Goal: Information Seeking & Learning: Learn about a topic

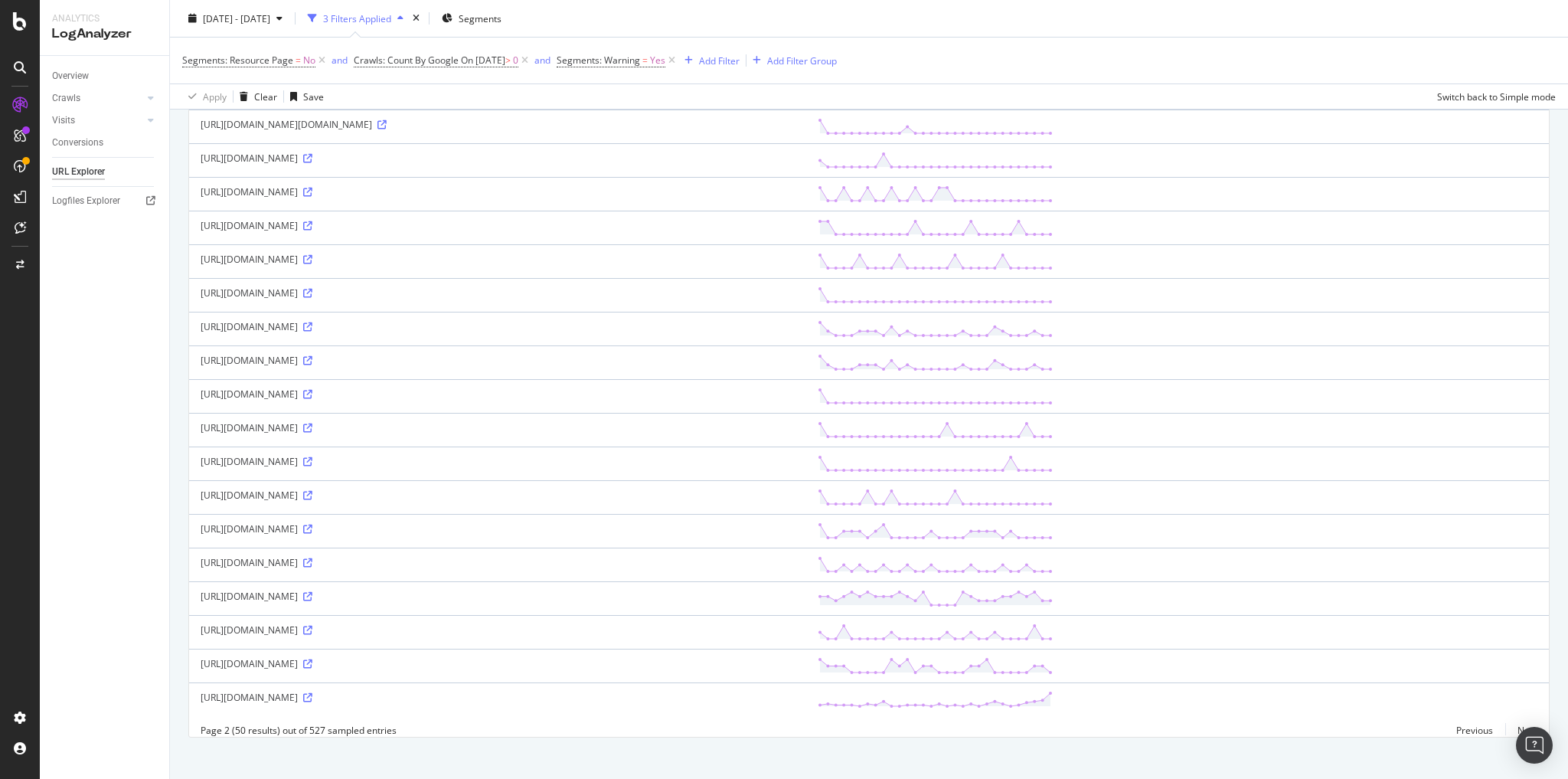
scroll to position [1247, 0]
click at [1519, 719] on link "Next" at bounding box center [1521, 728] width 32 height 23
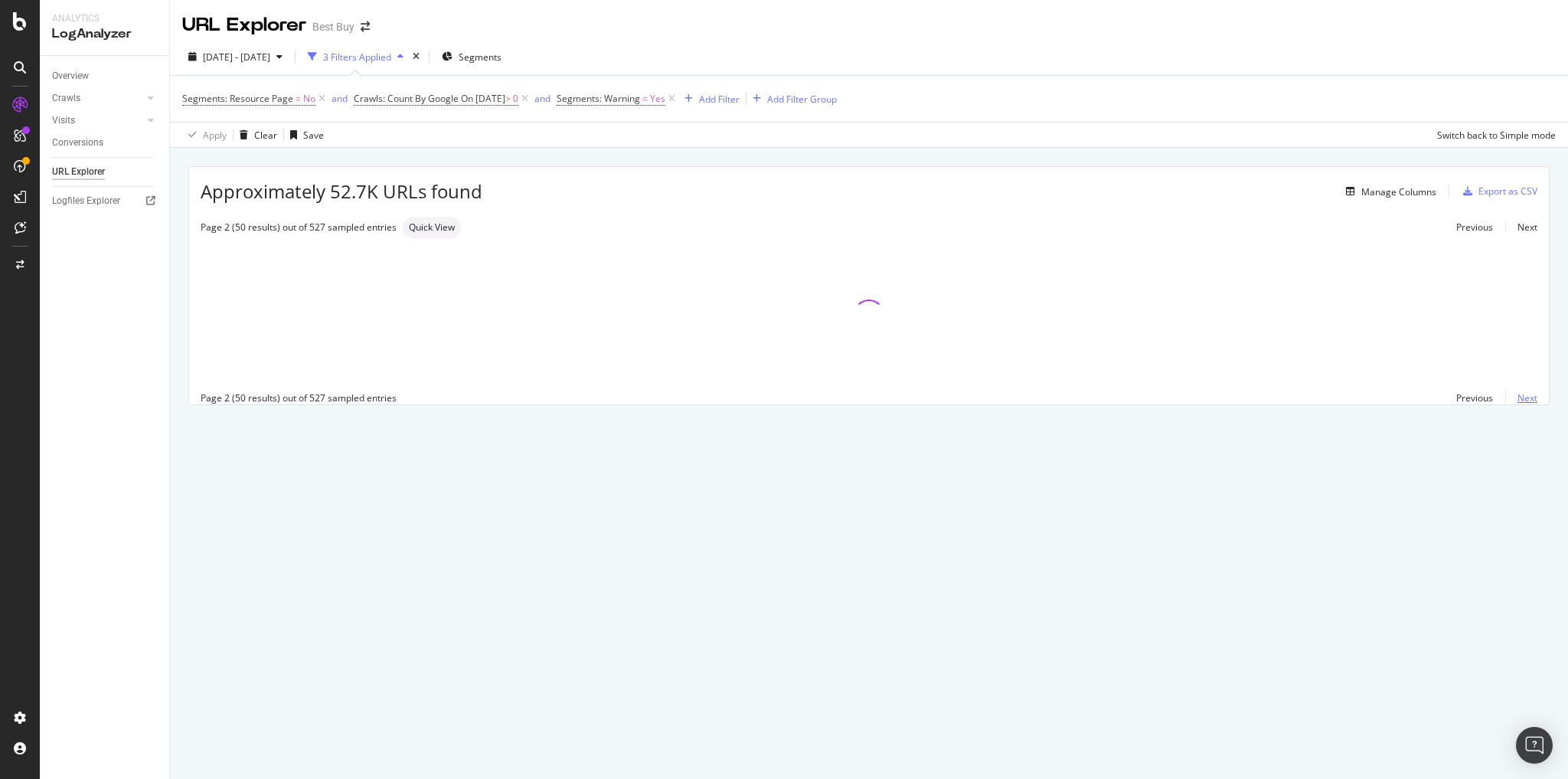
scroll to position [0, 0]
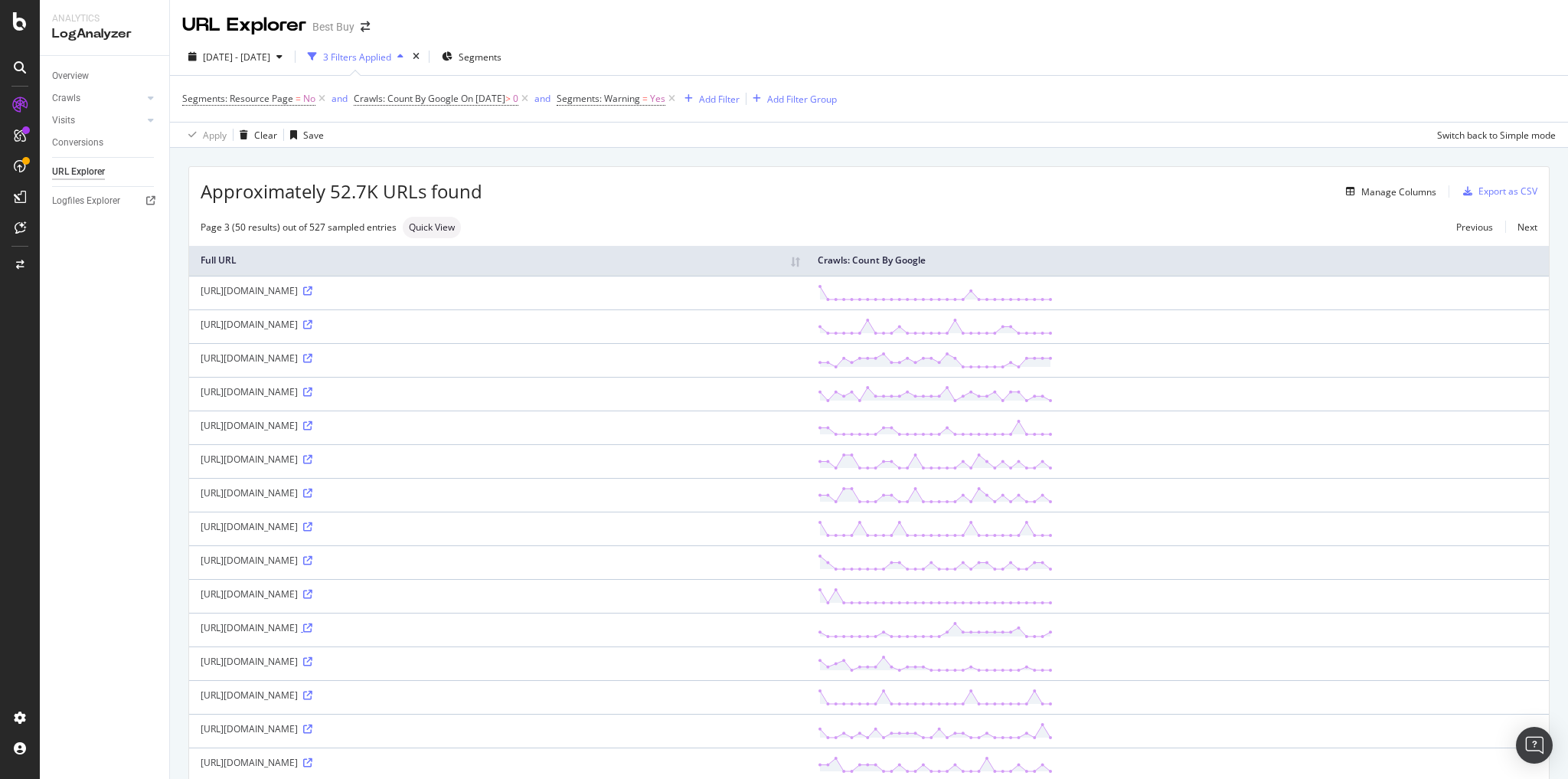
click at [312, 624] on icon at bounding box center [308, 628] width 9 height 9
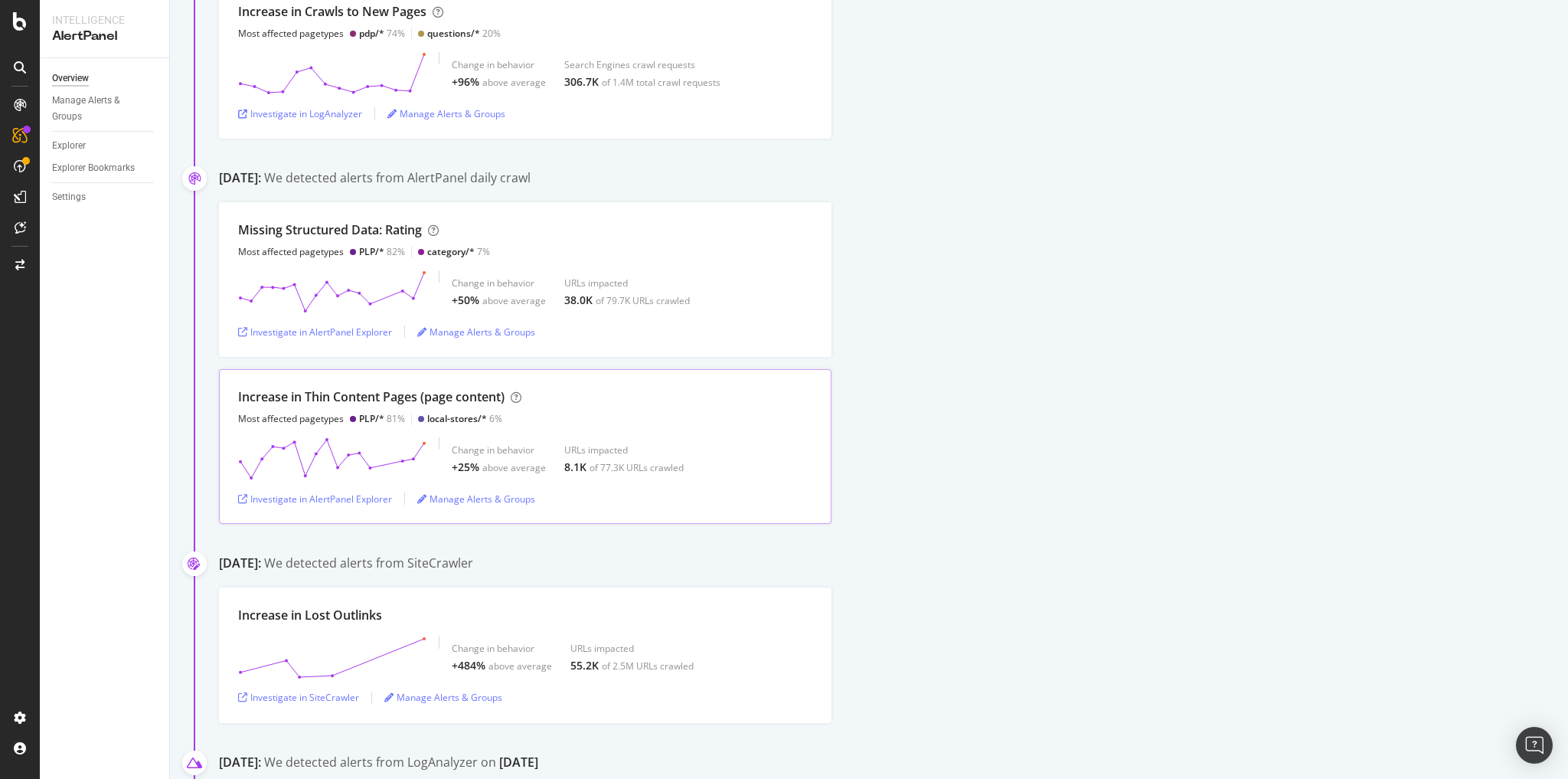
scroll to position [246, 0]
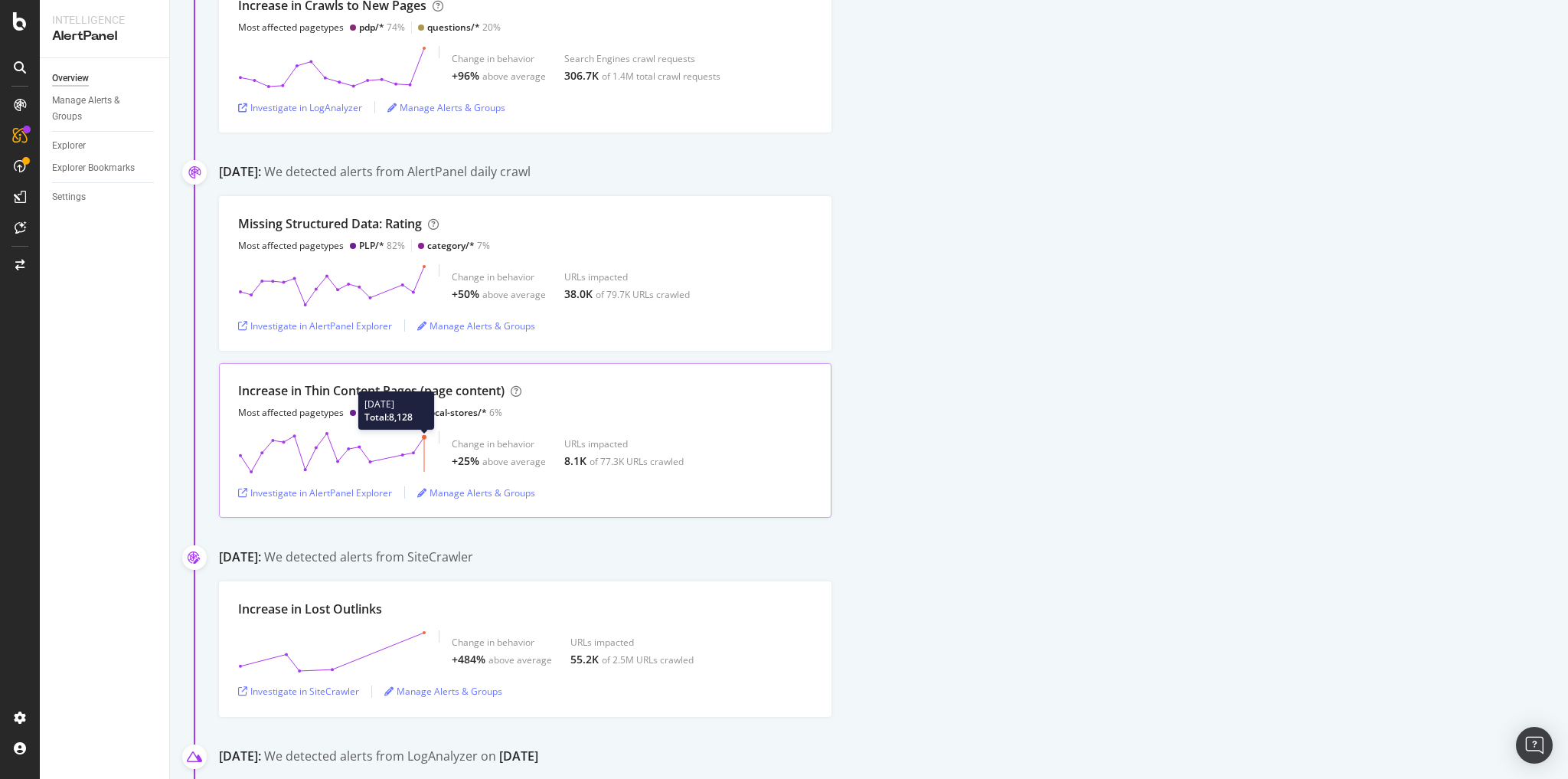
click at [422, 435] on circle at bounding box center [424, 437] width 5 height 5
click at [244, 490] on icon "button" at bounding box center [243, 493] width 9 height 9
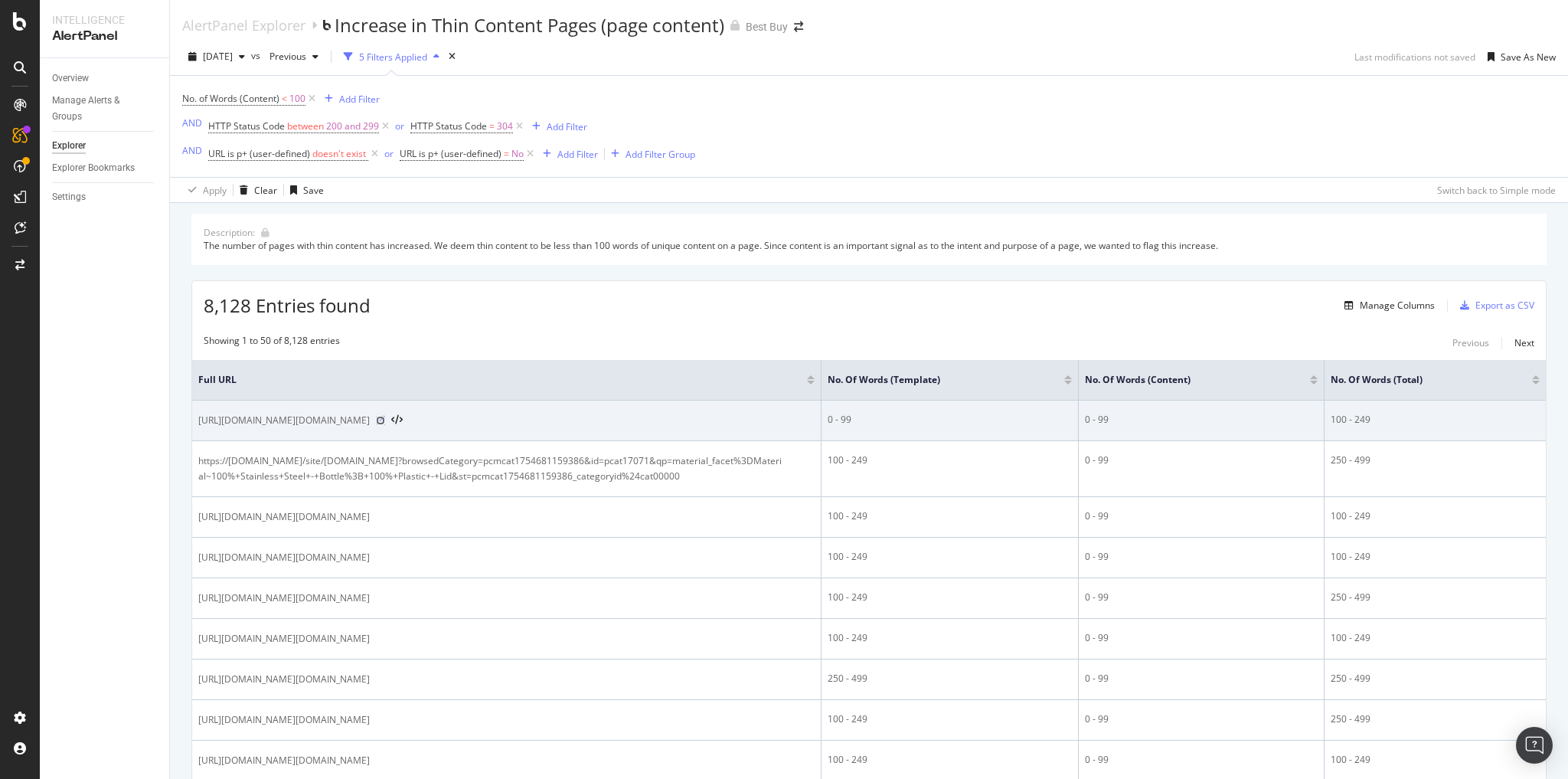
click at [385, 425] on icon at bounding box center [381, 421] width 9 height 9
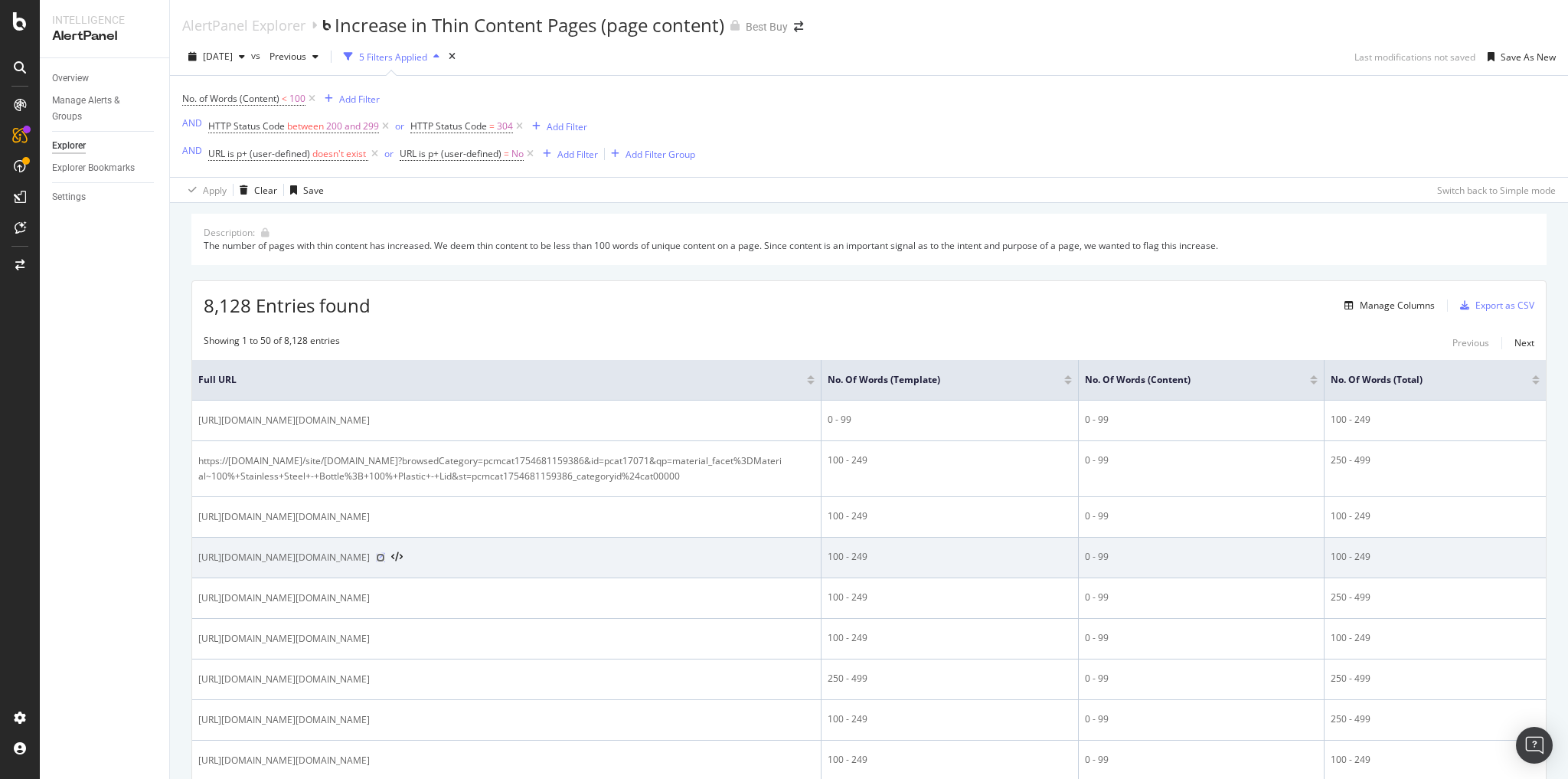
click at [385, 562] on icon at bounding box center [381, 558] width 9 height 9
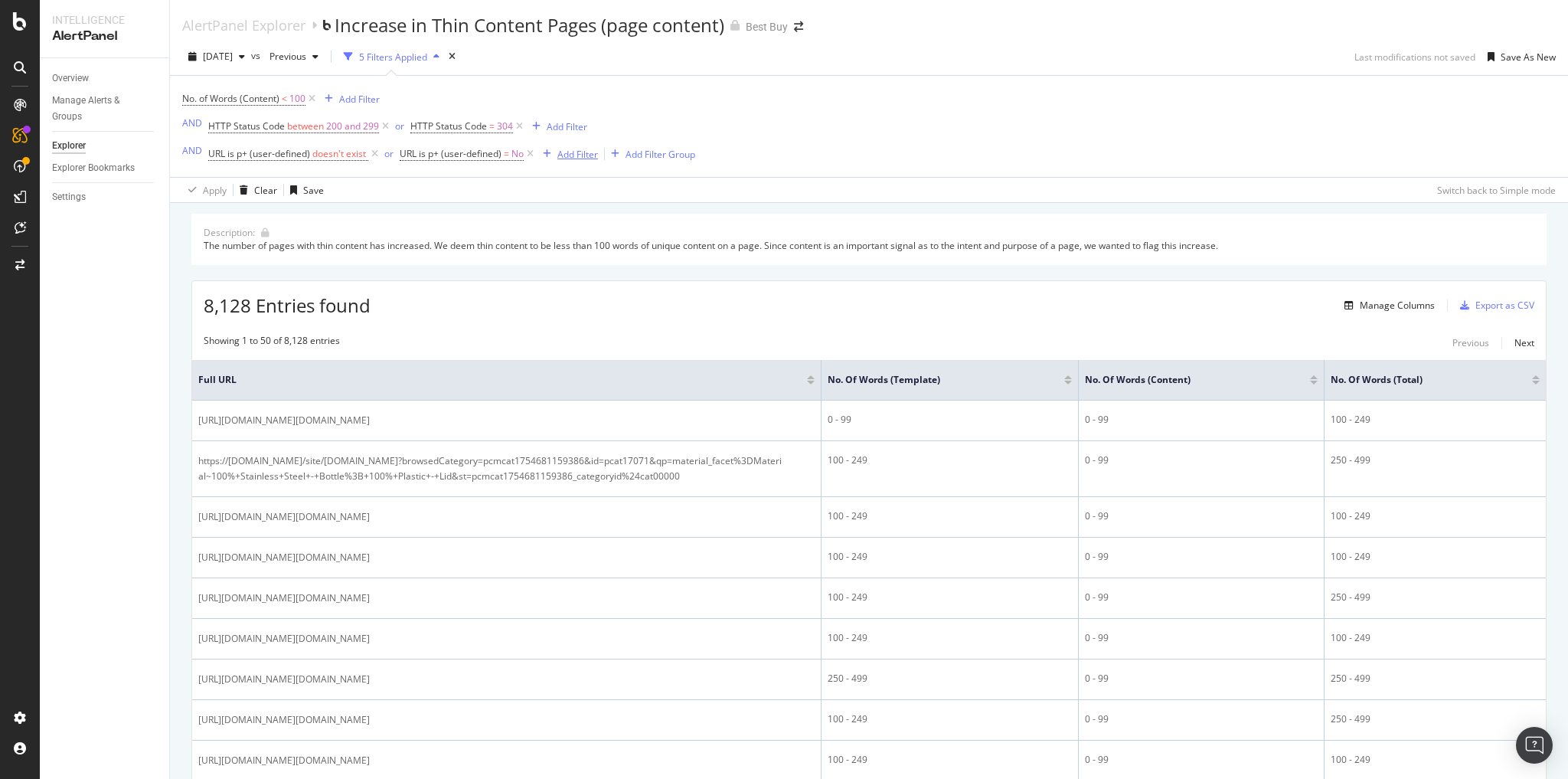
click at [580, 153] on div "Add Filter" at bounding box center [577, 154] width 41 height 13
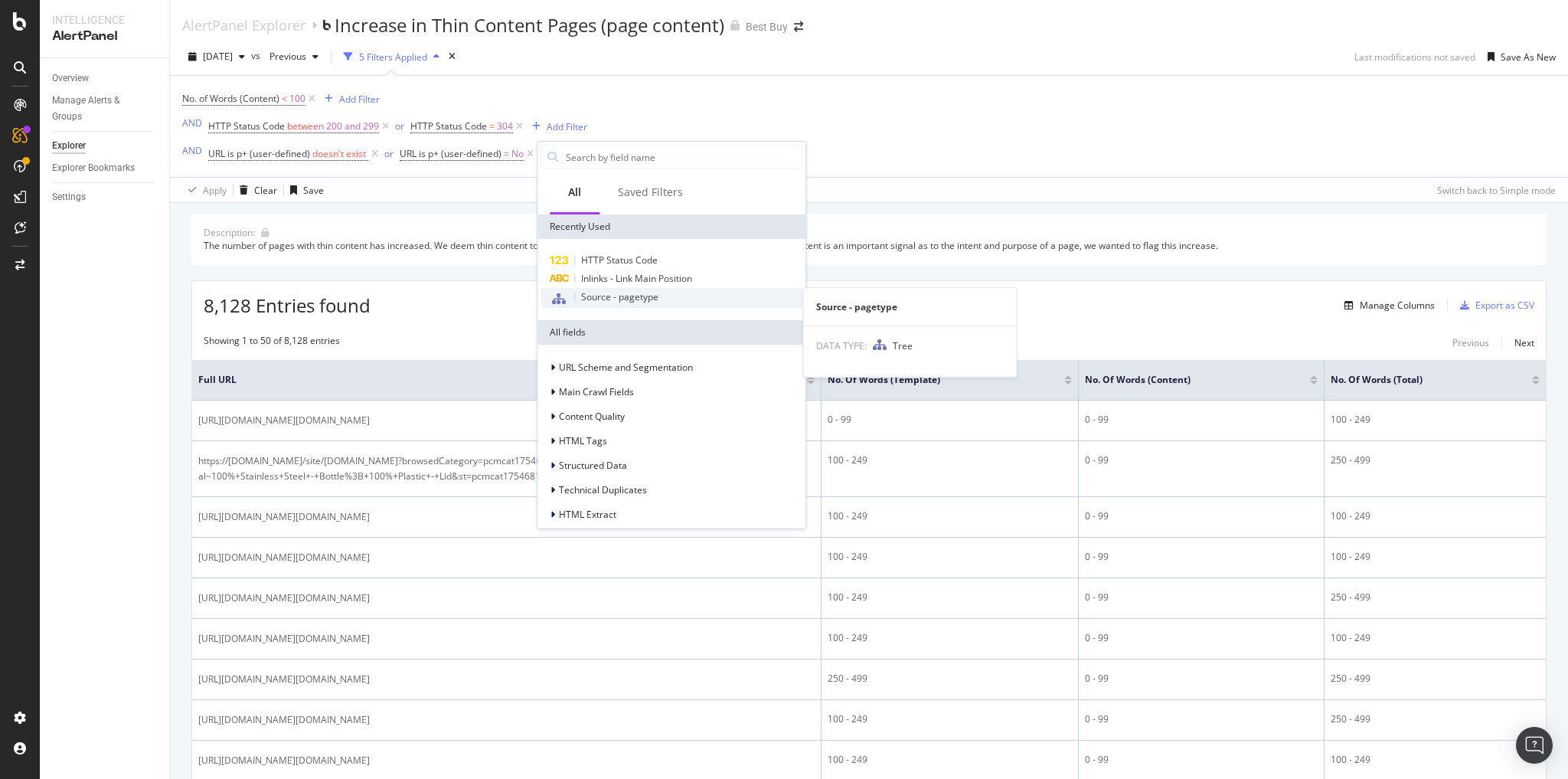
click at [666, 301] on div "Source - pagetype" at bounding box center [671, 298] width 262 height 20
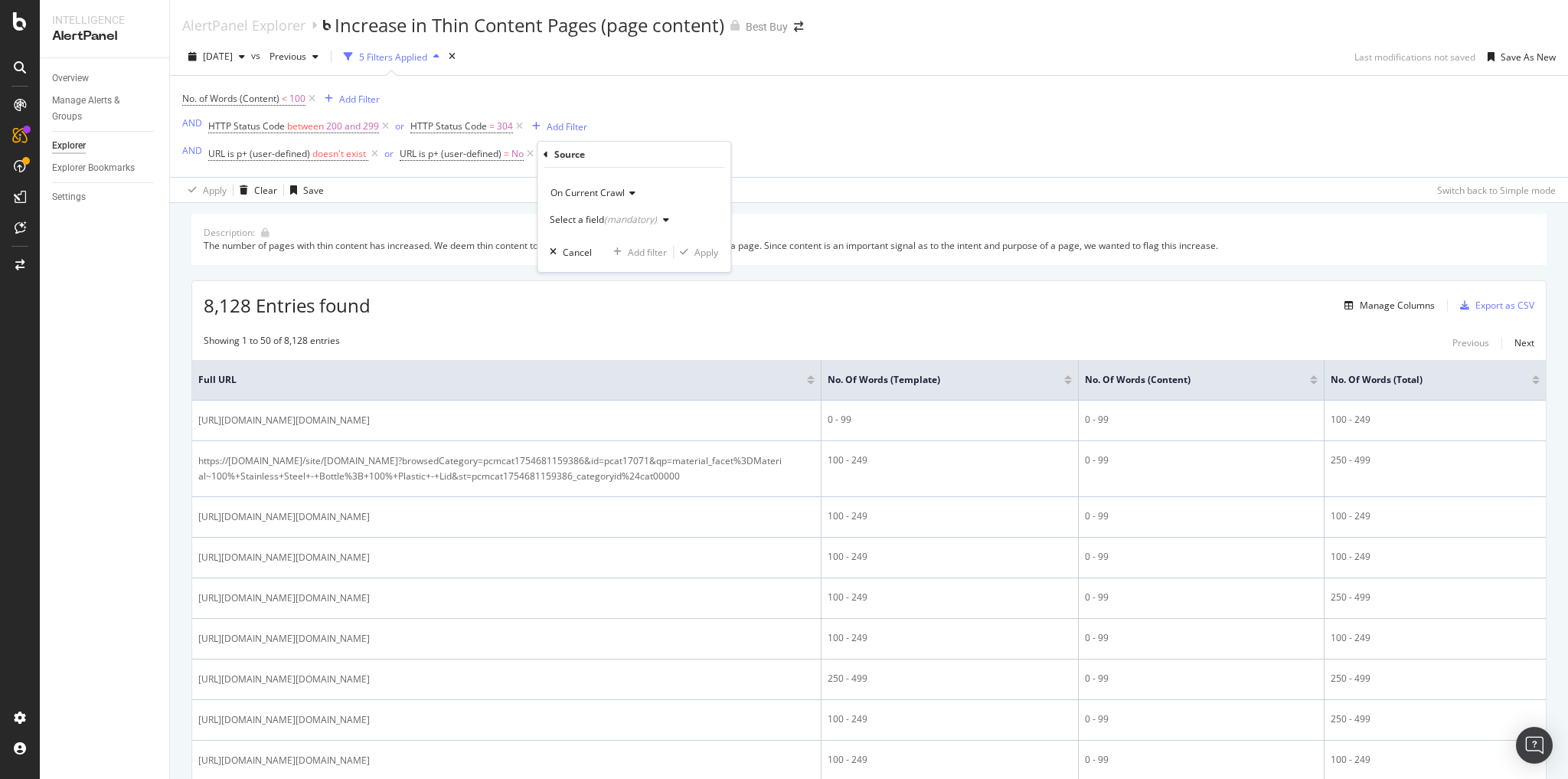
click at [663, 220] on icon "button" at bounding box center [666, 219] width 6 height 9
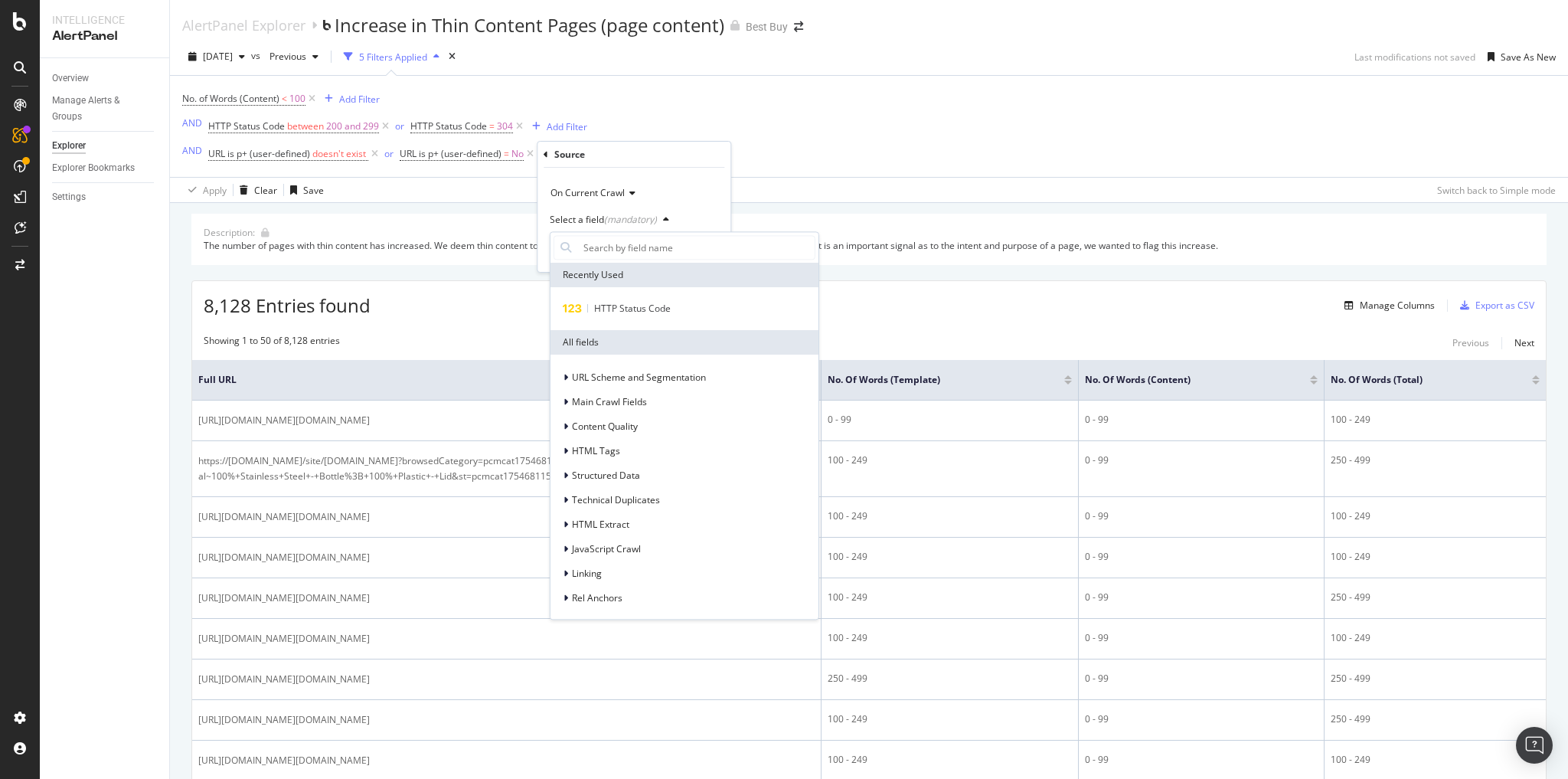
click at [790, 169] on div "No. of Words (Content) < 100 Add Filter AND HTTP Status Code between 200 and 29…" at bounding box center [869, 126] width 1373 height 101
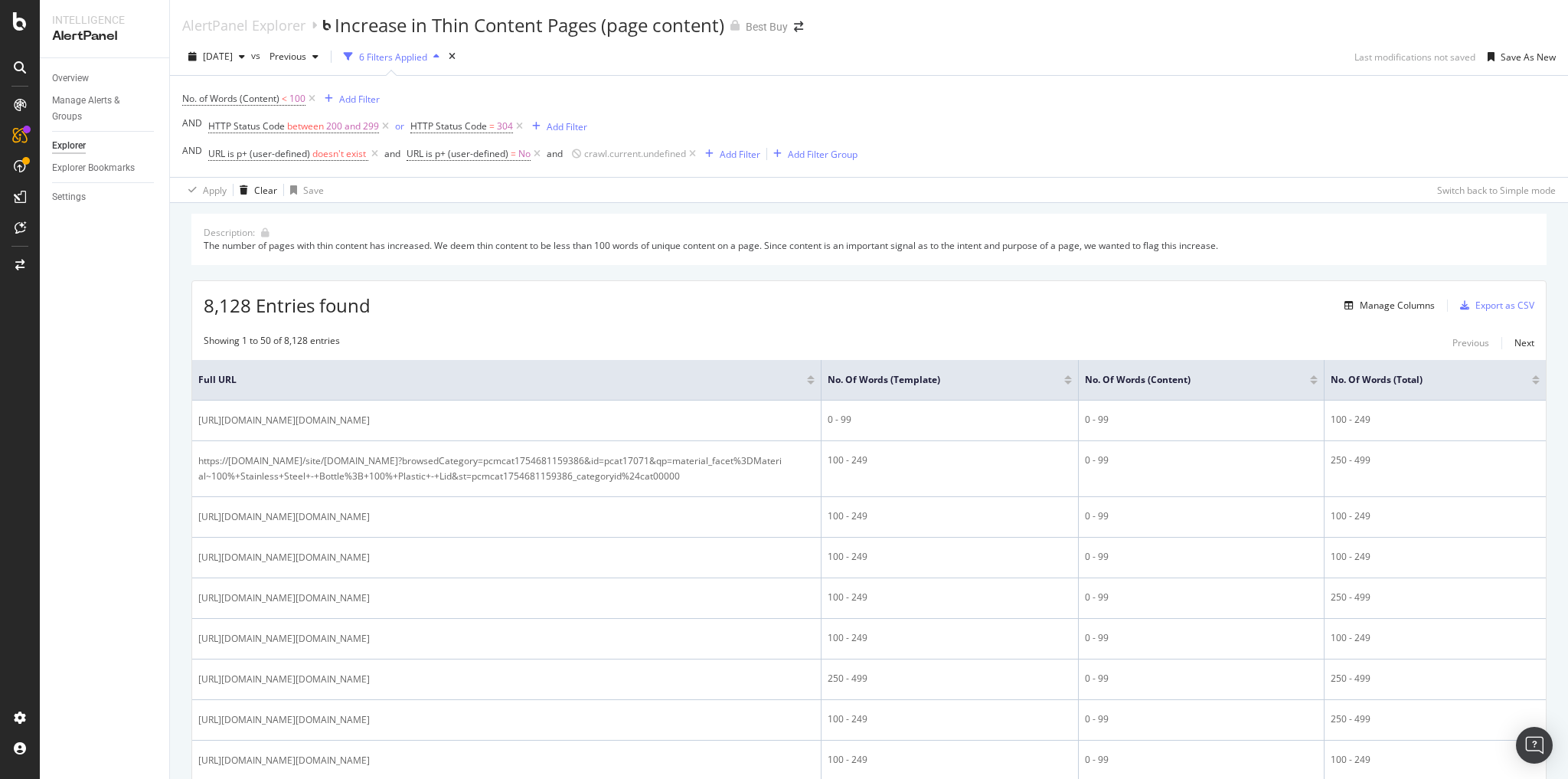
click at [640, 159] on span "crawl.current.undefined" at bounding box center [634, 153] width 130 height 13
click at [690, 151] on icon at bounding box center [692, 153] width 13 height 15
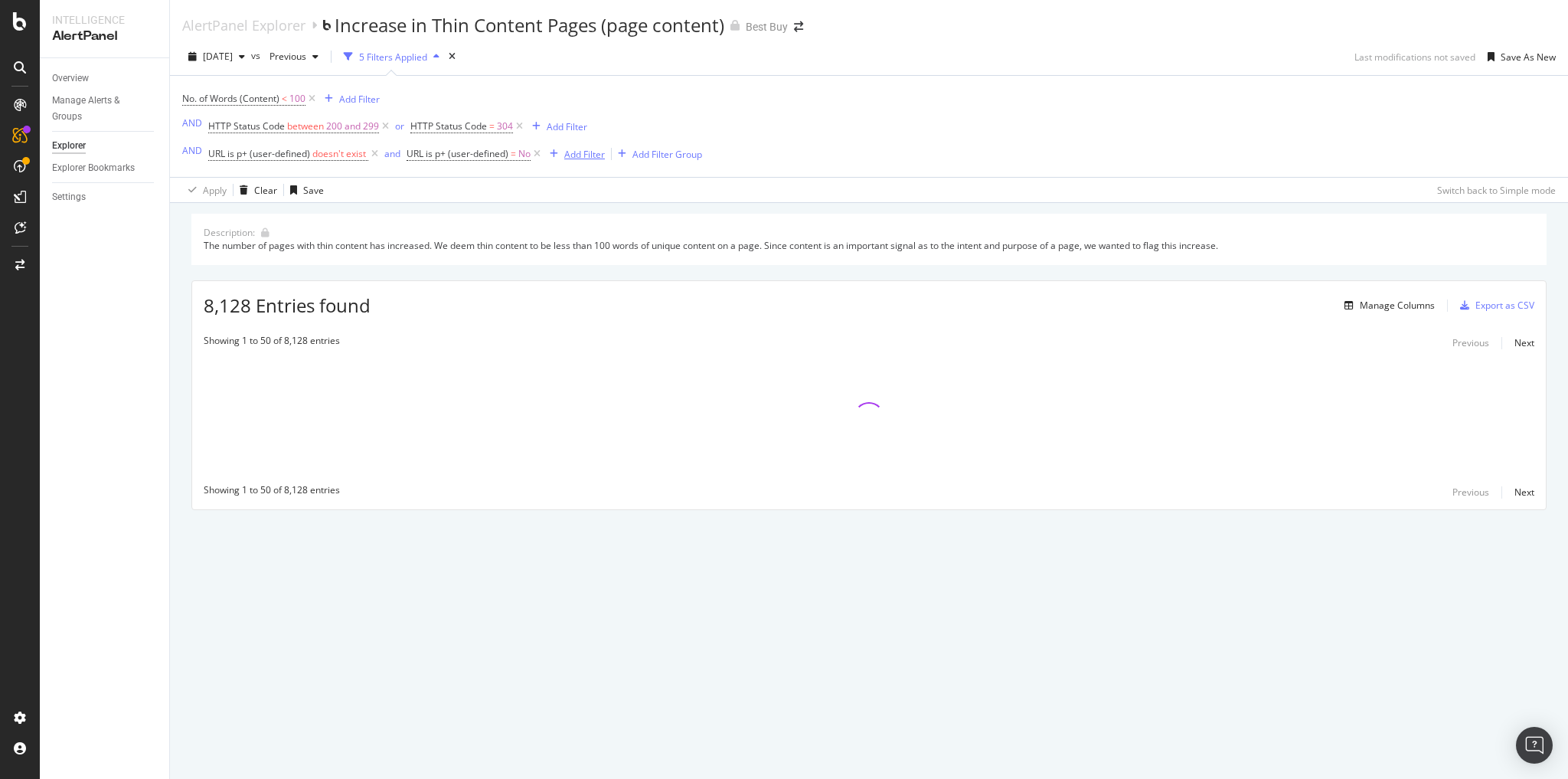
click at [599, 153] on div "Add Filter" at bounding box center [584, 154] width 41 height 13
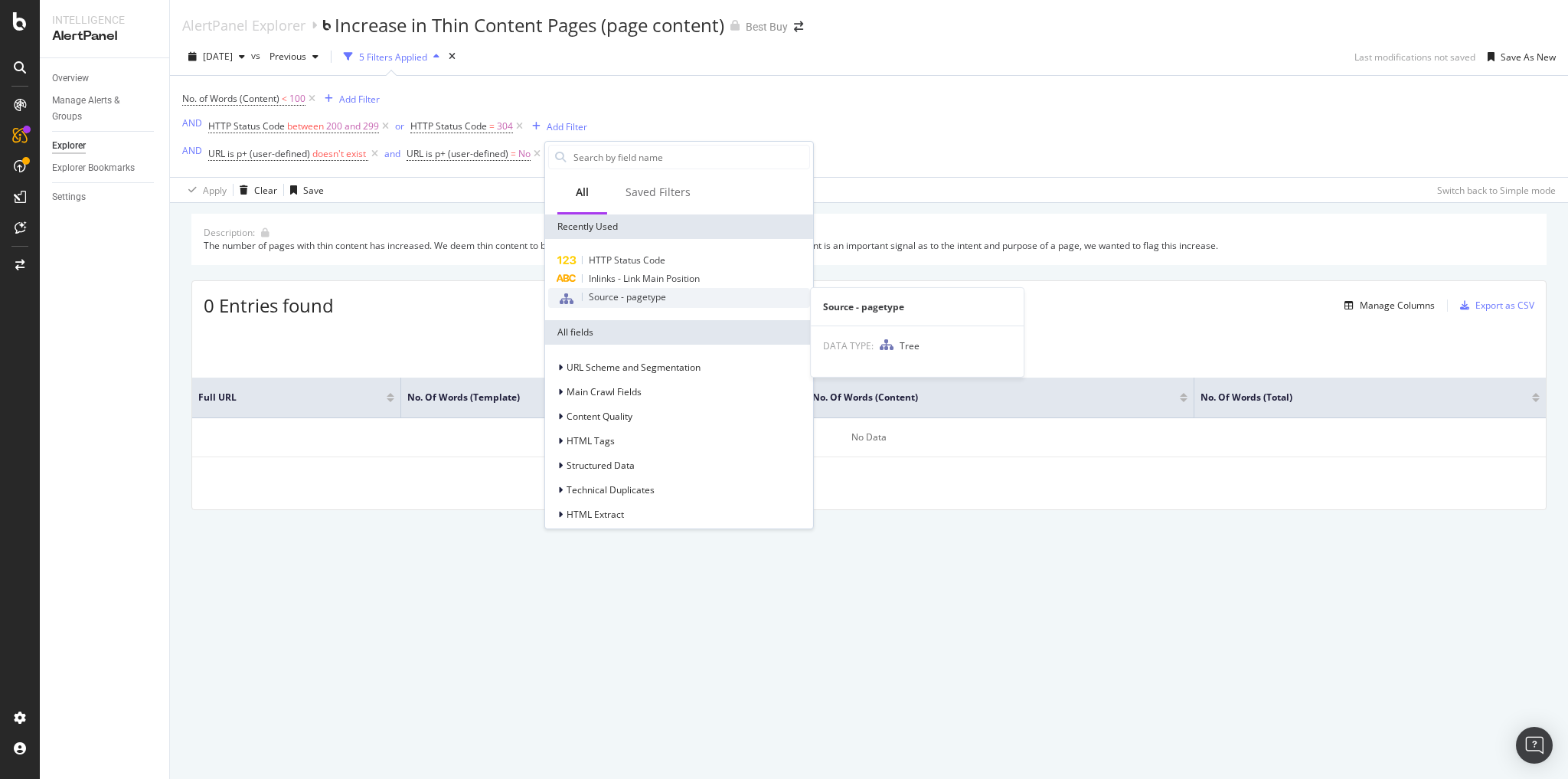
click at [653, 303] on div "Source - pagetype" at bounding box center [679, 298] width 262 height 20
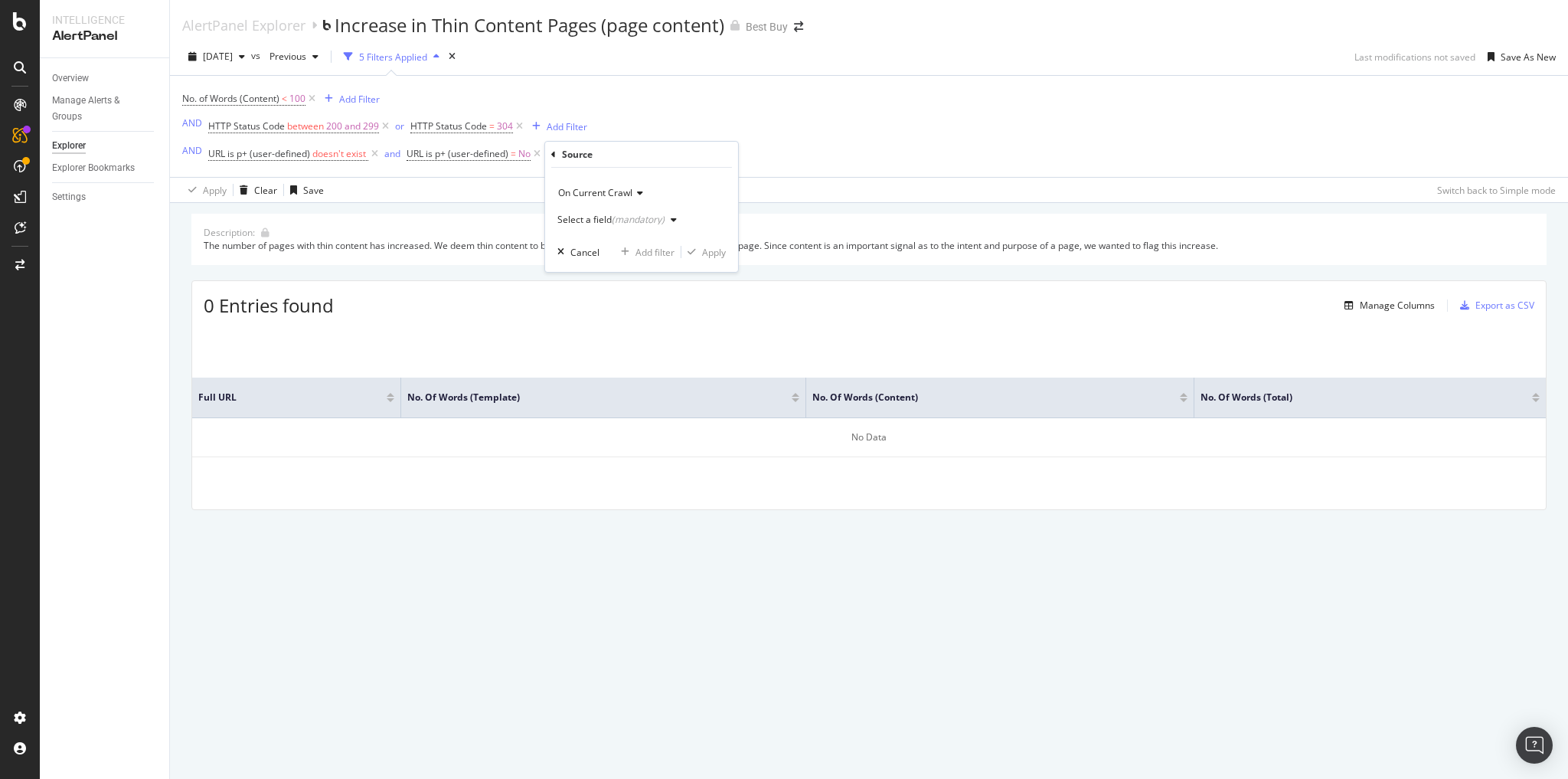
click at [654, 218] on div "(mandatory)" at bounding box center [638, 219] width 53 height 13
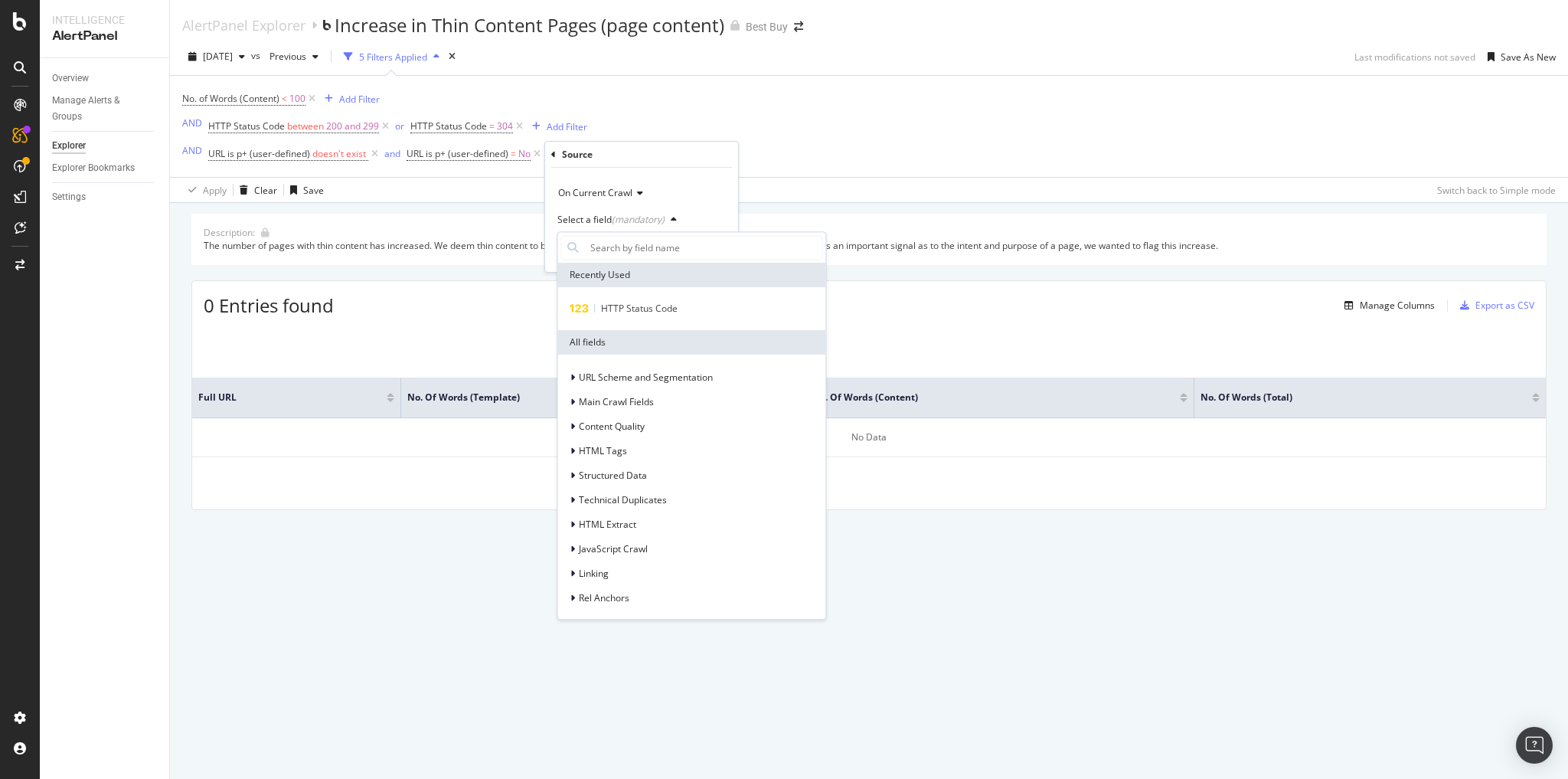
scroll to position [2, 0]
click at [650, 189] on div "On Current Crawl" at bounding box center [641, 191] width 169 height 24
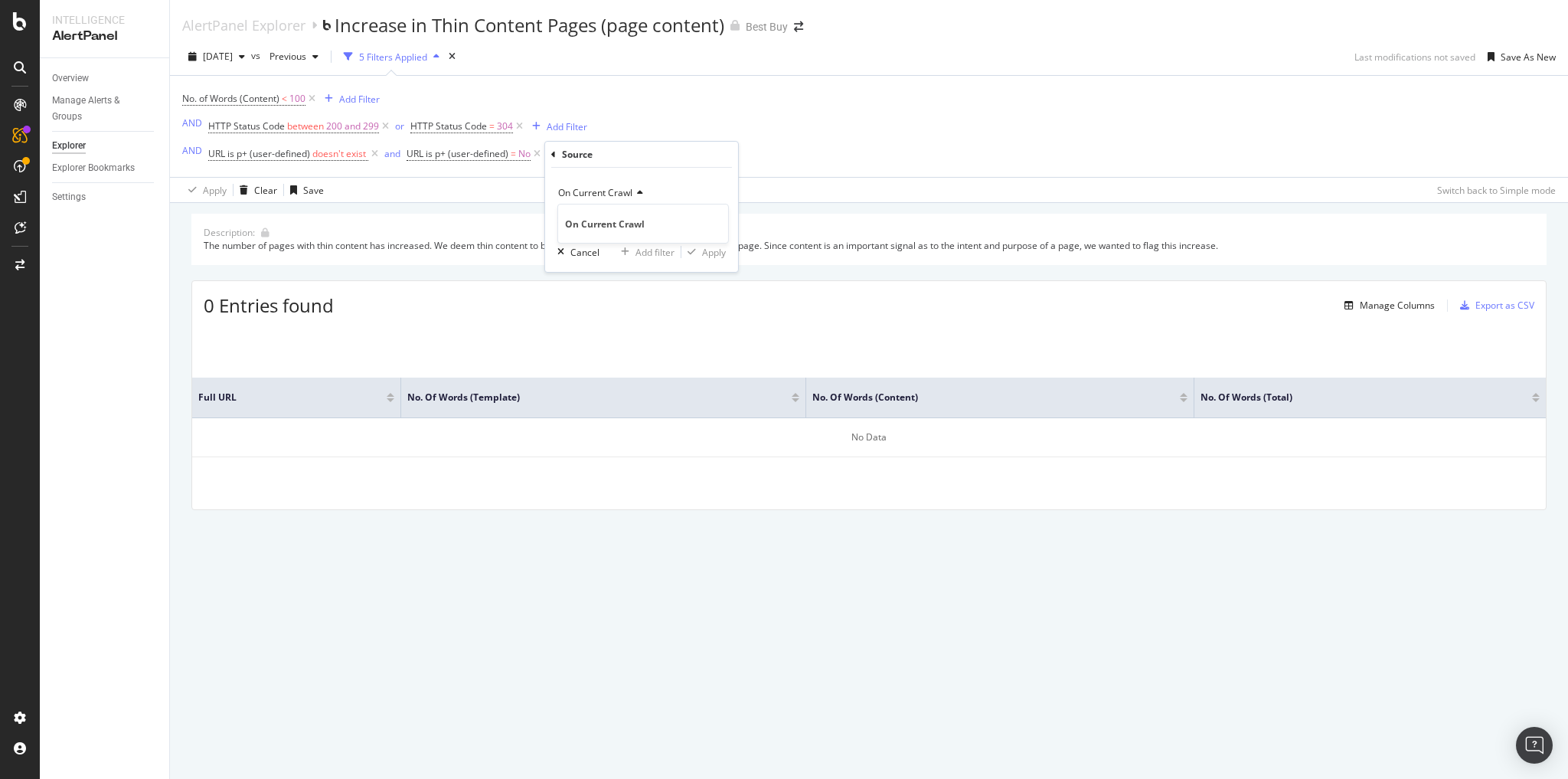
click at [650, 189] on div "On Current Crawl" at bounding box center [641, 191] width 169 height 24
click at [807, 117] on div "No. of Words (Content) < 100 Add Filter AND HTTP Status Code between 200 and 29…" at bounding box center [869, 126] width 1373 height 101
click at [696, 153] on icon at bounding box center [692, 153] width 13 height 15
click at [23, 20] on icon at bounding box center [19, 22] width 14 height 18
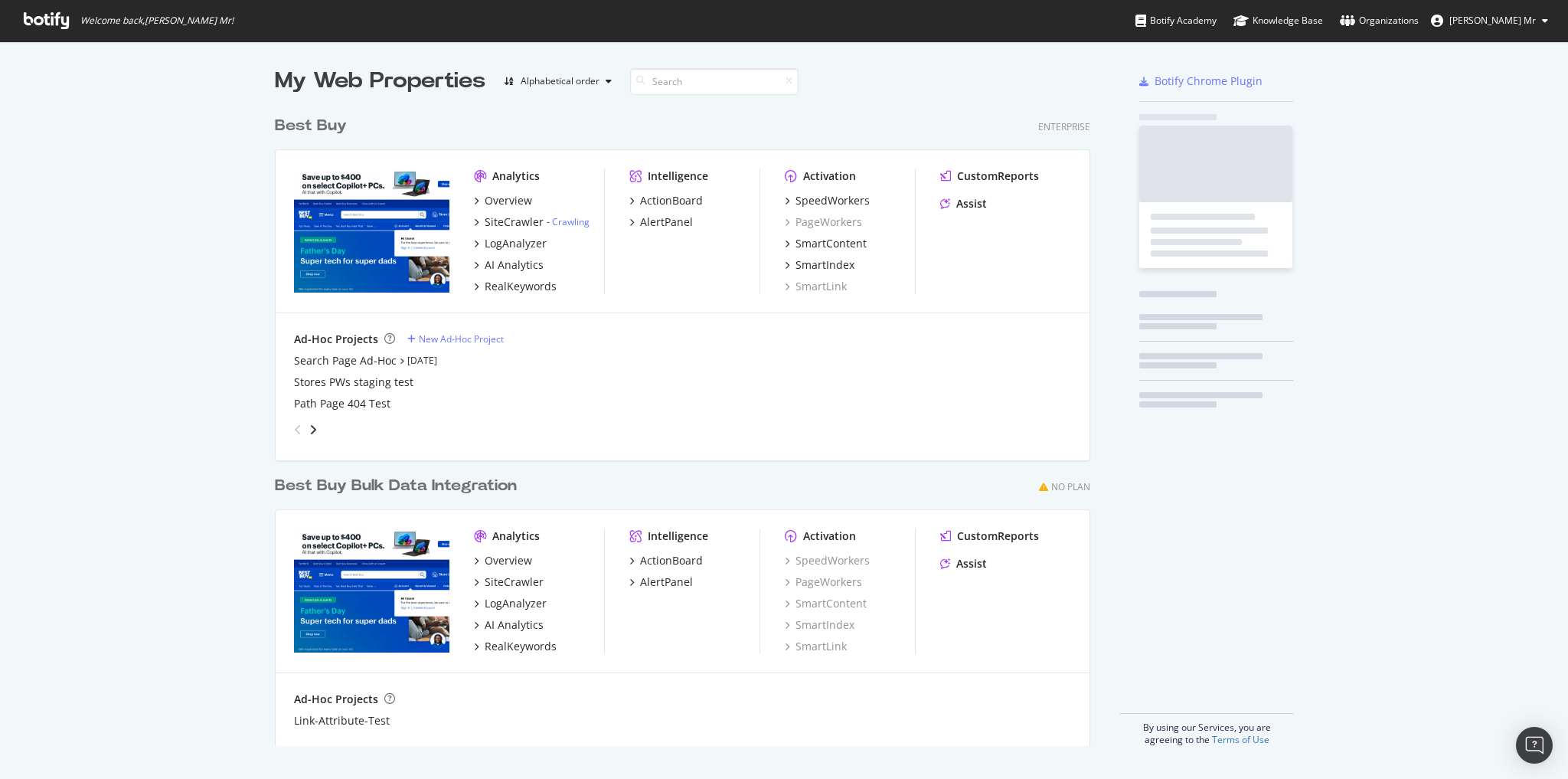
scroll to position [769, 1549]
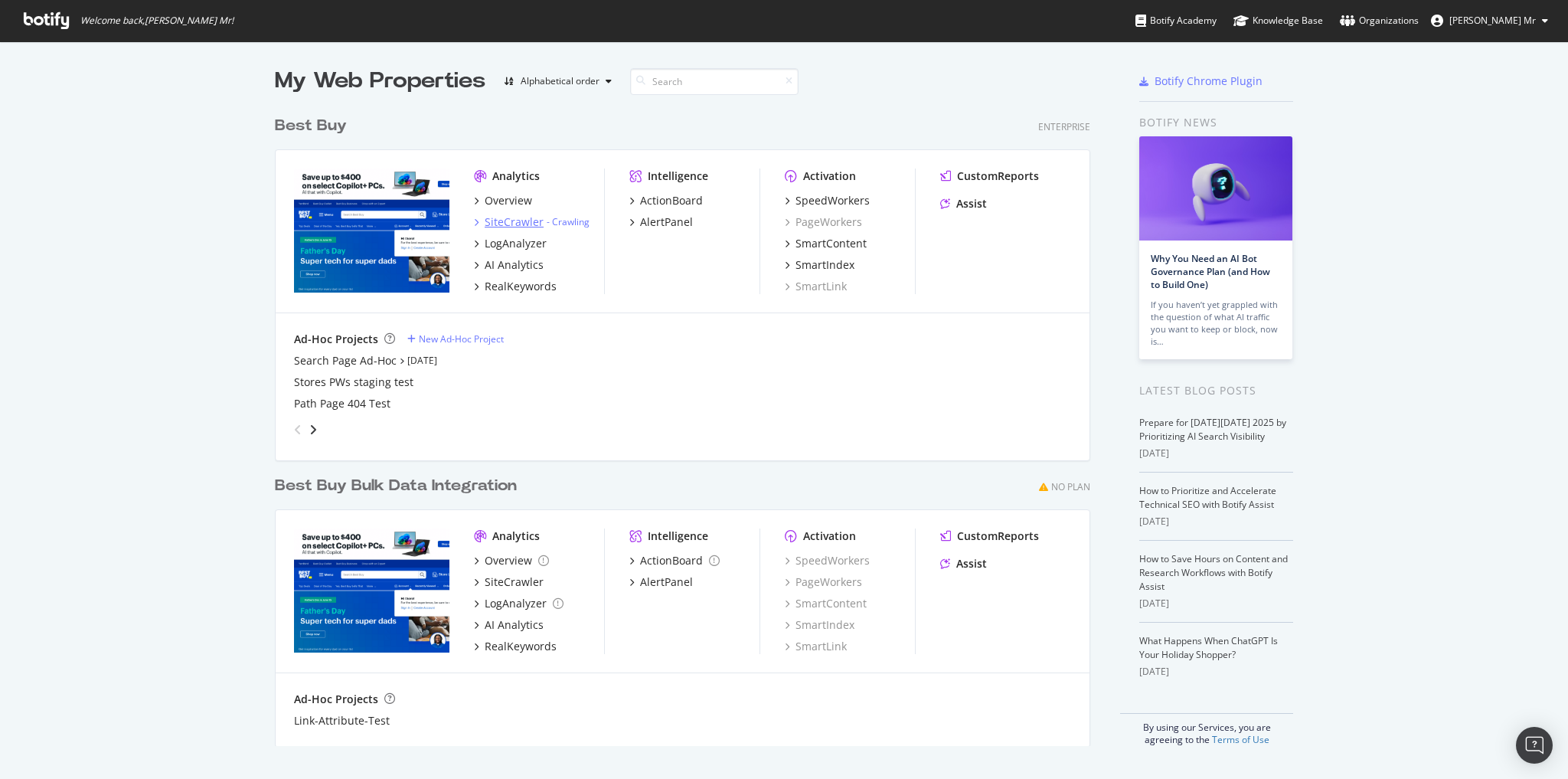
click at [497, 218] on div "SiteCrawler" at bounding box center [513, 222] width 59 height 15
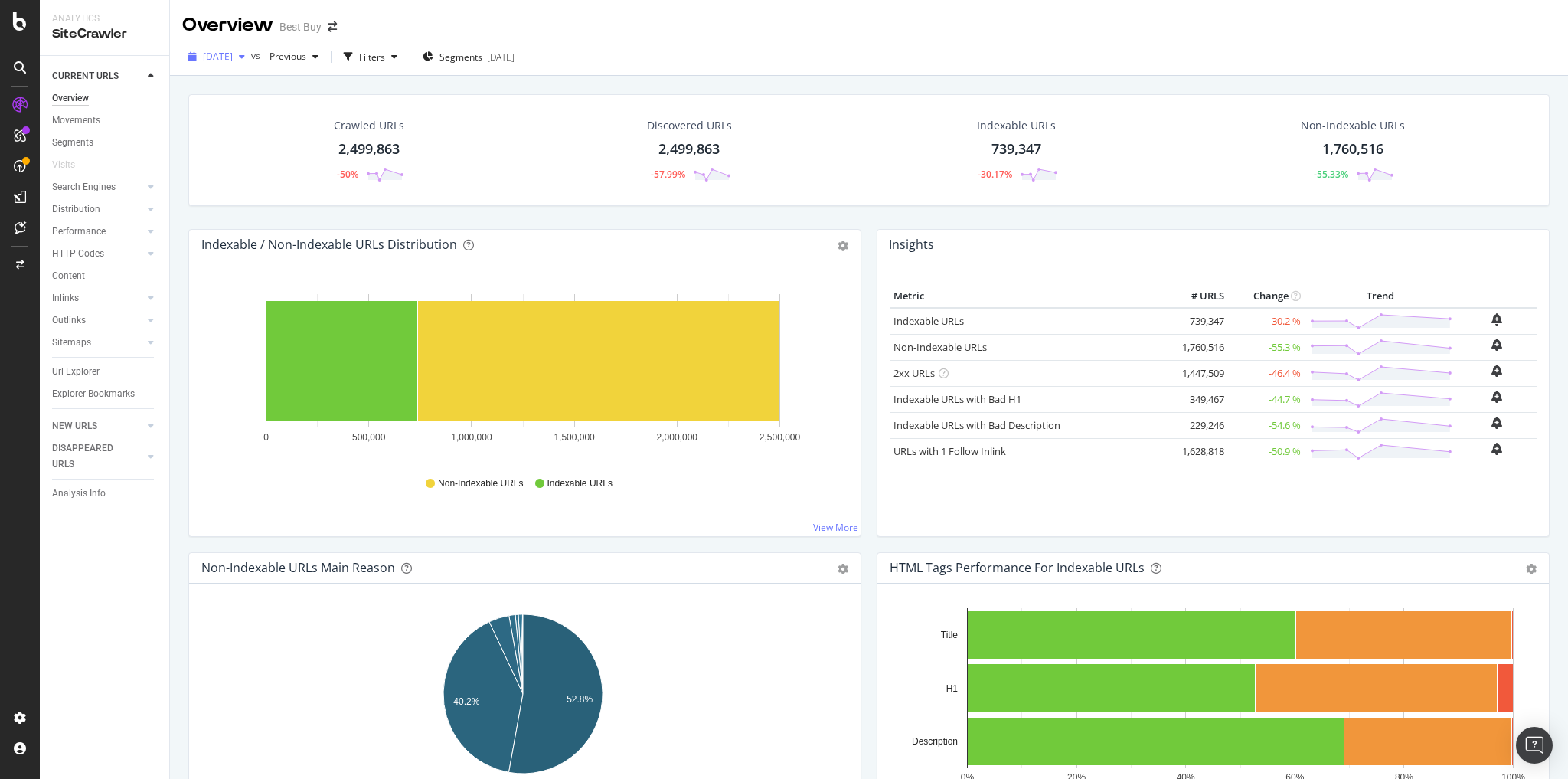
click at [251, 63] on div "[DATE]" at bounding box center [217, 56] width 69 height 23
click at [493, 18] on div "Overview Best Buy" at bounding box center [869, 19] width 1398 height 38
click at [394, 151] on div "2,499,863" at bounding box center [369, 149] width 61 height 20
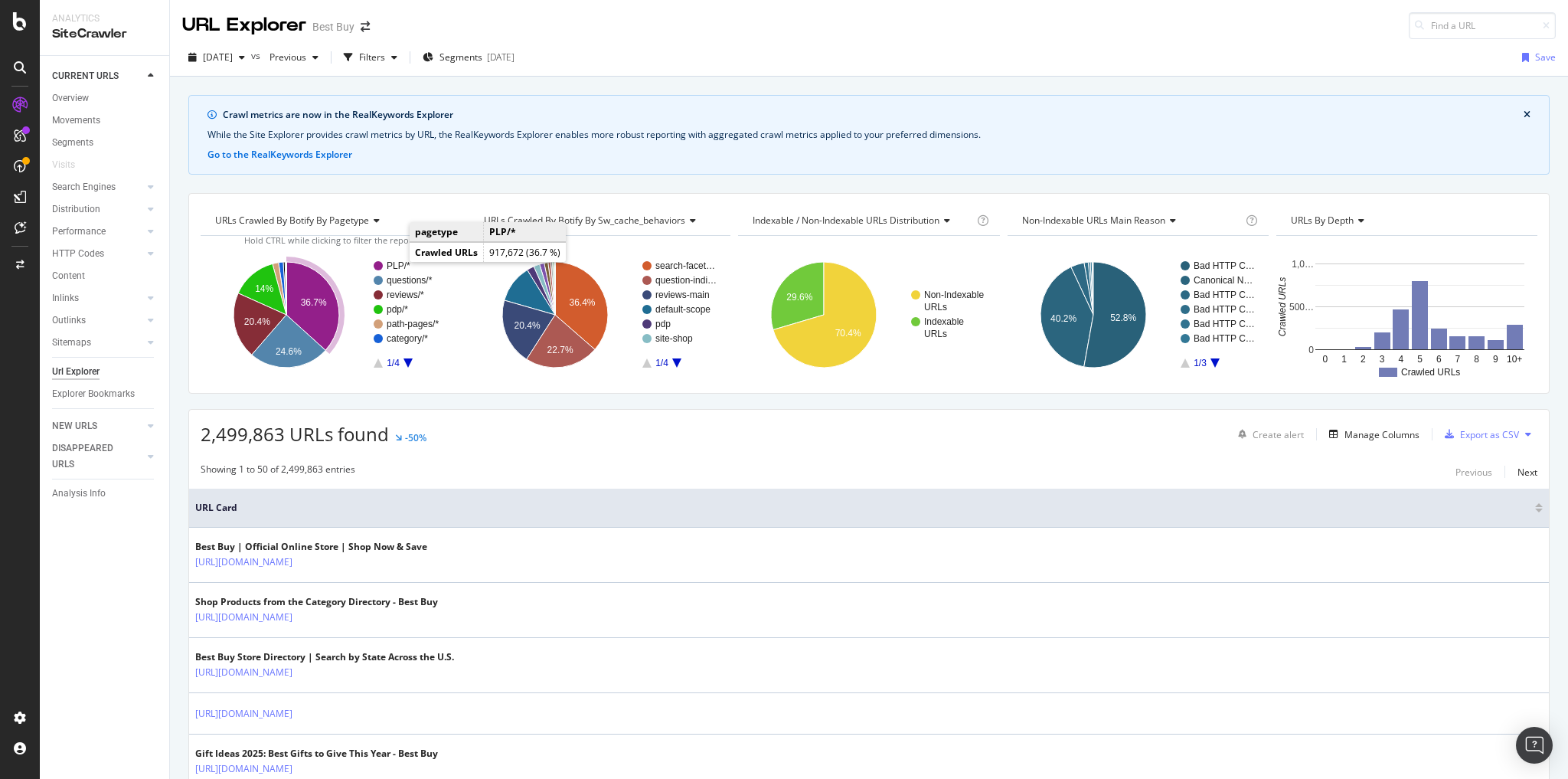
click at [393, 262] on text "PLP/*" at bounding box center [399, 266] width 23 height 11
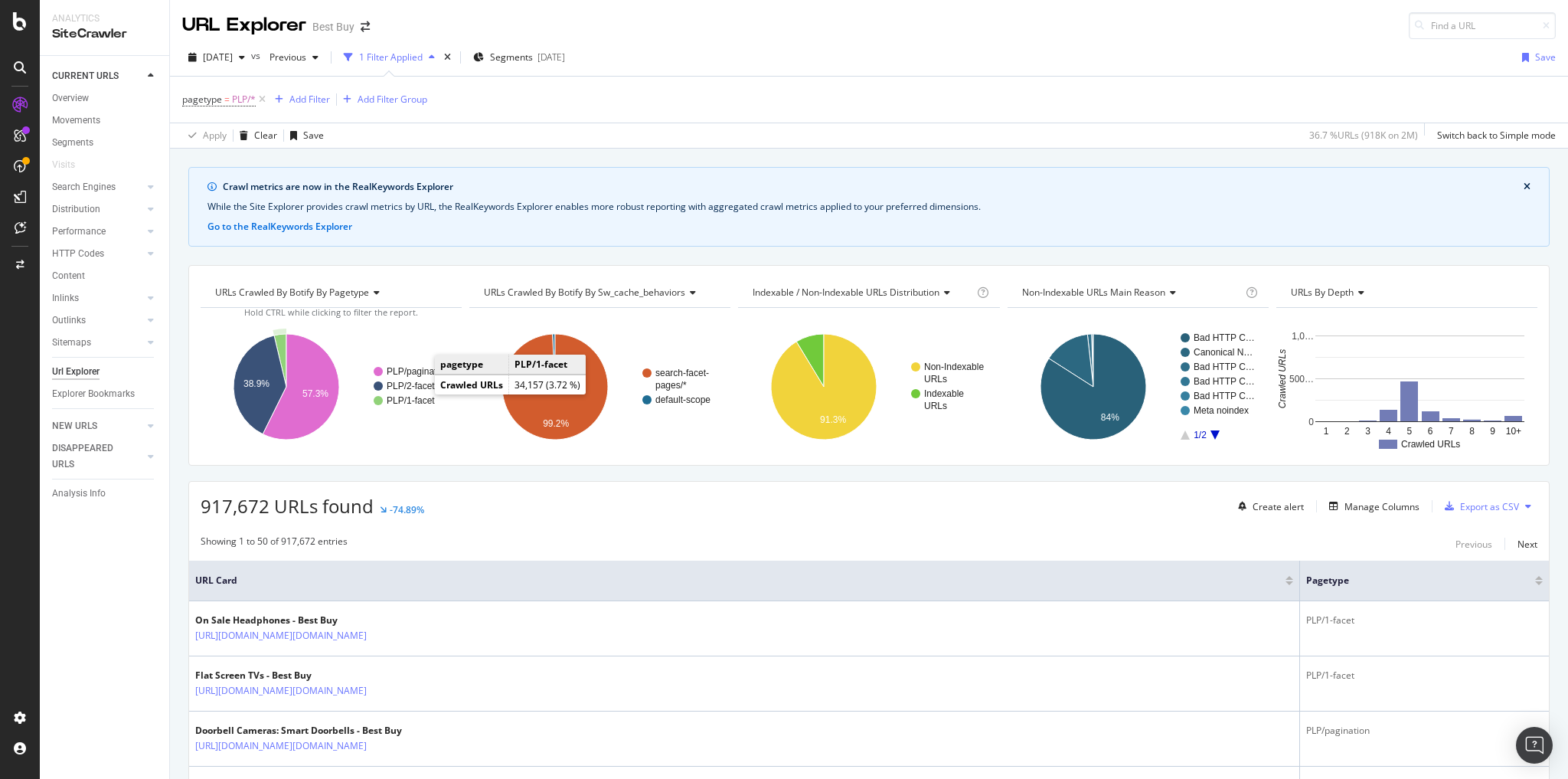
click at [405, 398] on text "PLP/1-facet" at bounding box center [410, 401] width 48 height 11
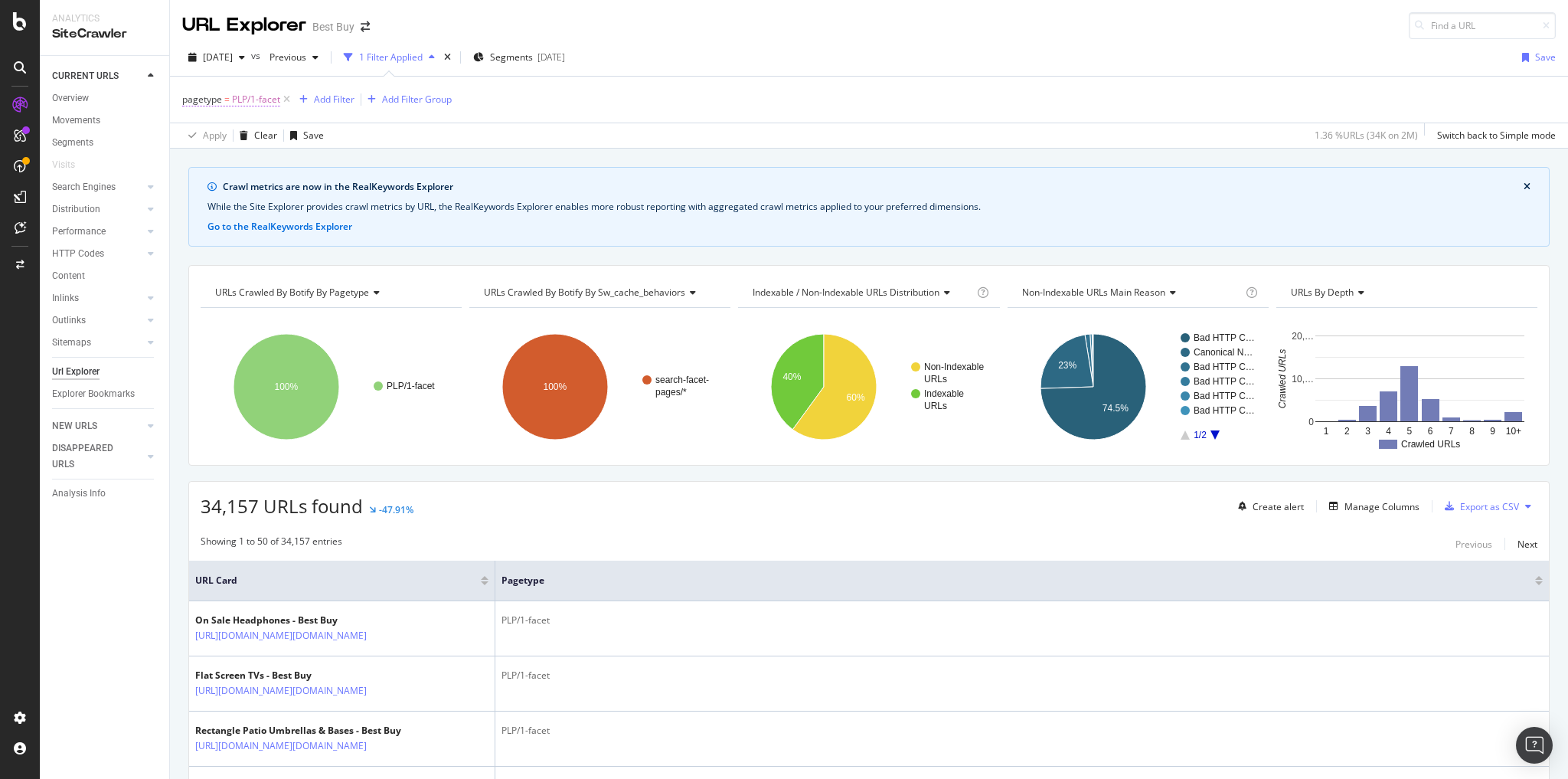
click at [251, 101] on span "PLP/1-facet" at bounding box center [255, 99] width 48 height 22
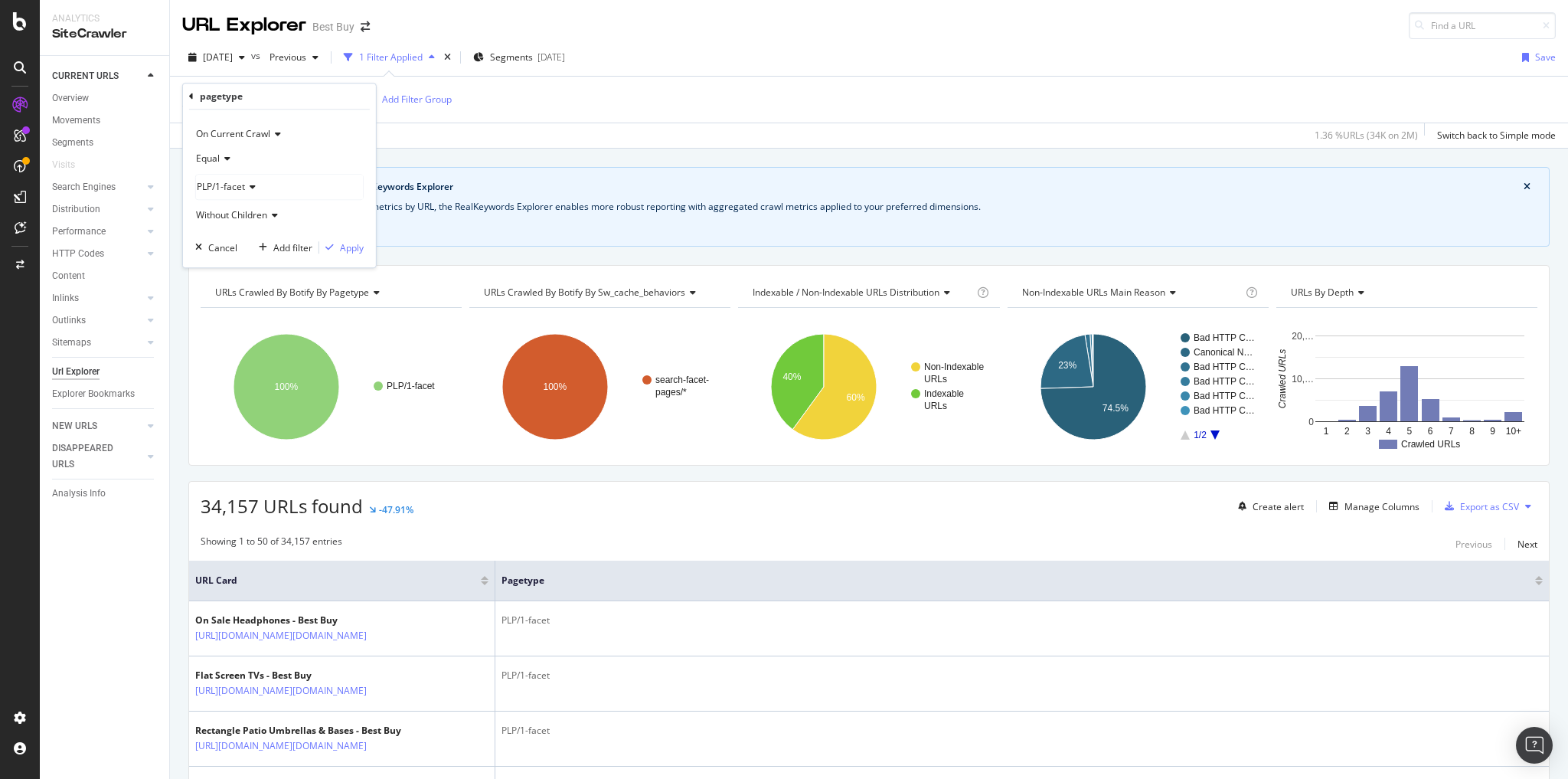
click at [231, 161] on div "Equal" at bounding box center [279, 158] width 169 height 24
click at [226, 162] on icon at bounding box center [226, 159] width 11 height 9
click at [255, 188] on div "PLP/1-facet" at bounding box center [279, 186] width 167 height 24
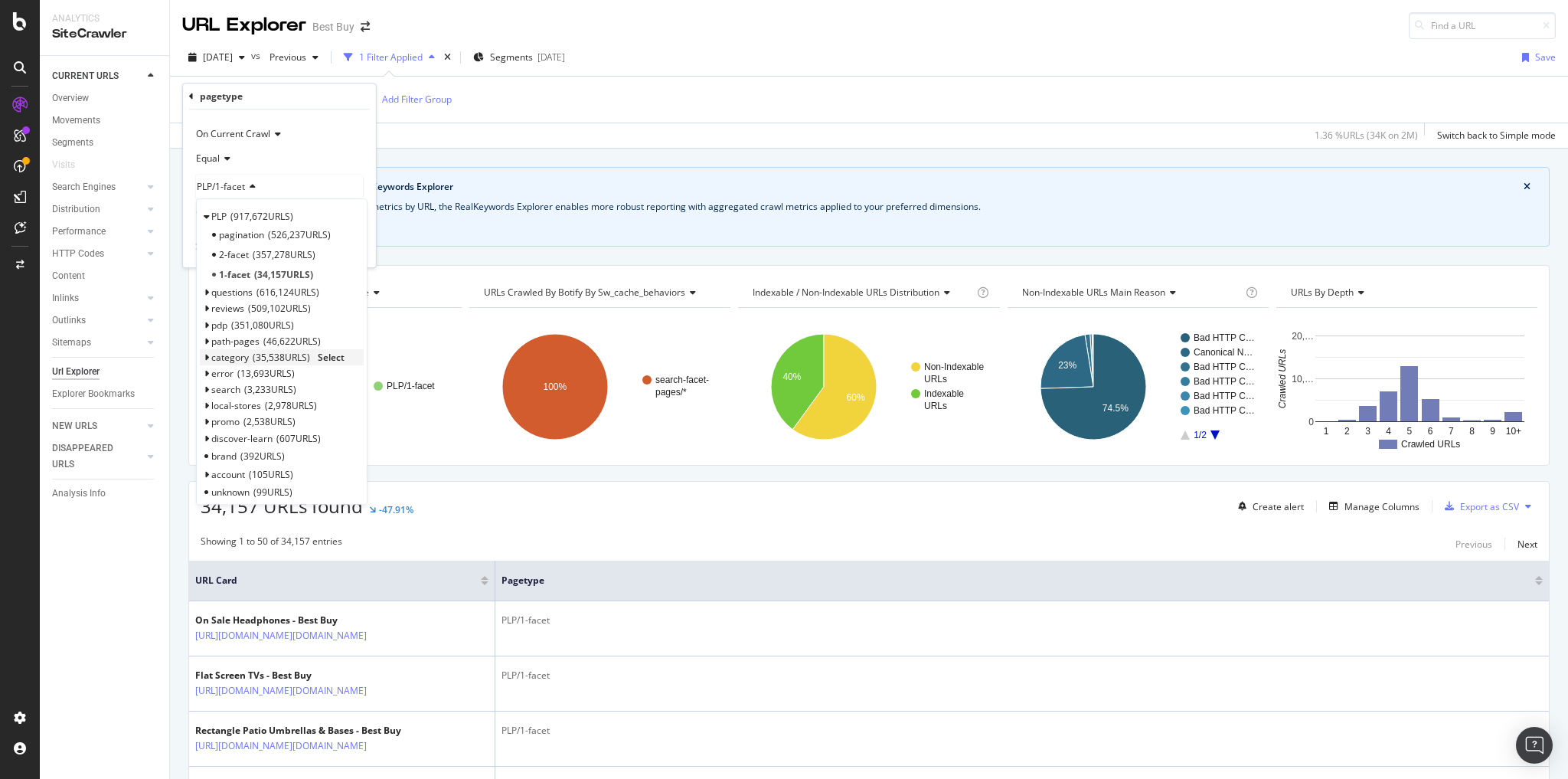
click at [272, 357] on span "35,538 URLS" at bounding box center [281, 357] width 58 height 13
click at [263, 389] on span "7,483 URLS" at bounding box center [271, 395] width 52 height 13
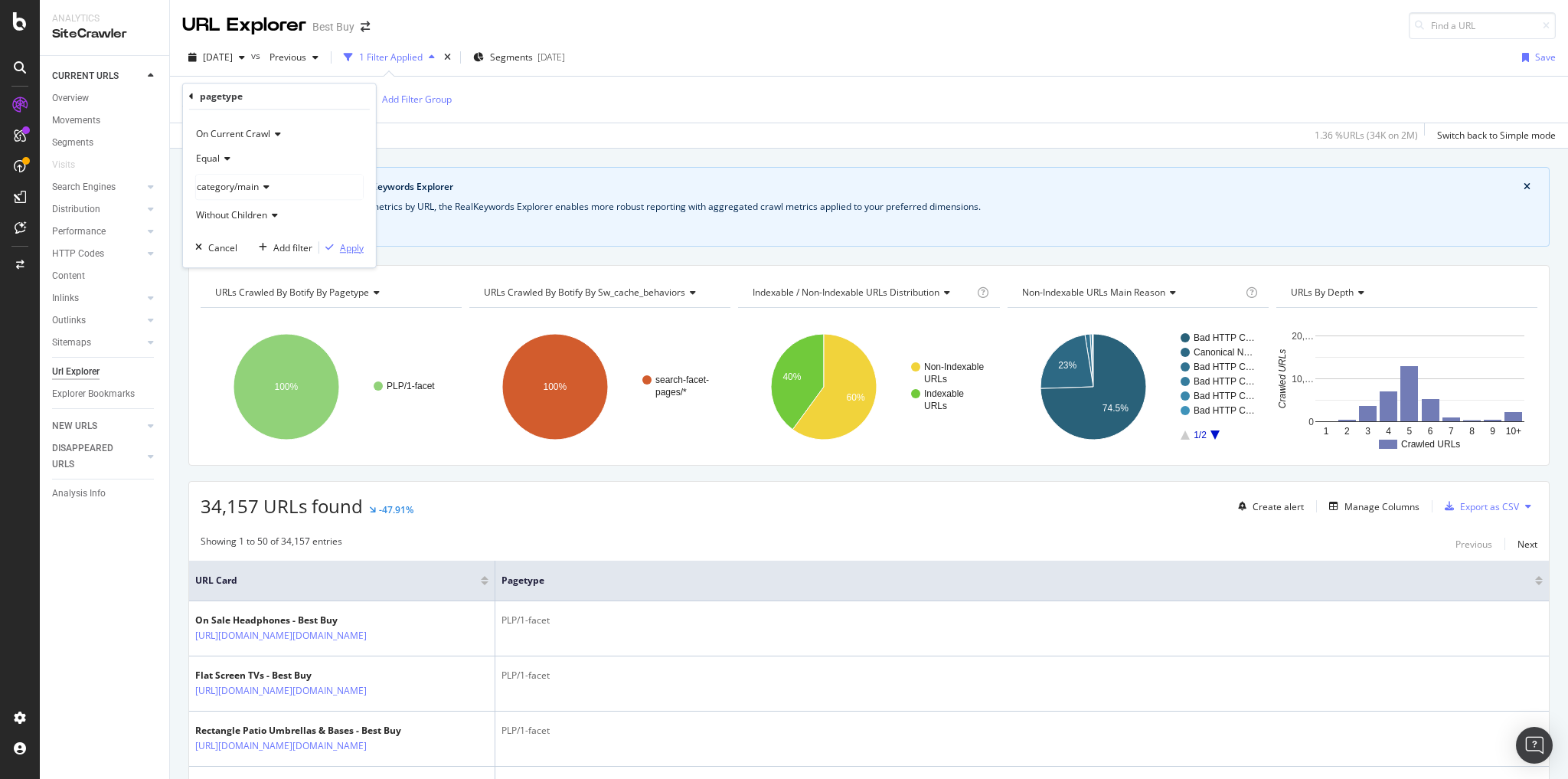
click at [349, 249] on div "Apply" at bounding box center [352, 247] width 23 height 13
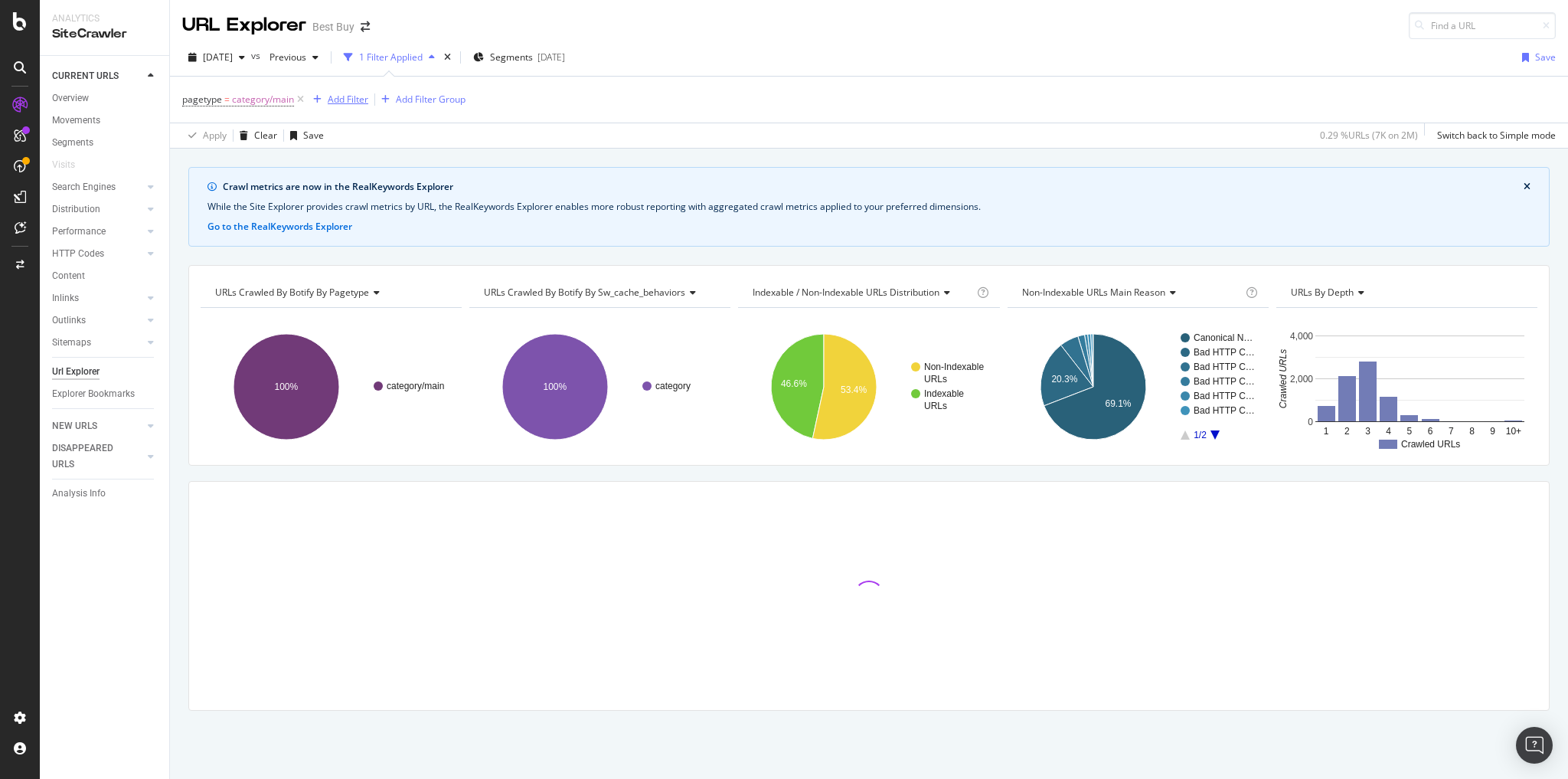
click at [337, 101] on div "Add Filter" at bounding box center [347, 99] width 41 height 13
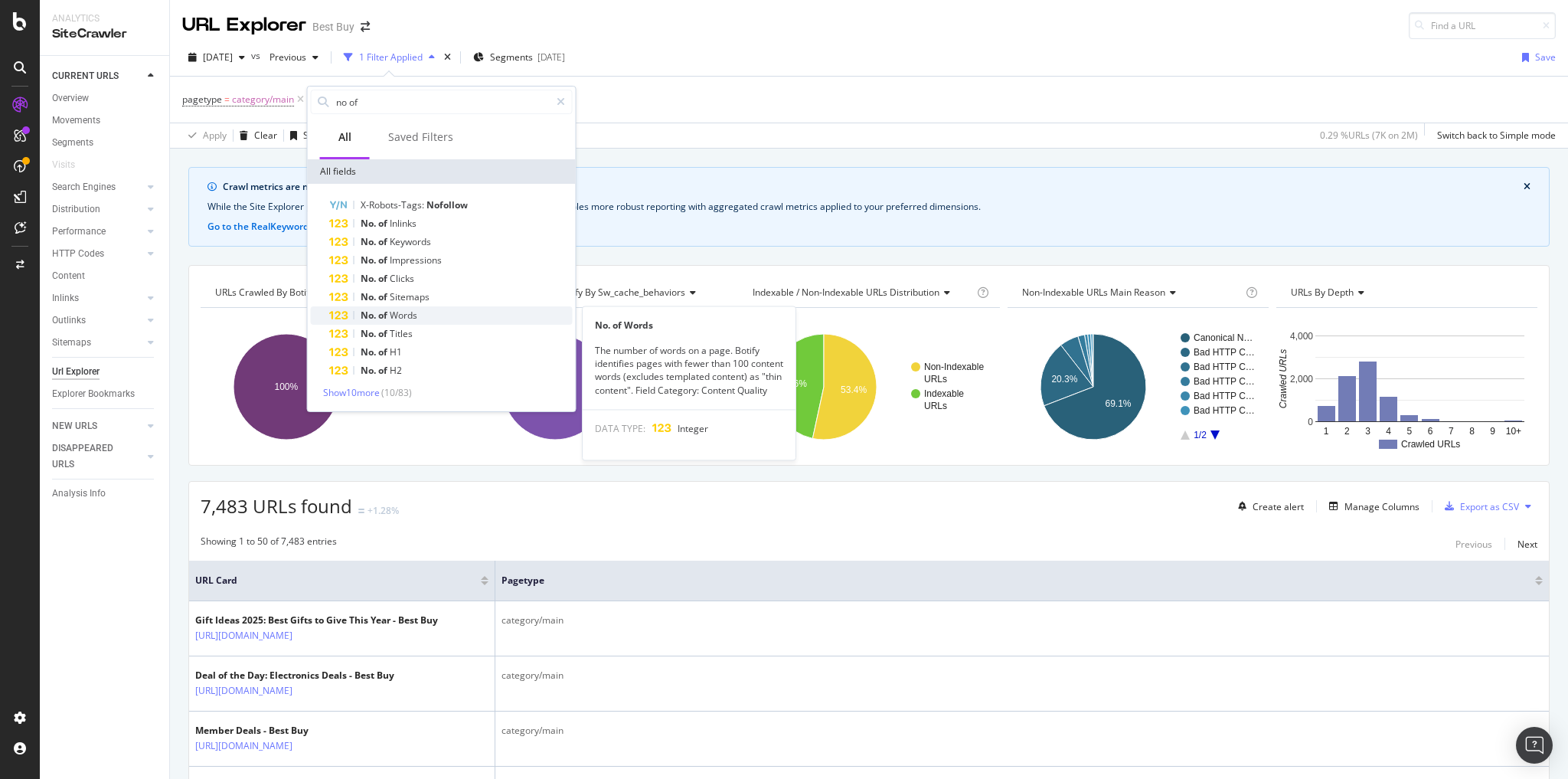
type input "no of"
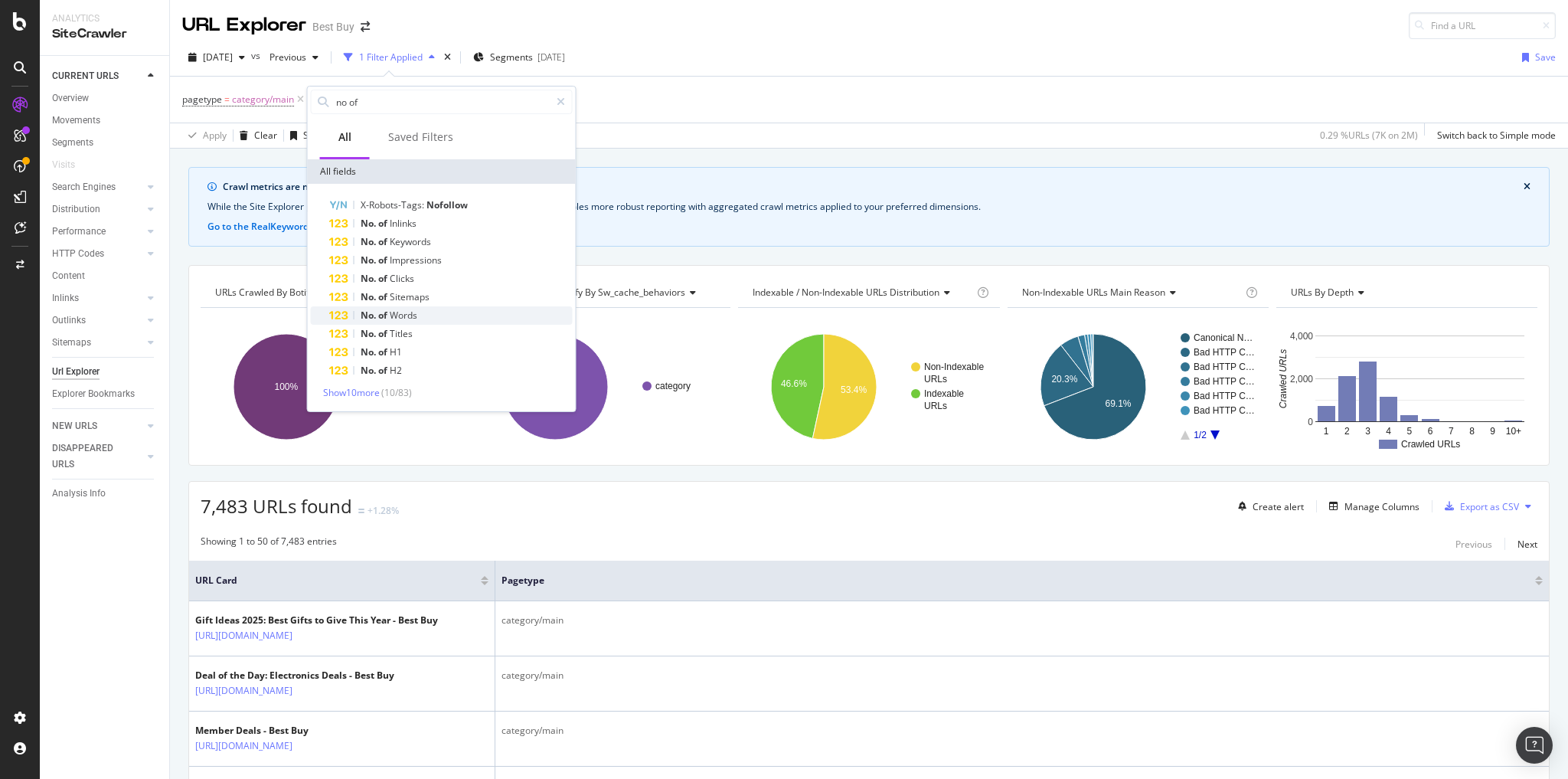
click at [392, 318] on span "Words" at bounding box center [403, 315] width 28 height 13
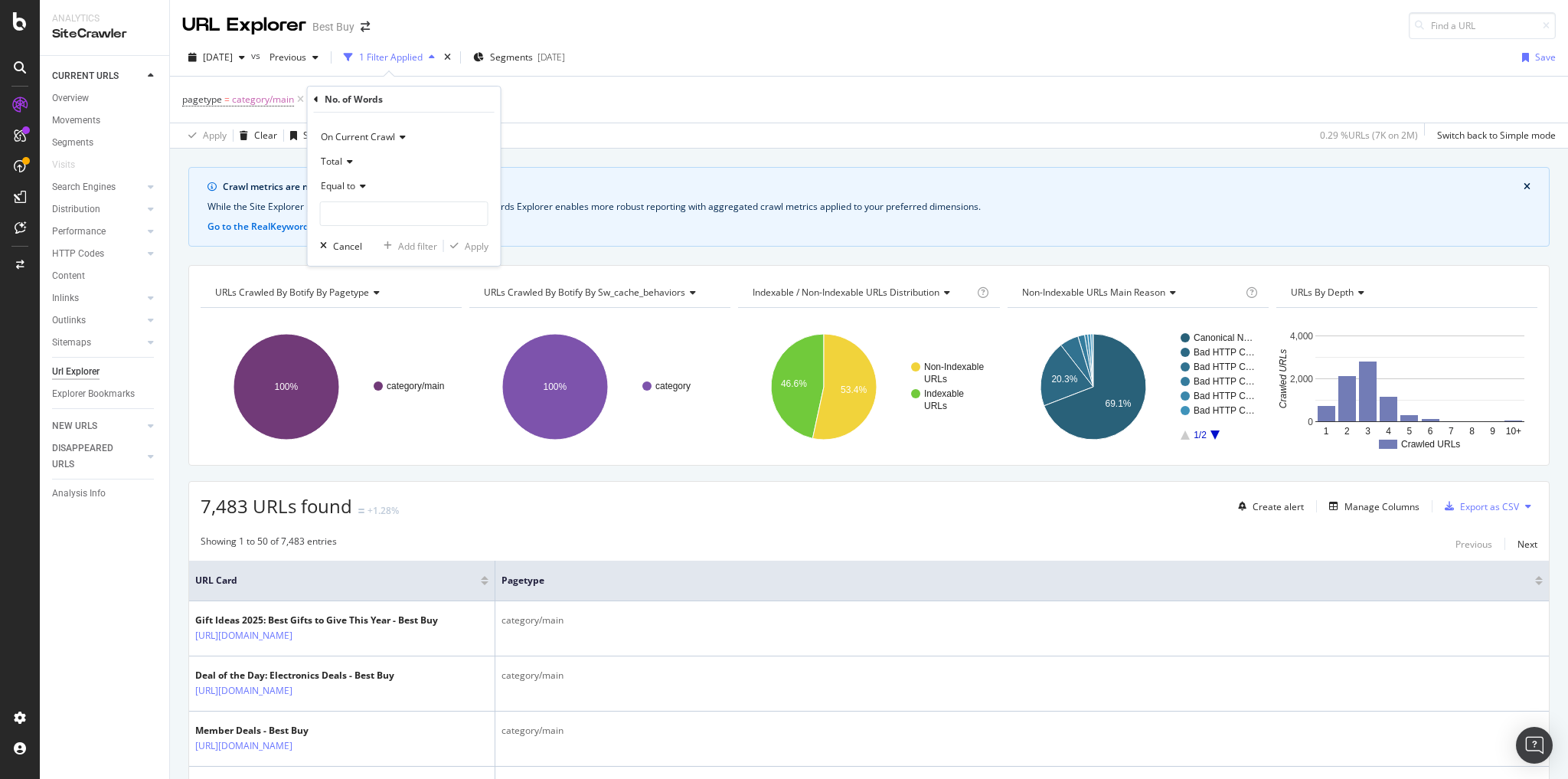
click at [362, 189] on icon at bounding box center [361, 186] width 11 height 9
click at [356, 255] on span "Less than" at bounding box center [347, 257] width 41 height 13
click at [360, 210] on input "number" at bounding box center [404, 213] width 169 height 24
type input "100"
click at [463, 241] on div "button" at bounding box center [454, 246] width 21 height 9
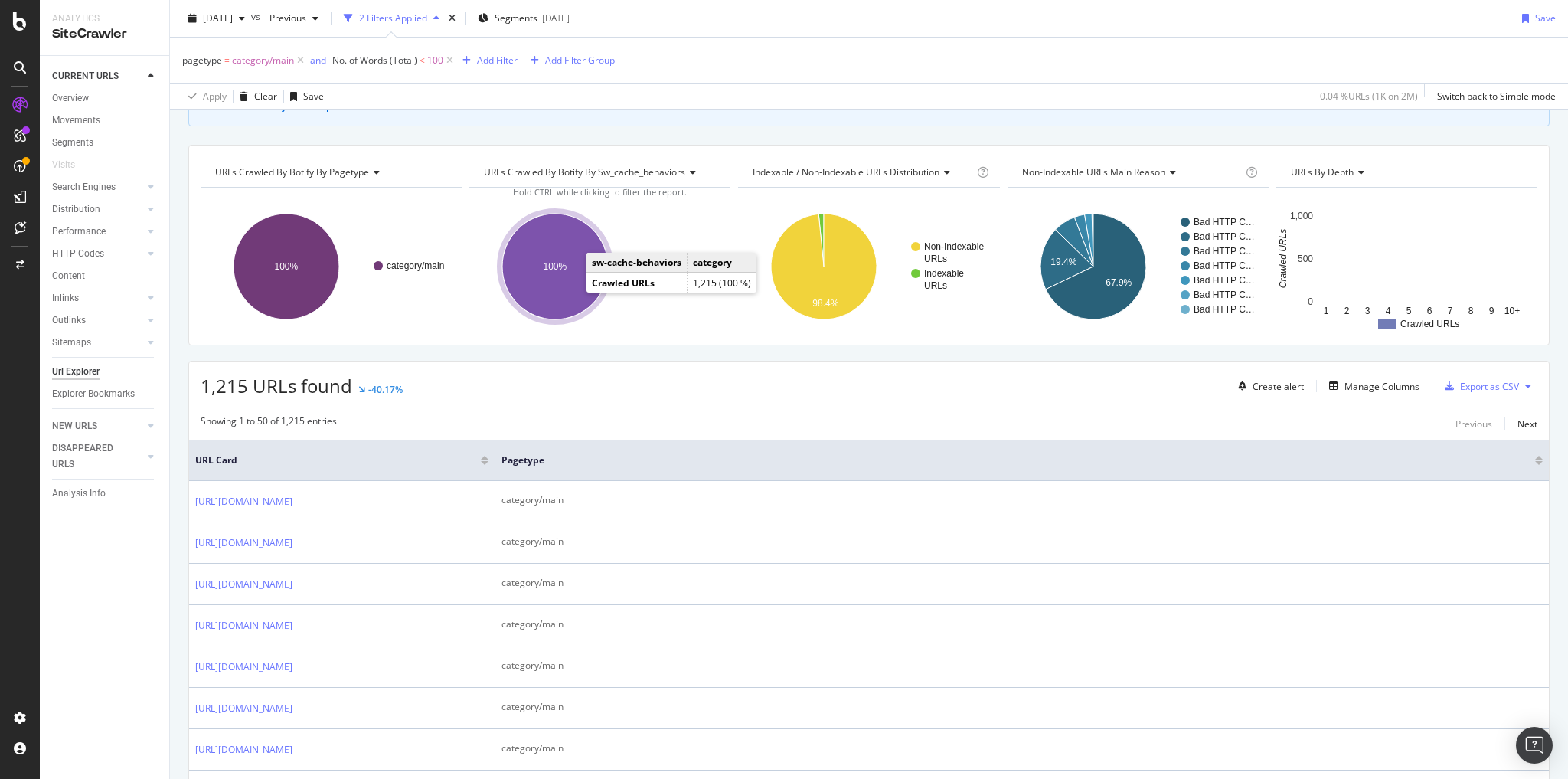
scroll to position [123, 0]
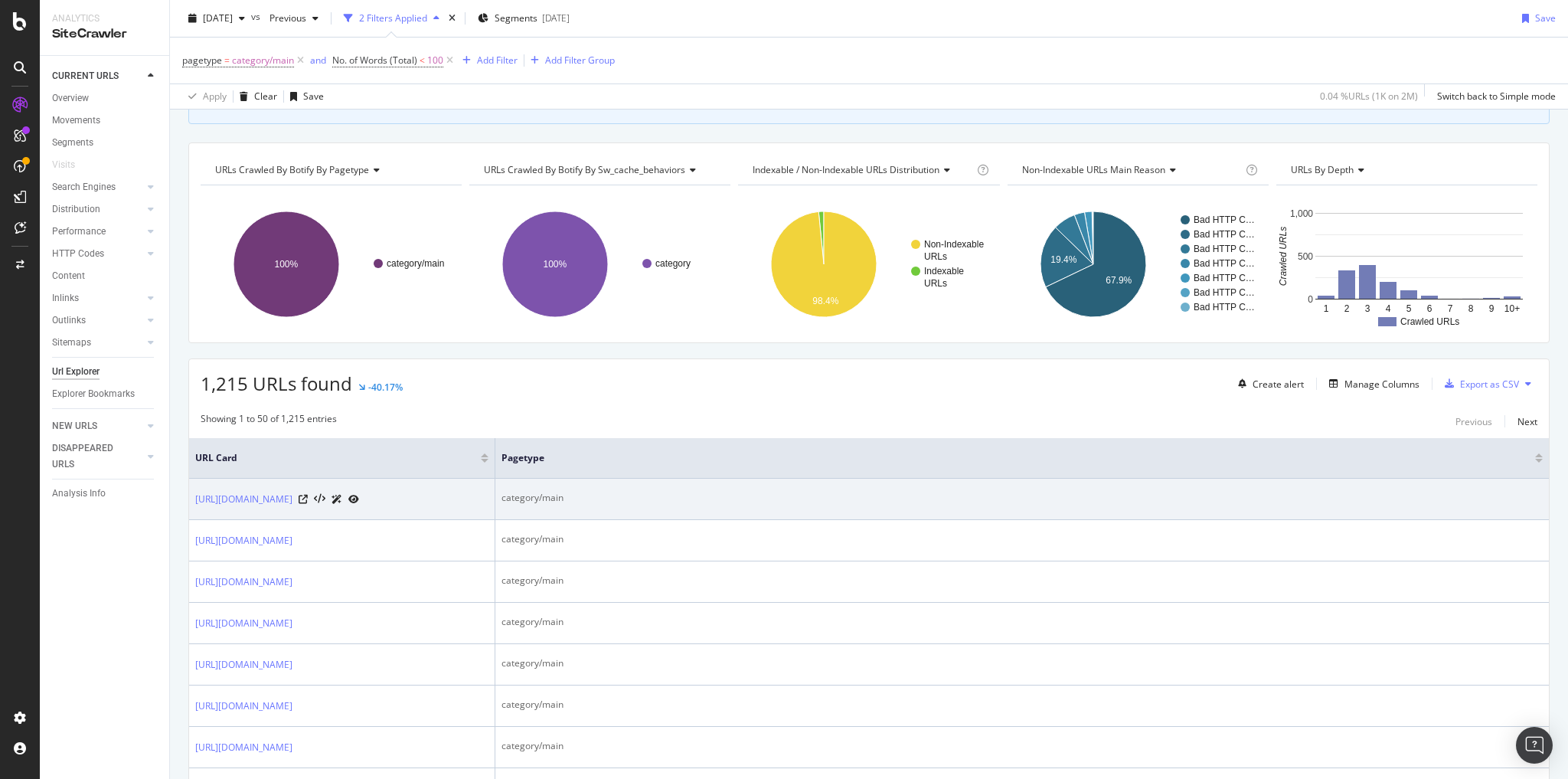
click at [359, 507] on div at bounding box center [328, 499] width 60 height 16
click at [308, 504] on icon at bounding box center [303, 499] width 9 height 9
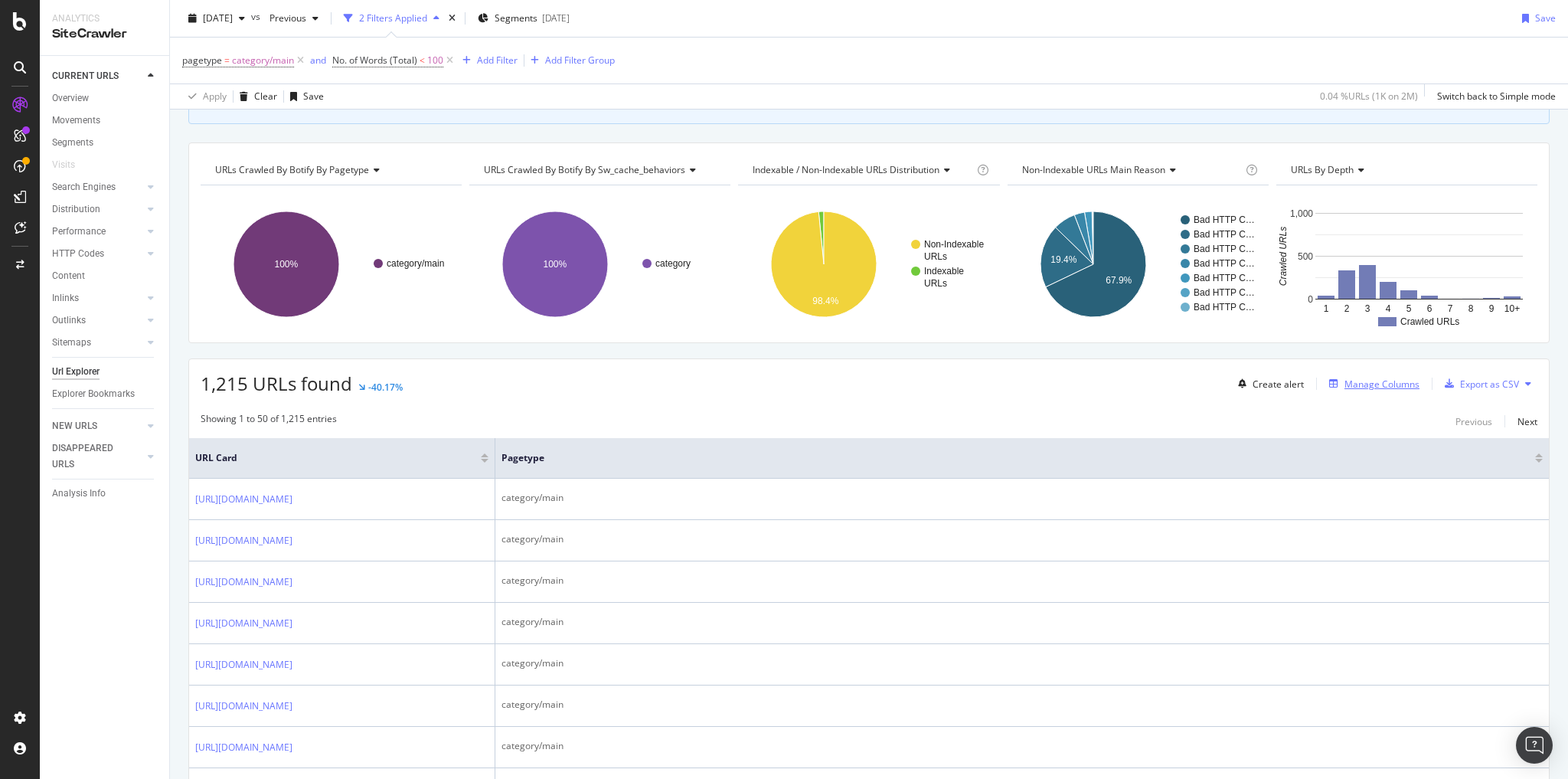
click at [1344, 380] on div "Manage Columns" at bounding box center [1381, 384] width 75 height 13
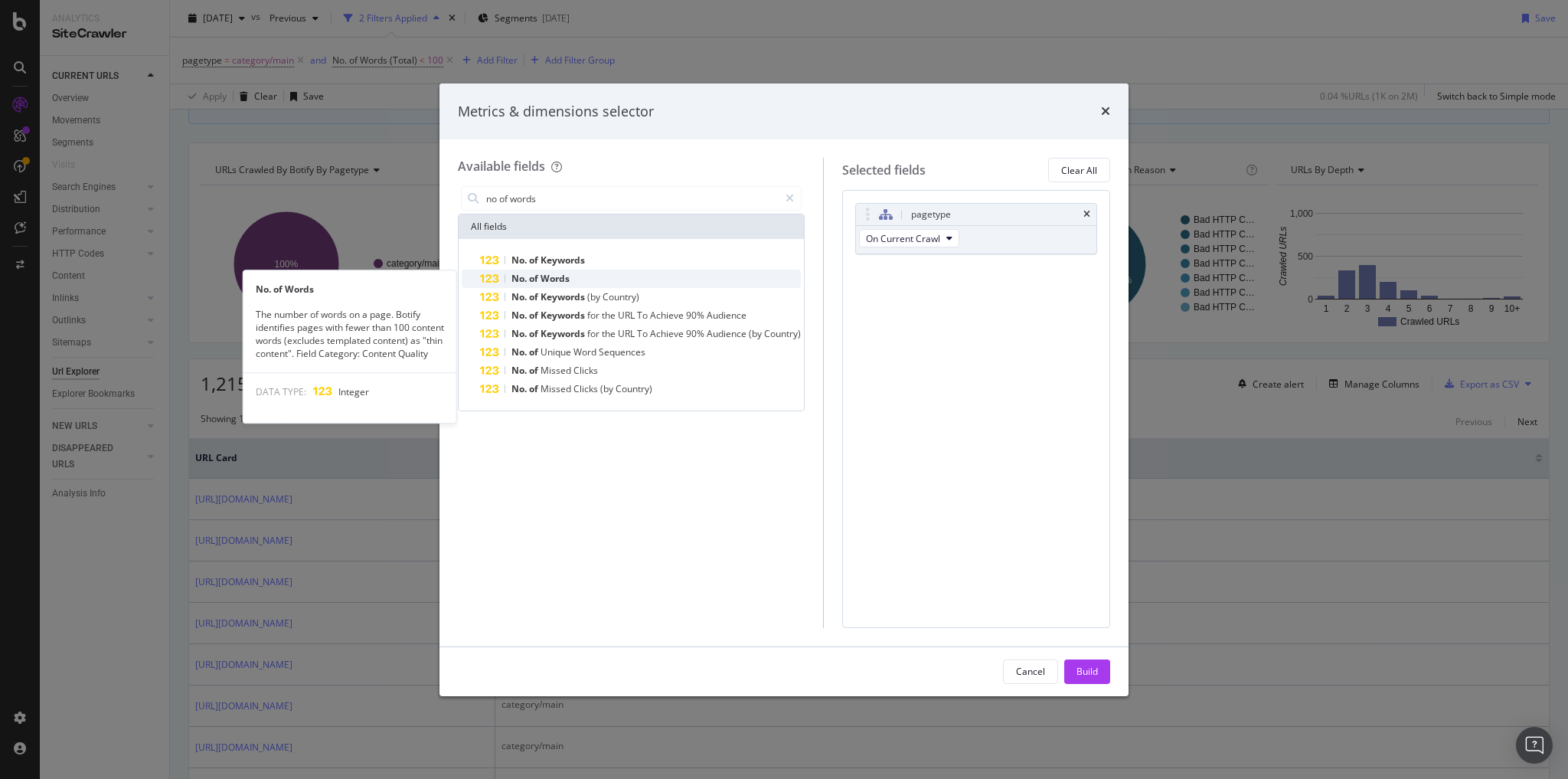
type input "no of words"
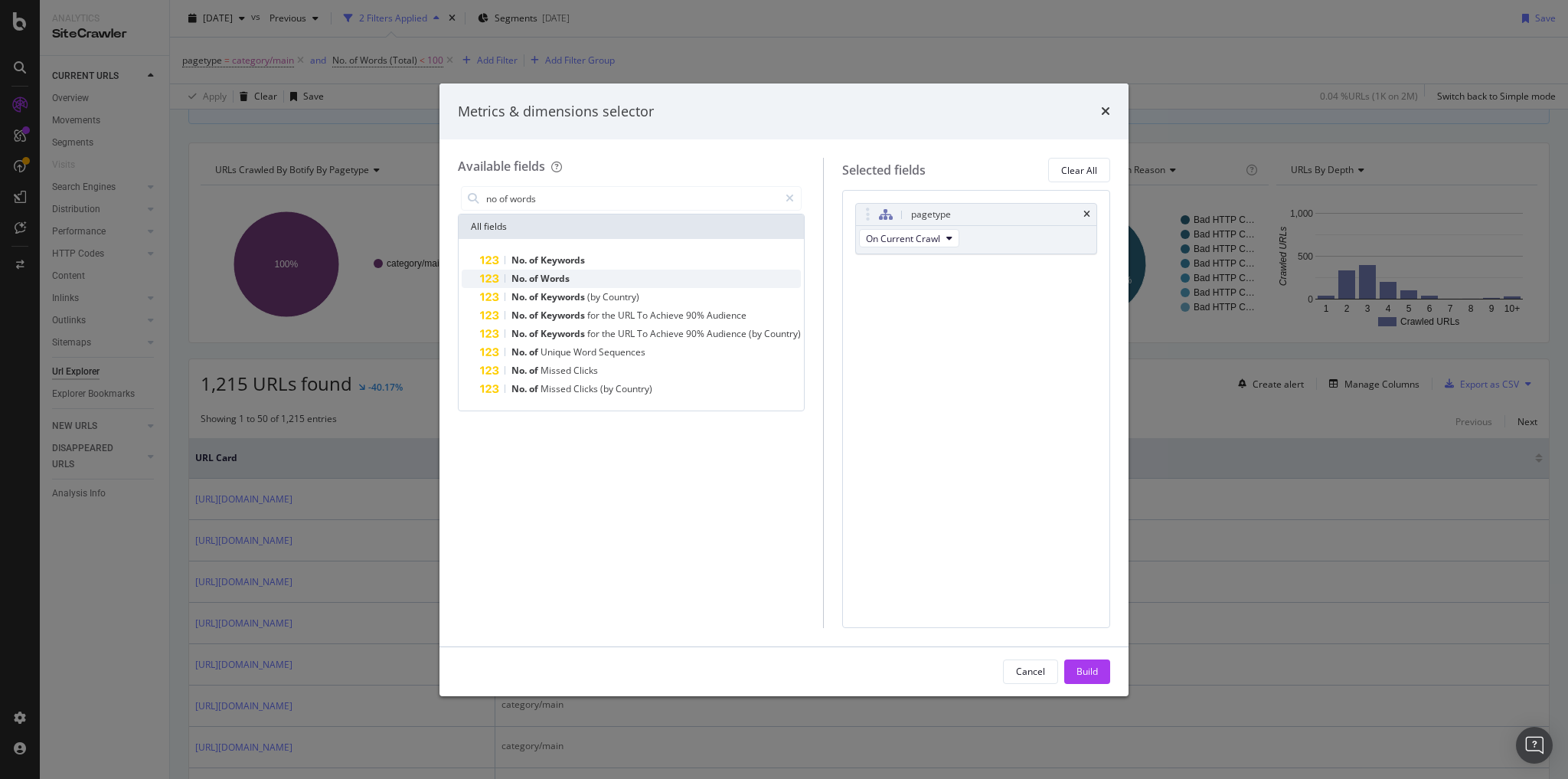
click at [560, 280] on span "Words" at bounding box center [555, 278] width 29 height 13
click at [990, 298] on button "Total" at bounding box center [986, 295] width 48 height 18
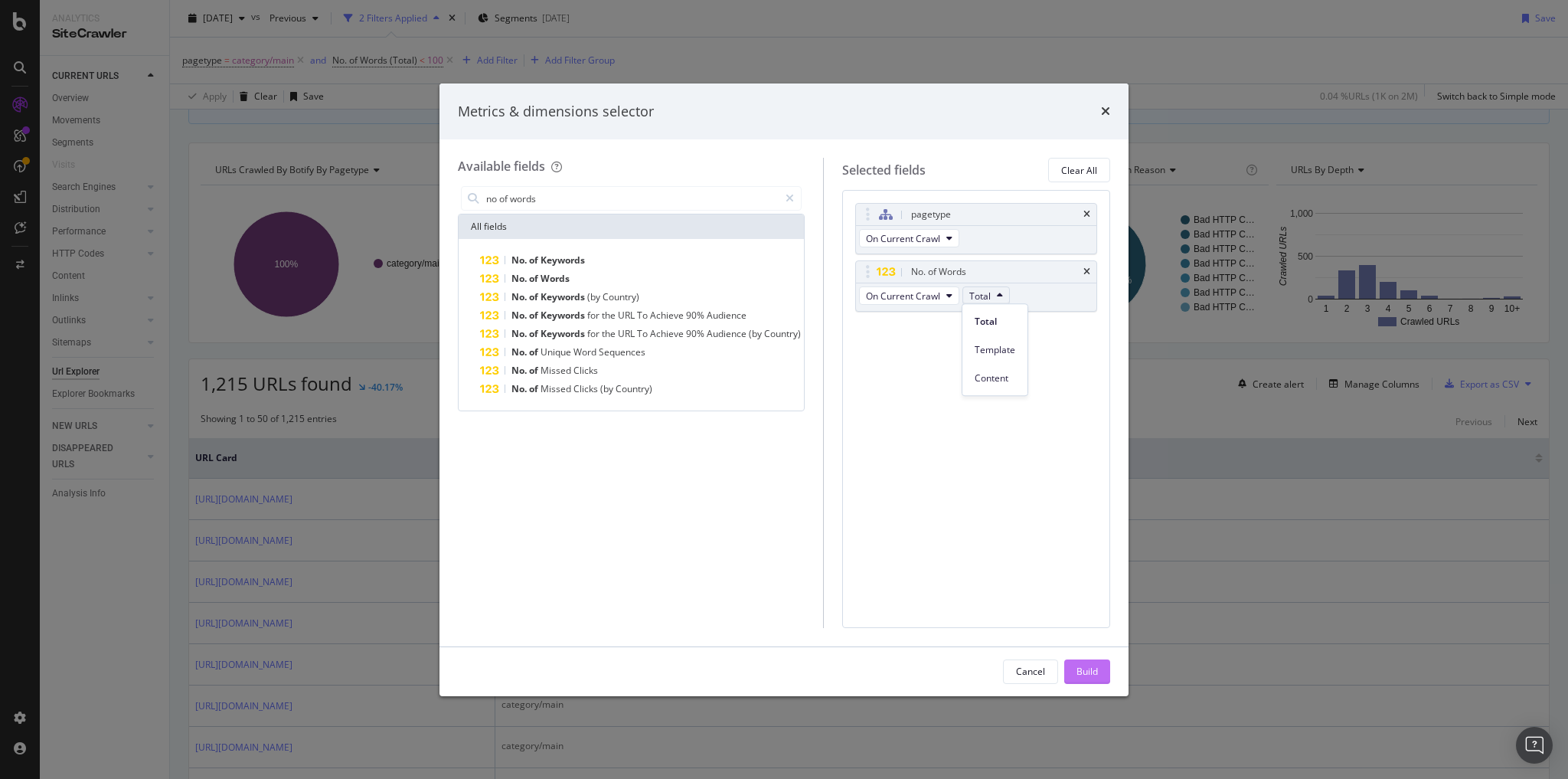
click at [1085, 671] on div "Build" at bounding box center [1087, 672] width 22 height 13
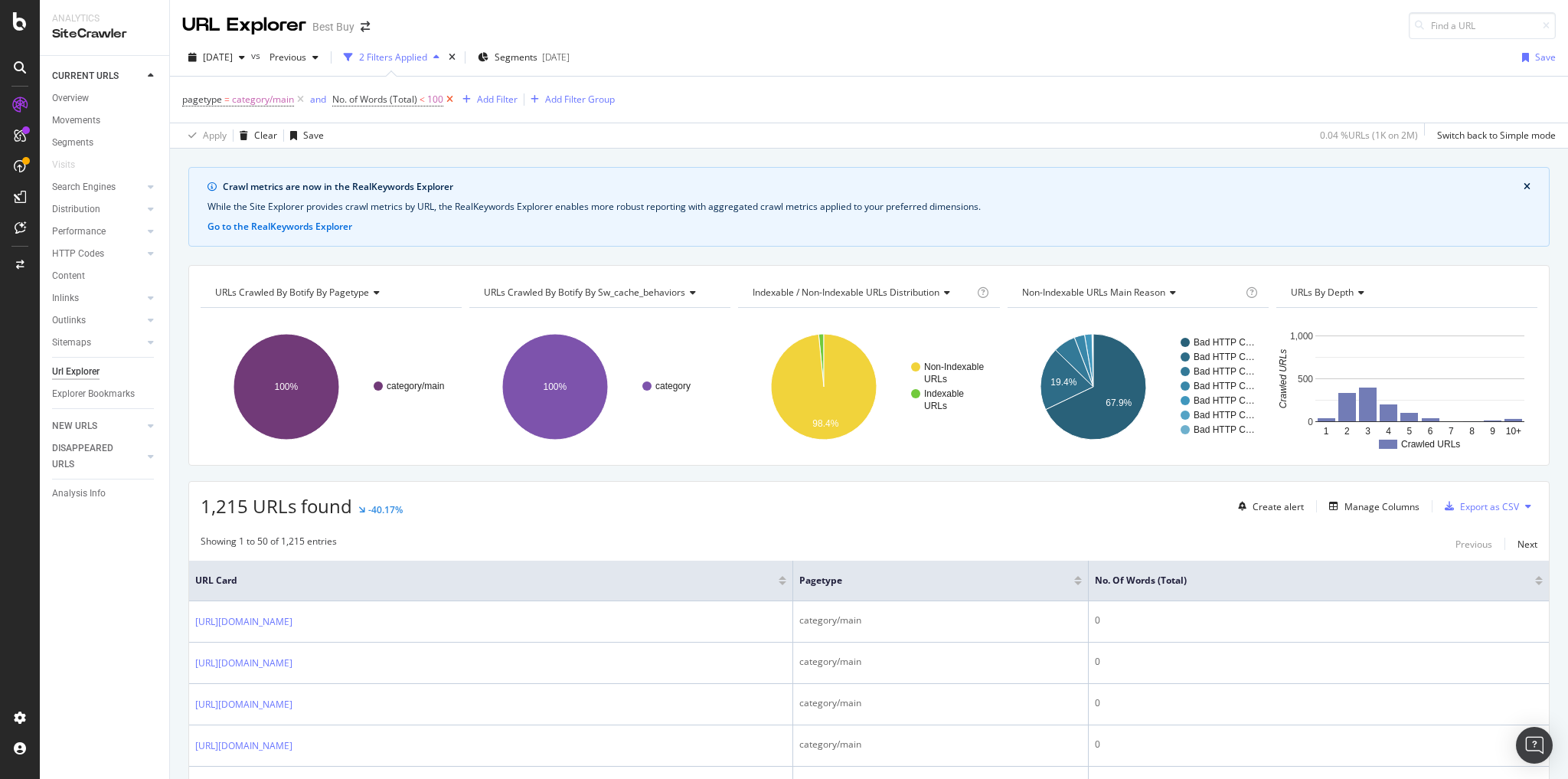
click at [444, 97] on icon at bounding box center [449, 99] width 13 height 15
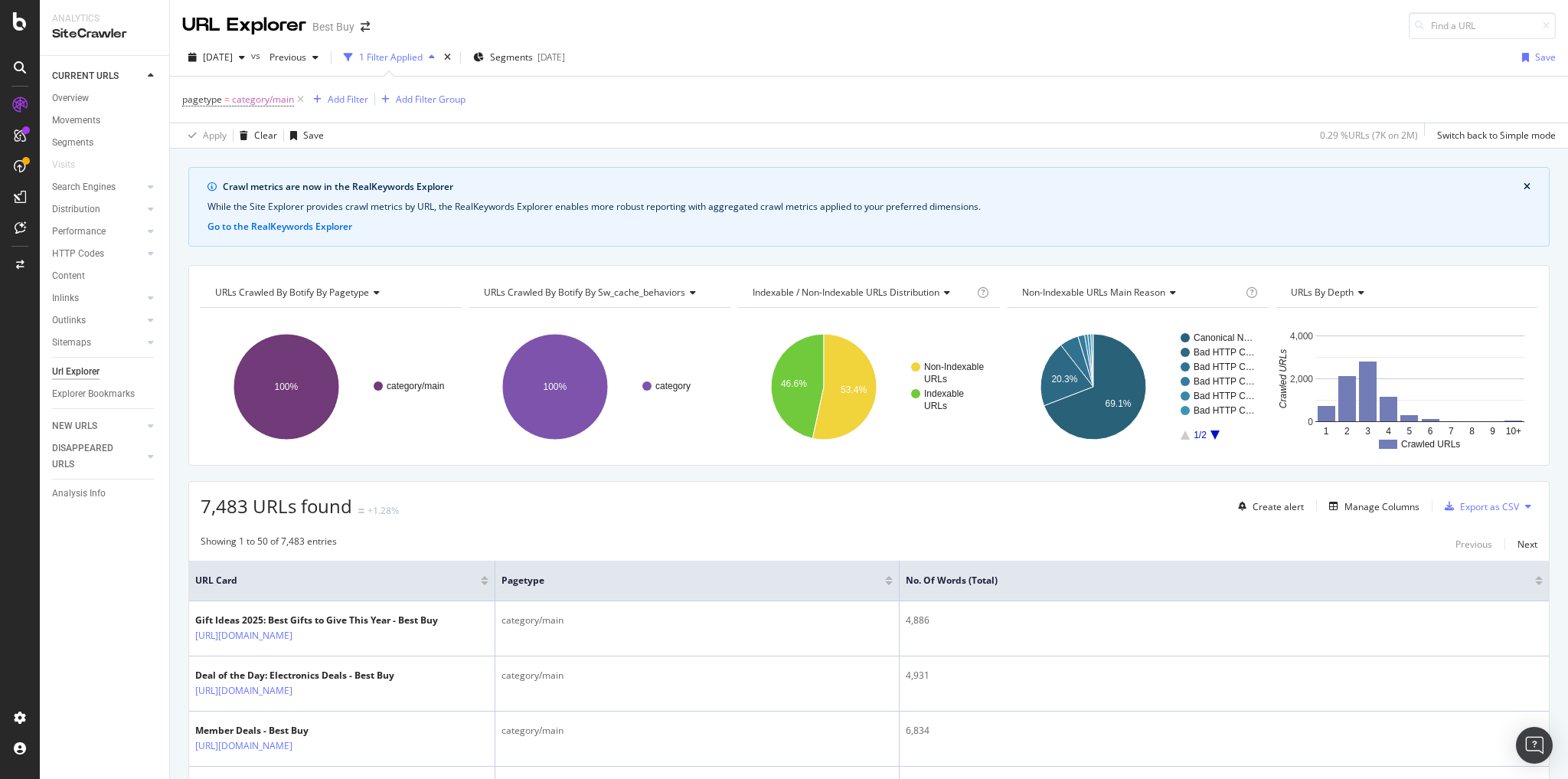
click at [1536, 576] on div at bounding box center [1539, 578] width 7 height 4
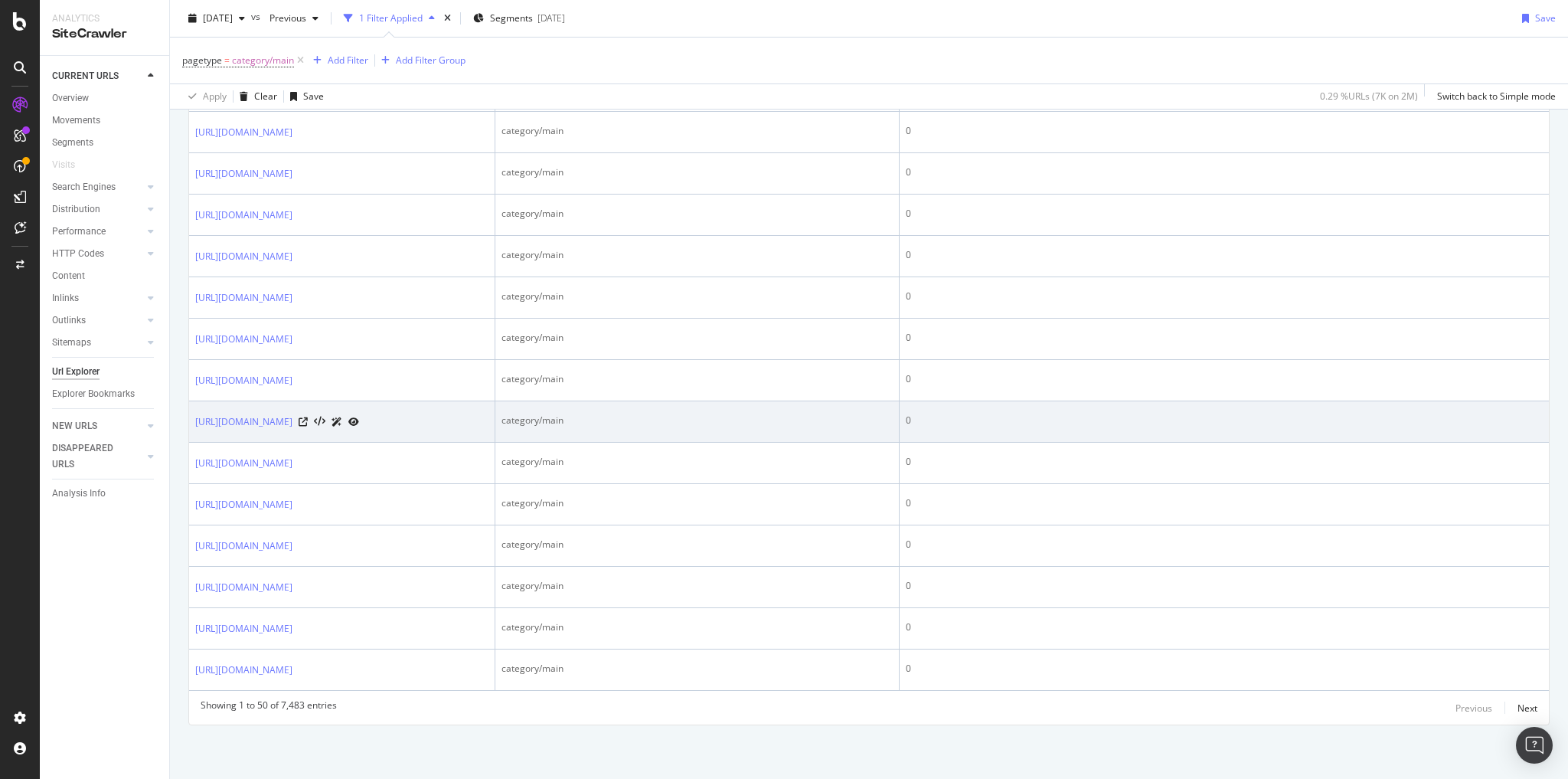
scroll to position [3297, 0]
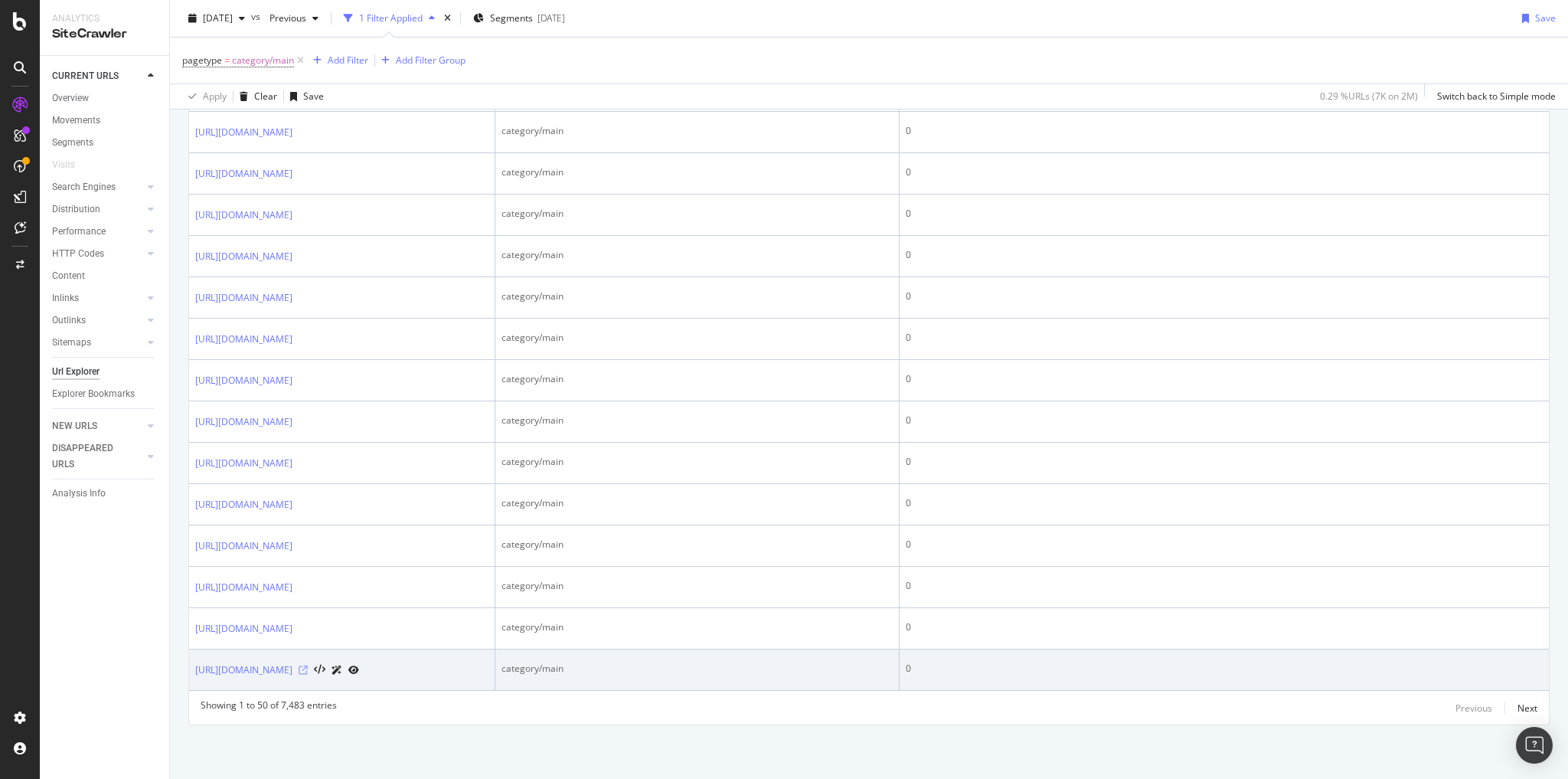
click at [308, 665] on icon at bounding box center [303, 670] width 9 height 9
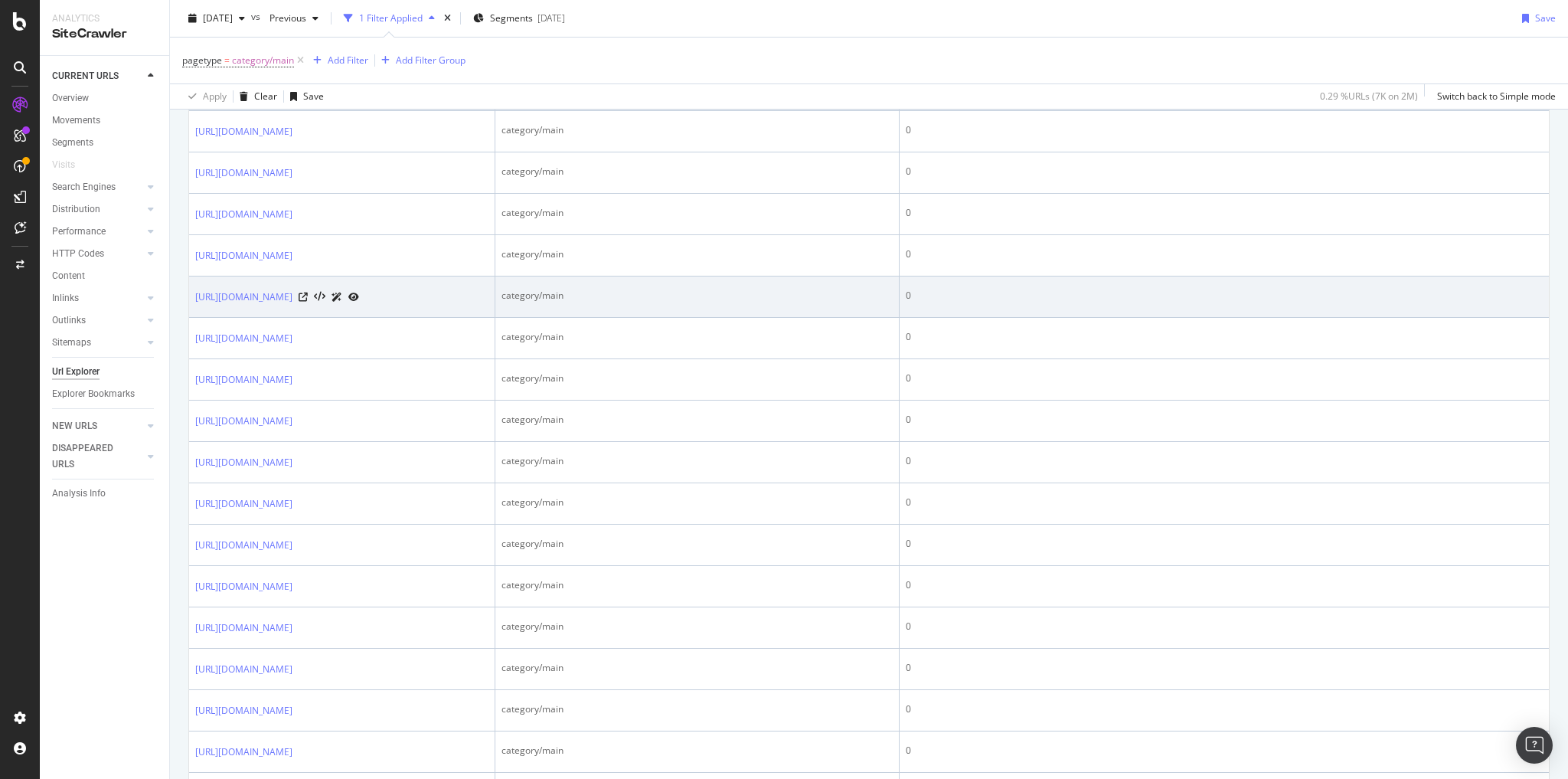
scroll to position [674, 0]
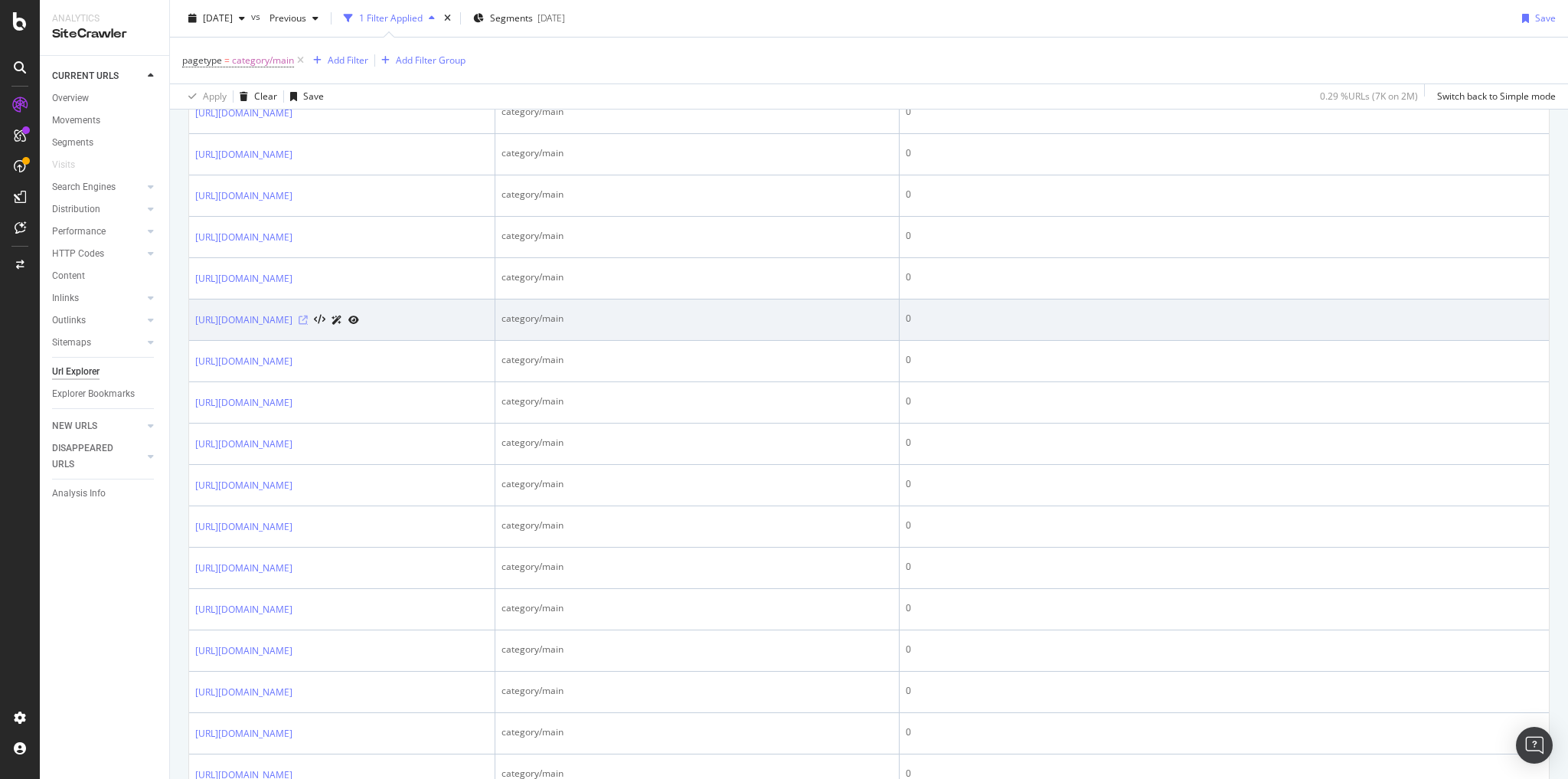
click at [308, 325] on icon at bounding box center [303, 320] width 9 height 9
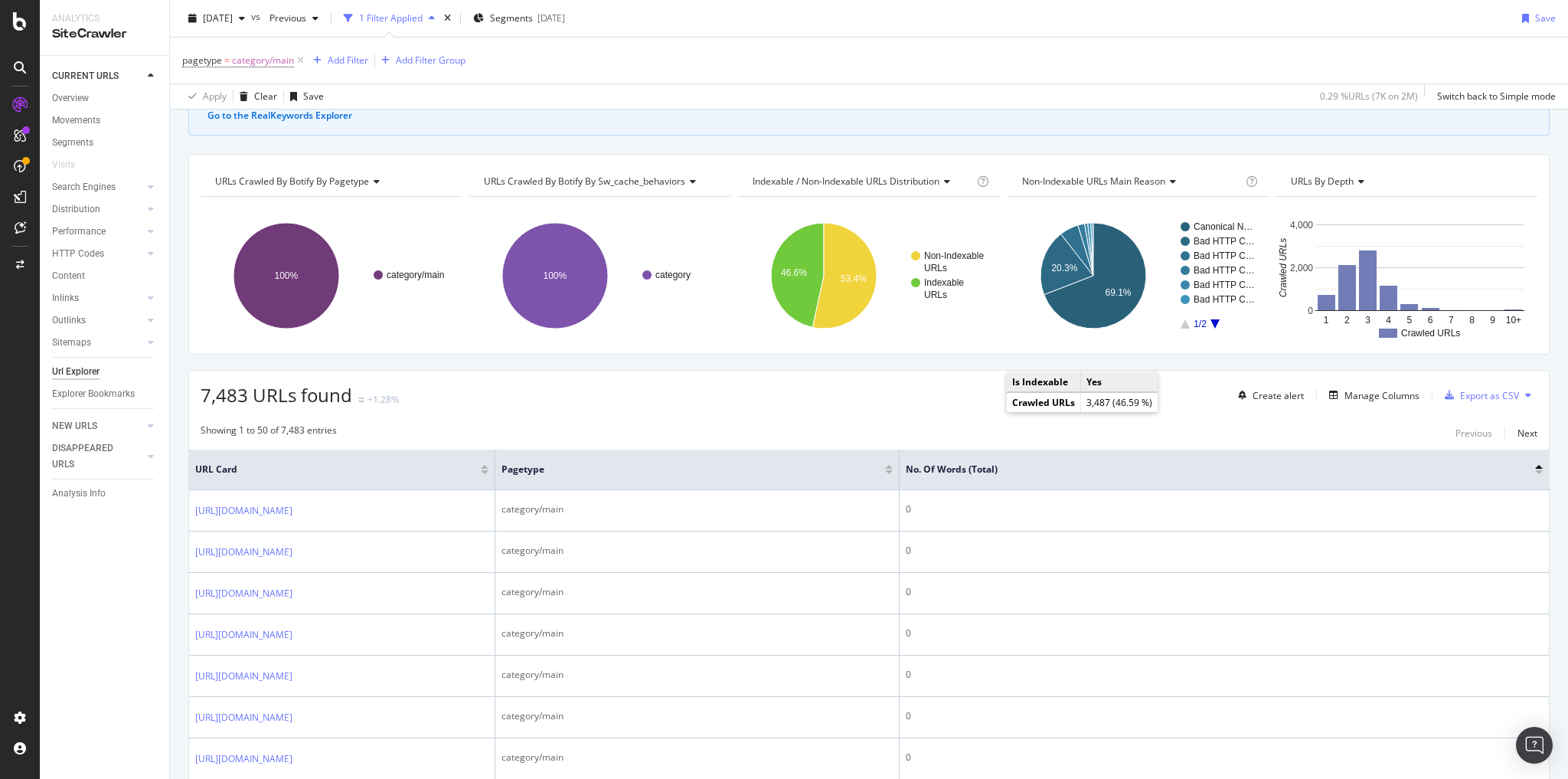
scroll to position [123, 0]
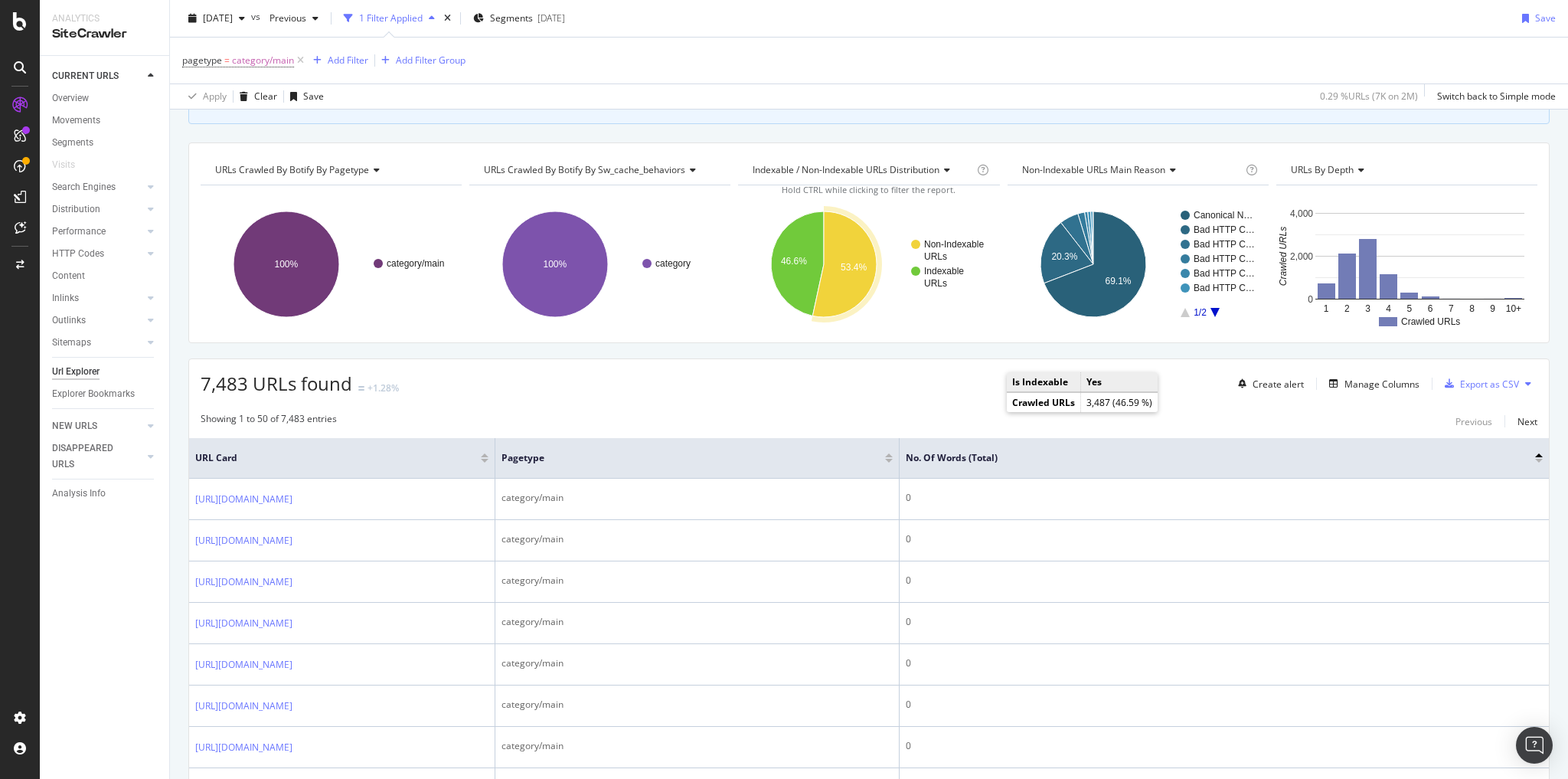
click at [850, 285] on icon "A chart." at bounding box center [844, 264] width 64 height 106
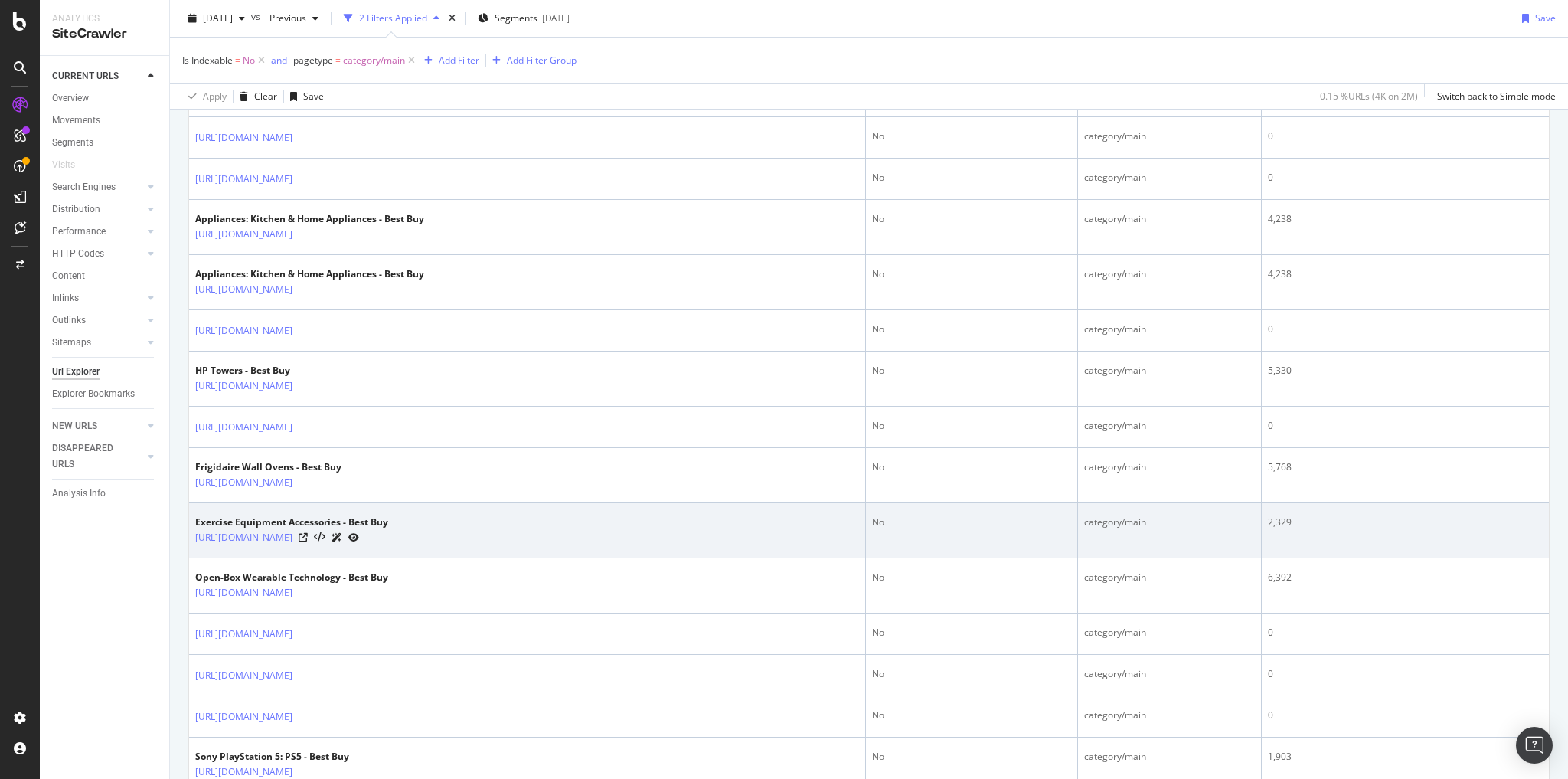
scroll to position [1042, 0]
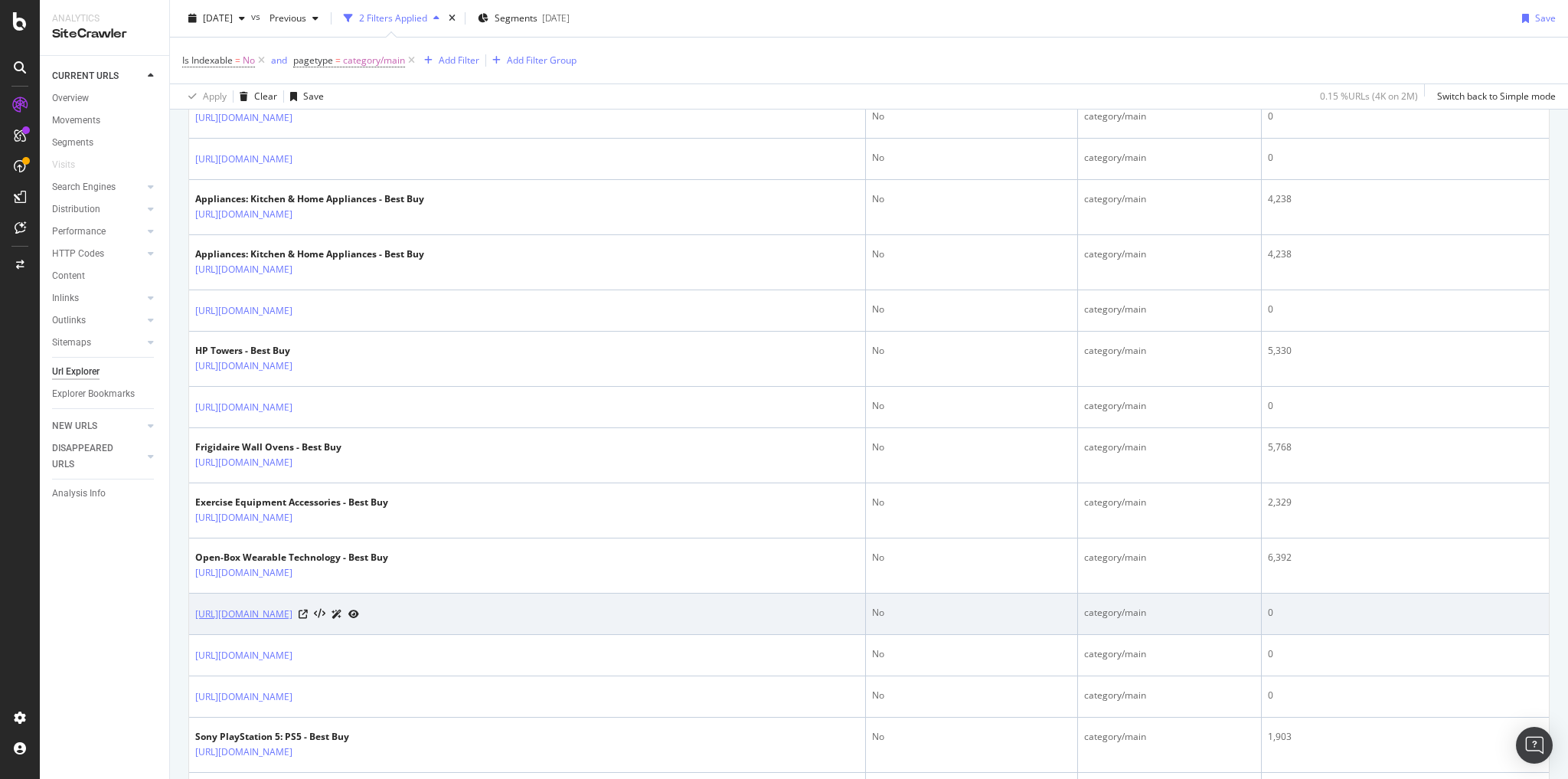
click at [292, 607] on link "https://www.bestbuy.com/site/health-fitness-sports/exercise-equipment/pcmcat243…" at bounding box center [244, 614] width 97 height 15
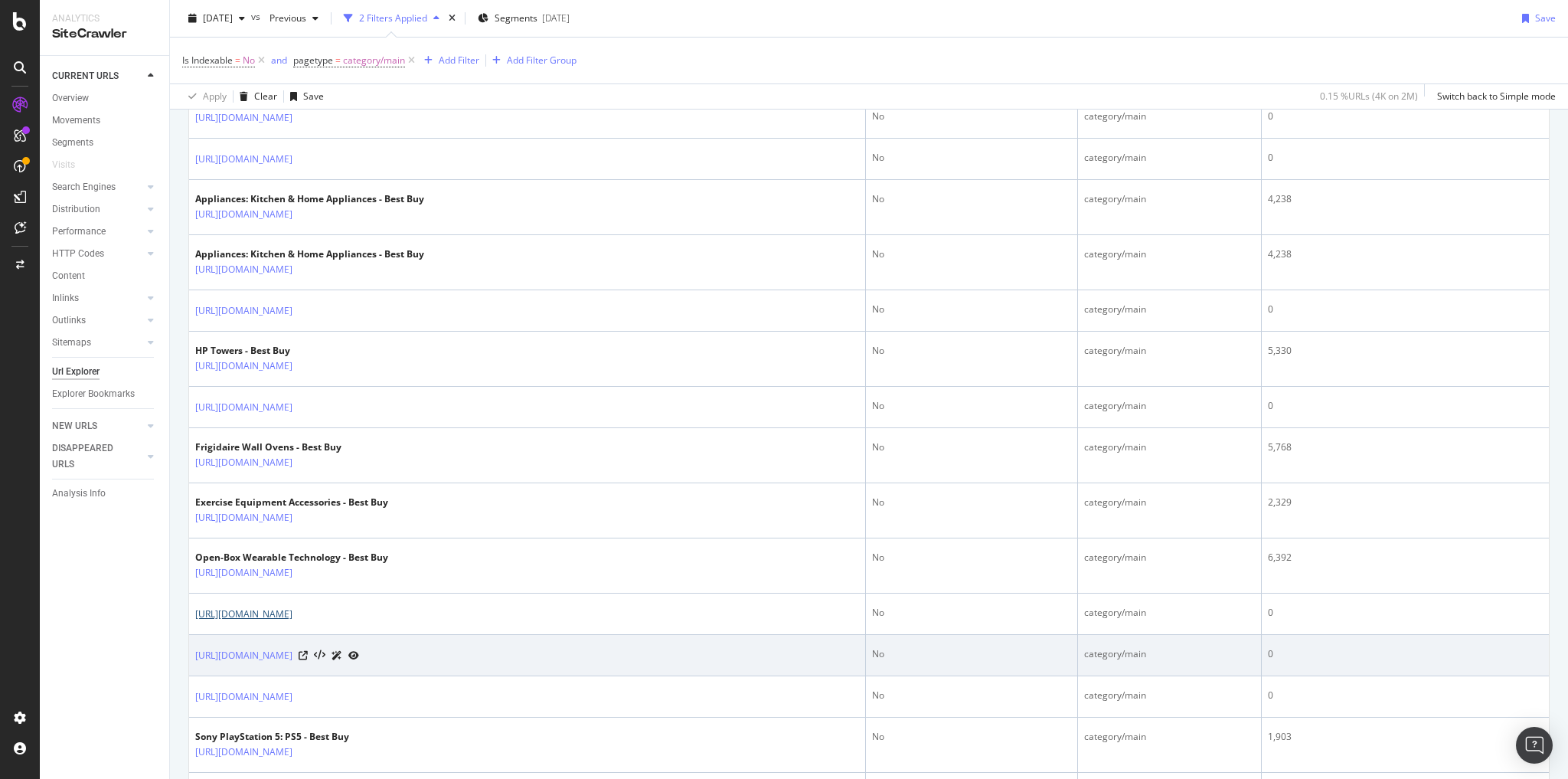
scroll to position [1103, 0]
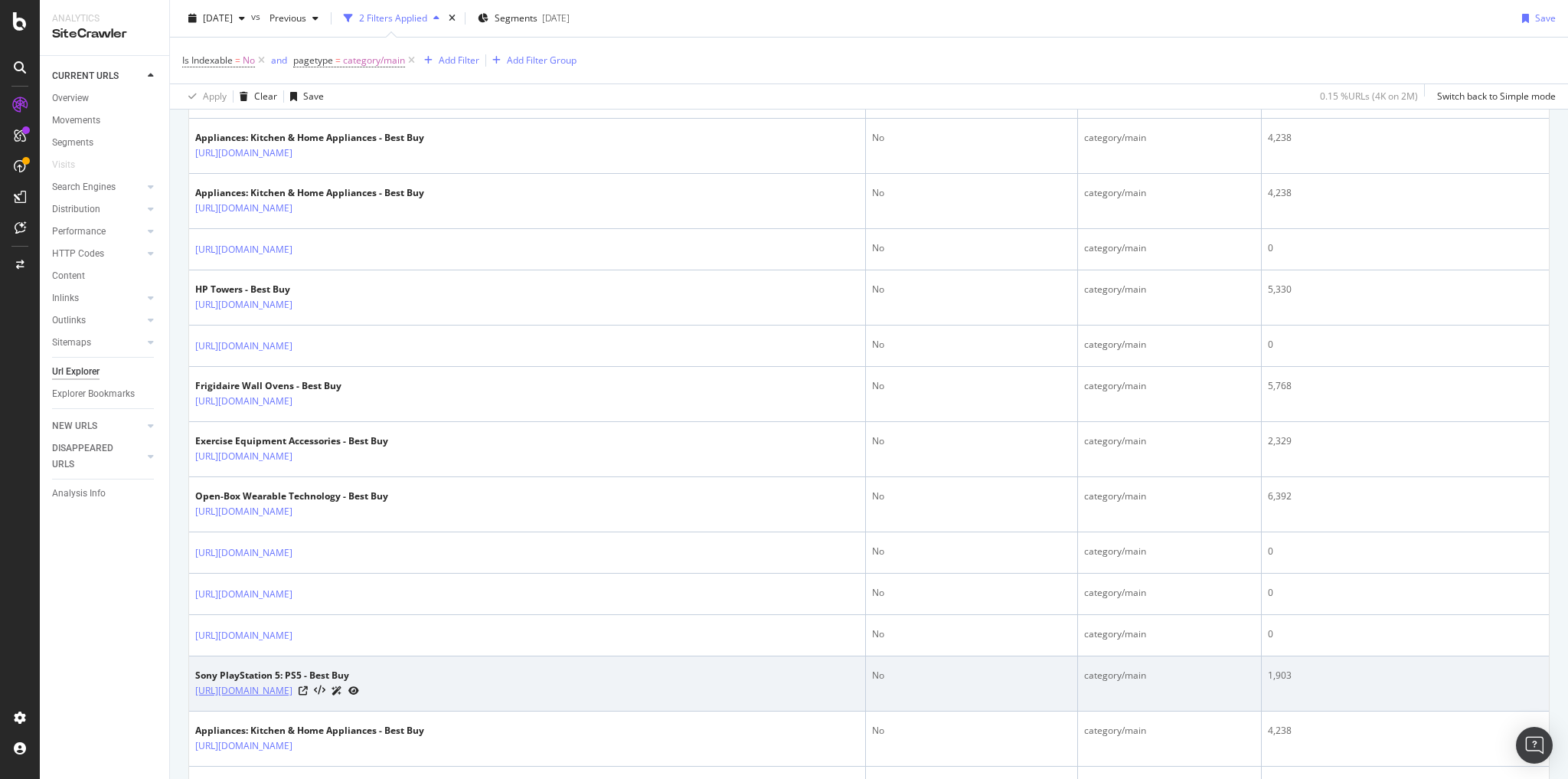
click at [292, 683] on link "https://www.bestbuy.com/site/playstation/playstation-5/pcmcat1572034351415.c?id…" at bounding box center [244, 691] width 97 height 15
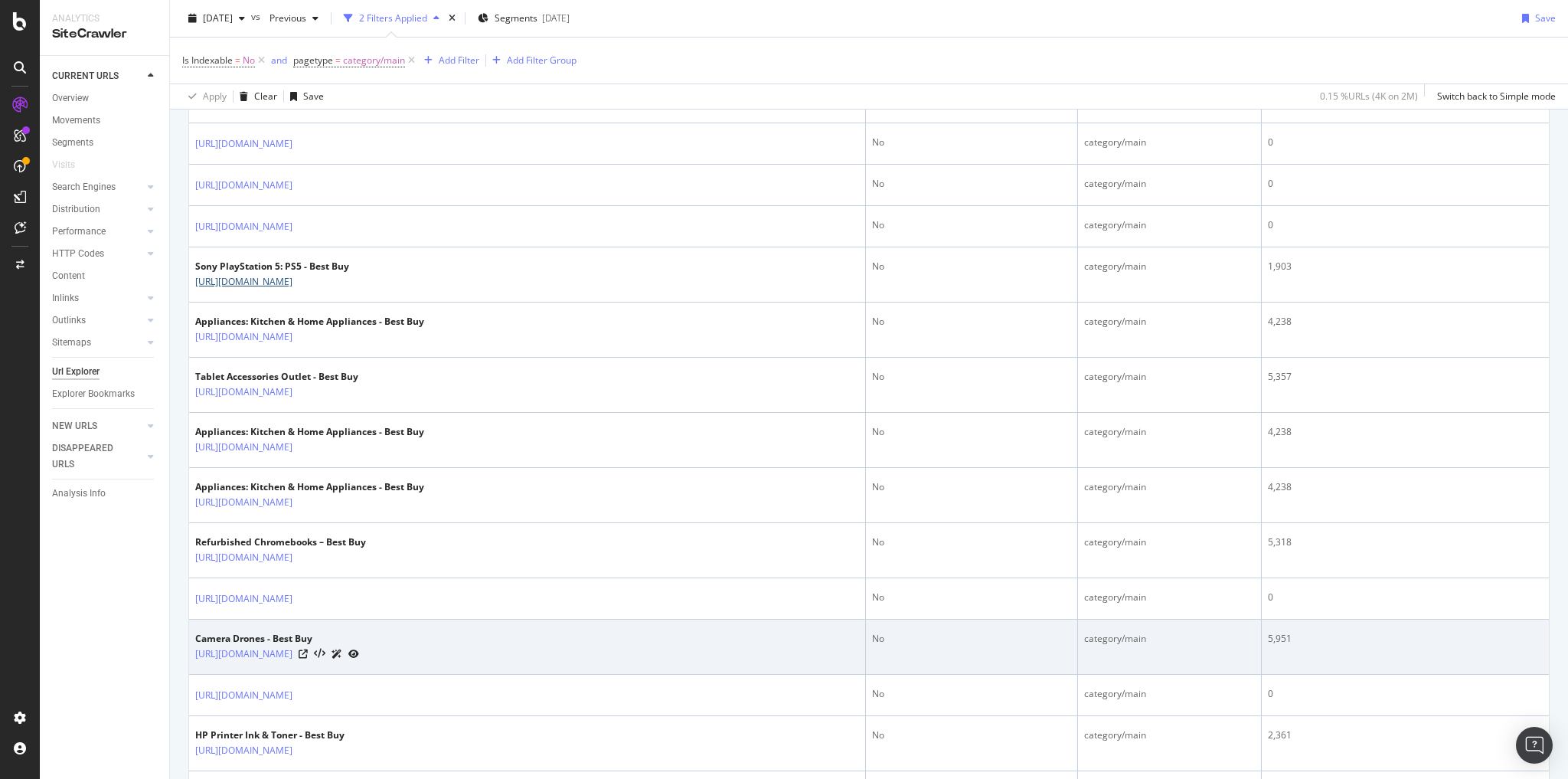
scroll to position [1532, 0]
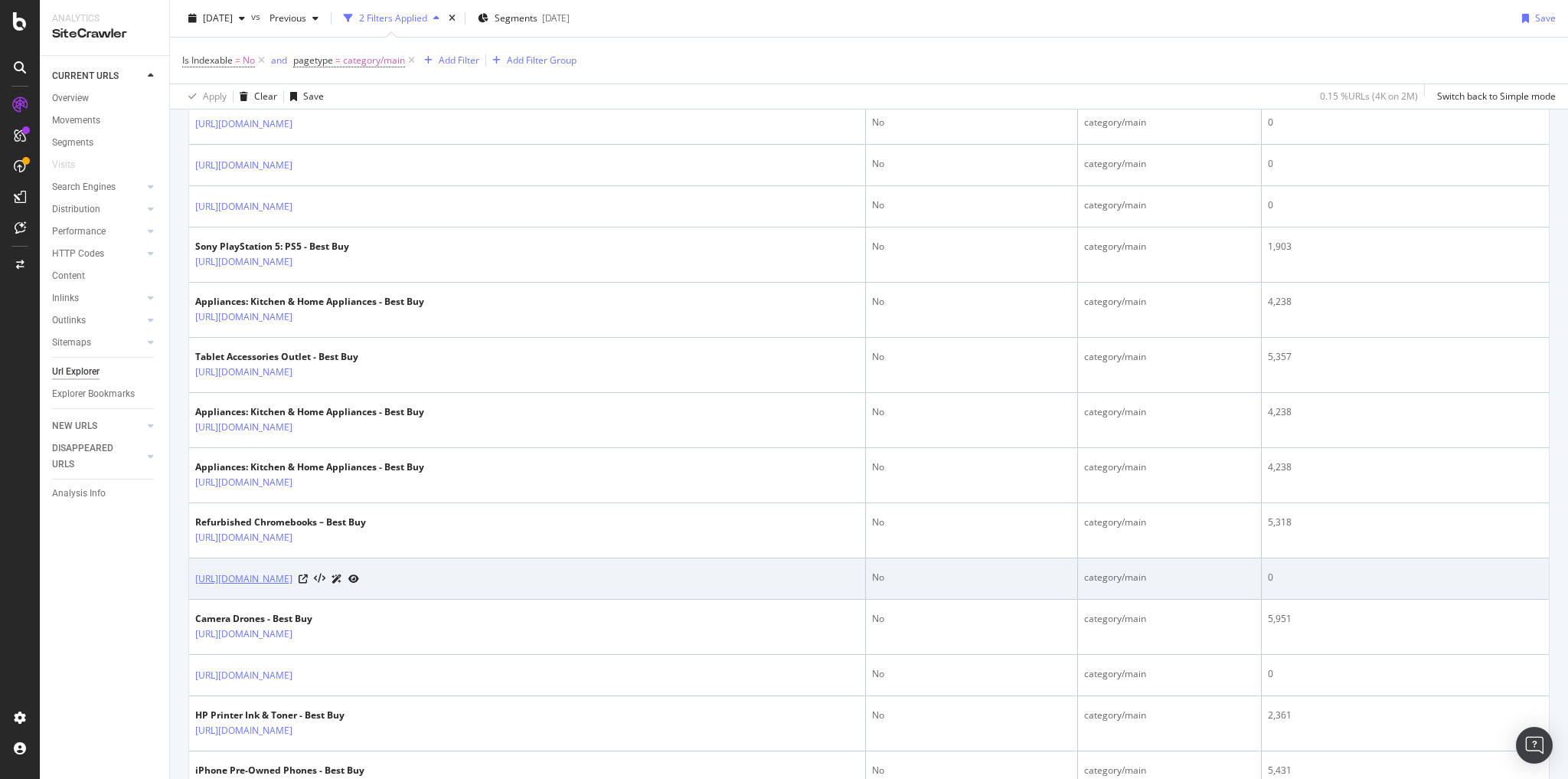
click at [292, 571] on link "https://www.bestbuy.com/site/coffee-tea-espresso/tea-kettles/pcmcat367400050003…" at bounding box center [244, 579] width 97 height 15
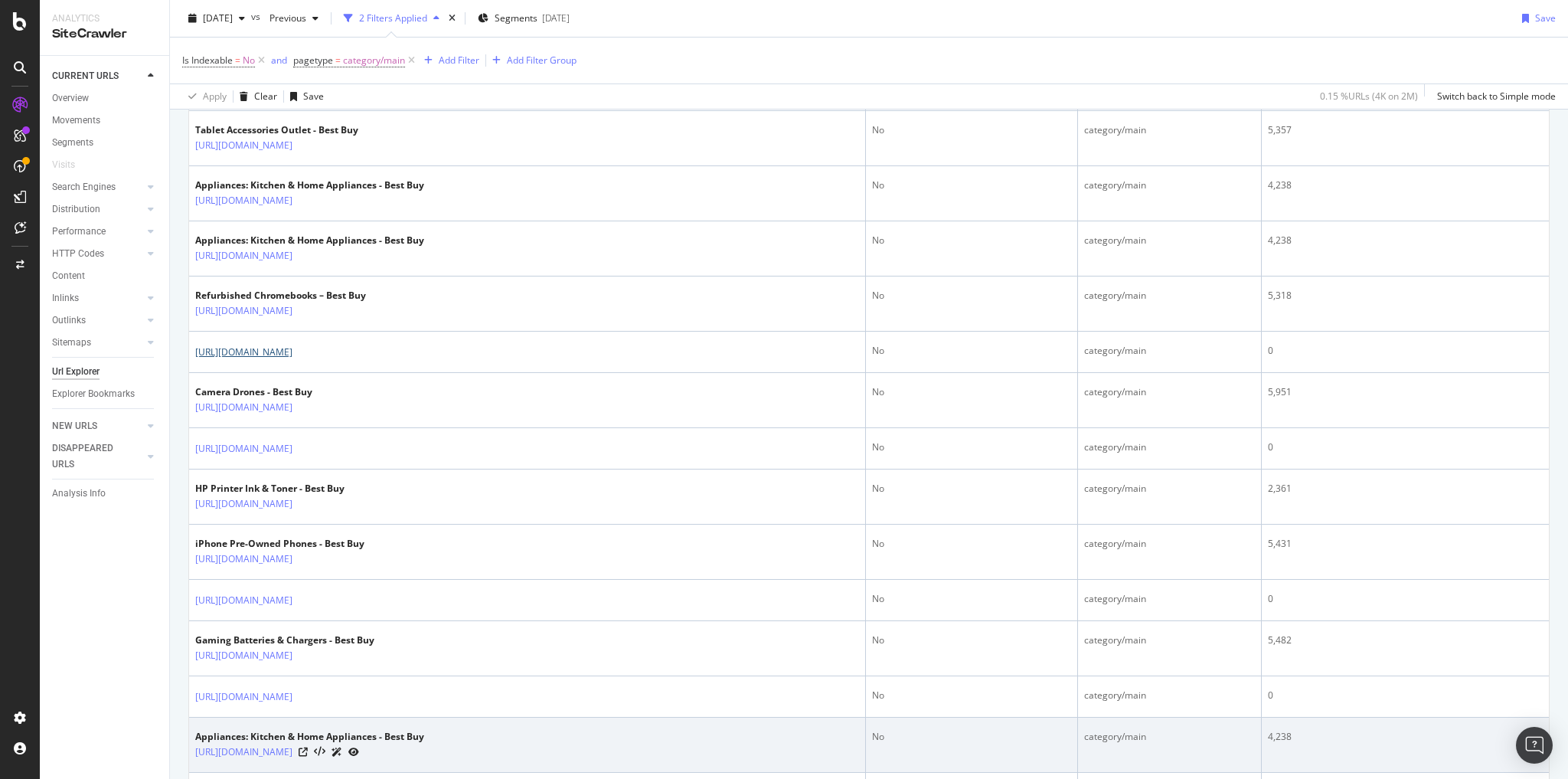
scroll to position [1777, 0]
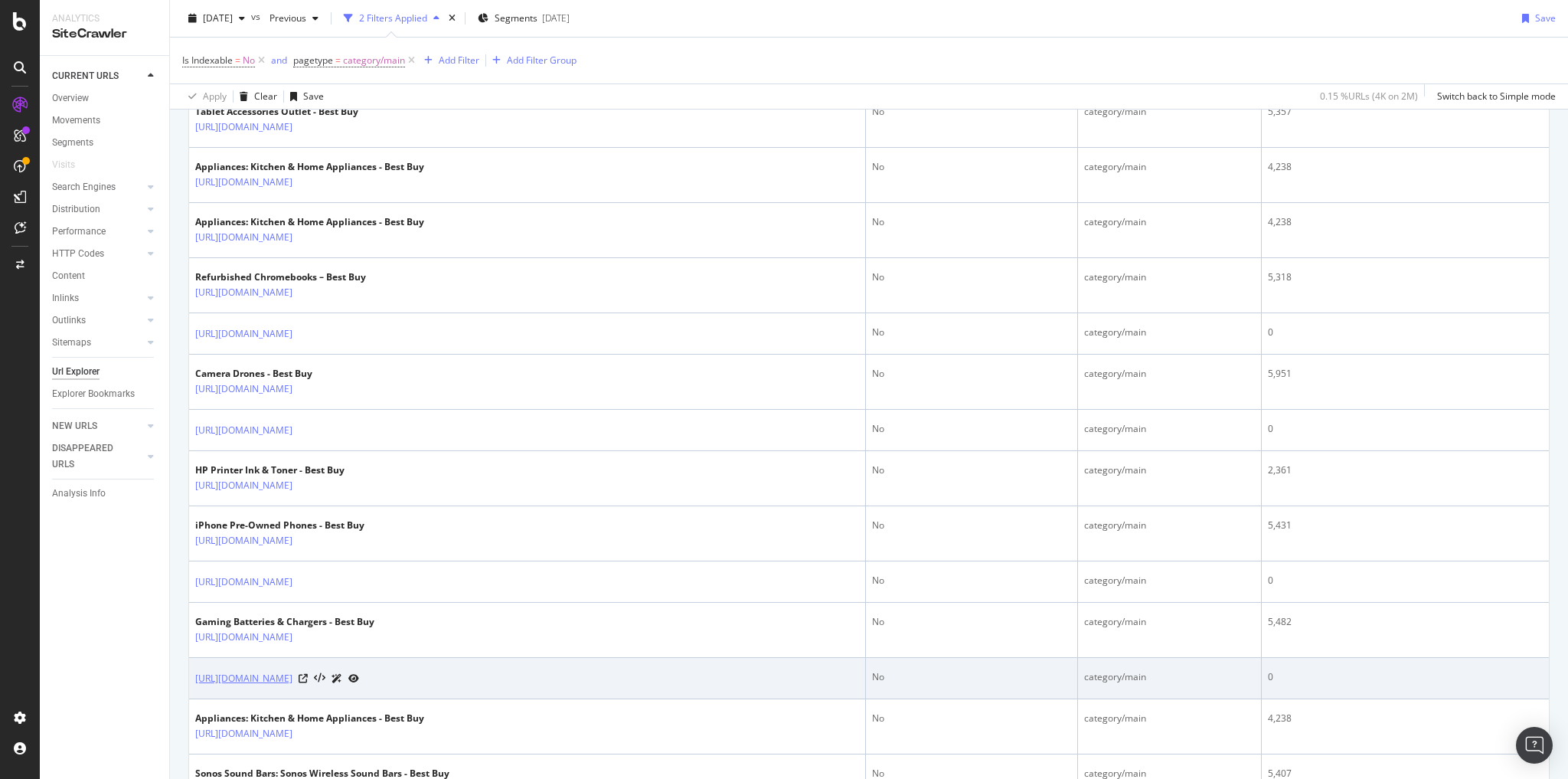
click at [292, 671] on link "https://www.bestbuy.com/site/feeding/high-chairs/pcmcat1551377312053.c?id=pcmca…" at bounding box center [244, 678] width 97 height 15
click at [308, 674] on icon at bounding box center [303, 679] width 9 height 9
click at [292, 671] on link "https://www.bestbuy.com/site/feeding/high-chairs/pcmcat1551377312053.c?id=pcmca…" at bounding box center [244, 678] width 97 height 15
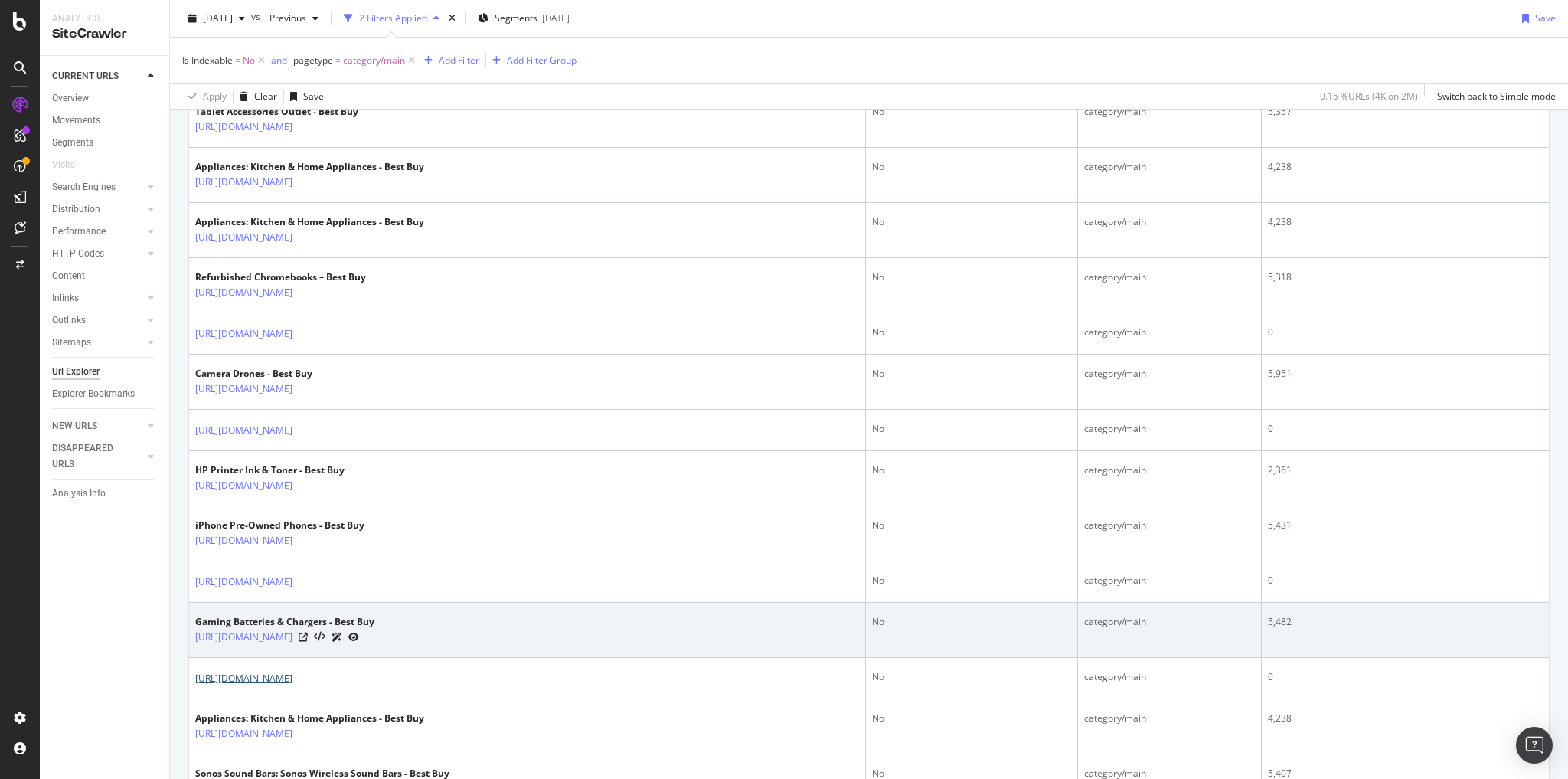
scroll to position [1900, 0]
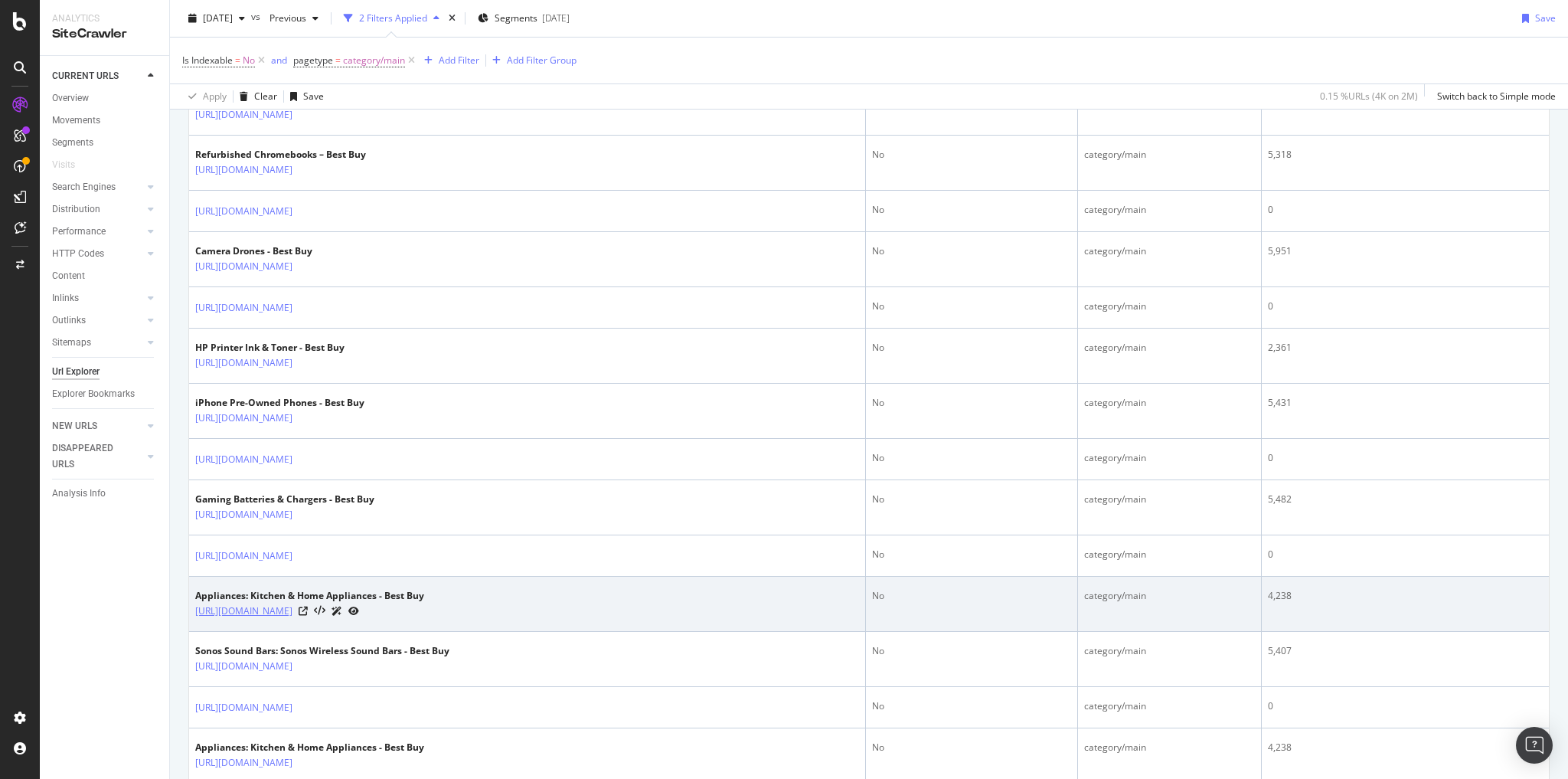
click at [292, 604] on link "https://www.bestbuy.com/site/electronics/home-appliances/abcat0900000.c?id=abca…" at bounding box center [244, 611] width 97 height 15
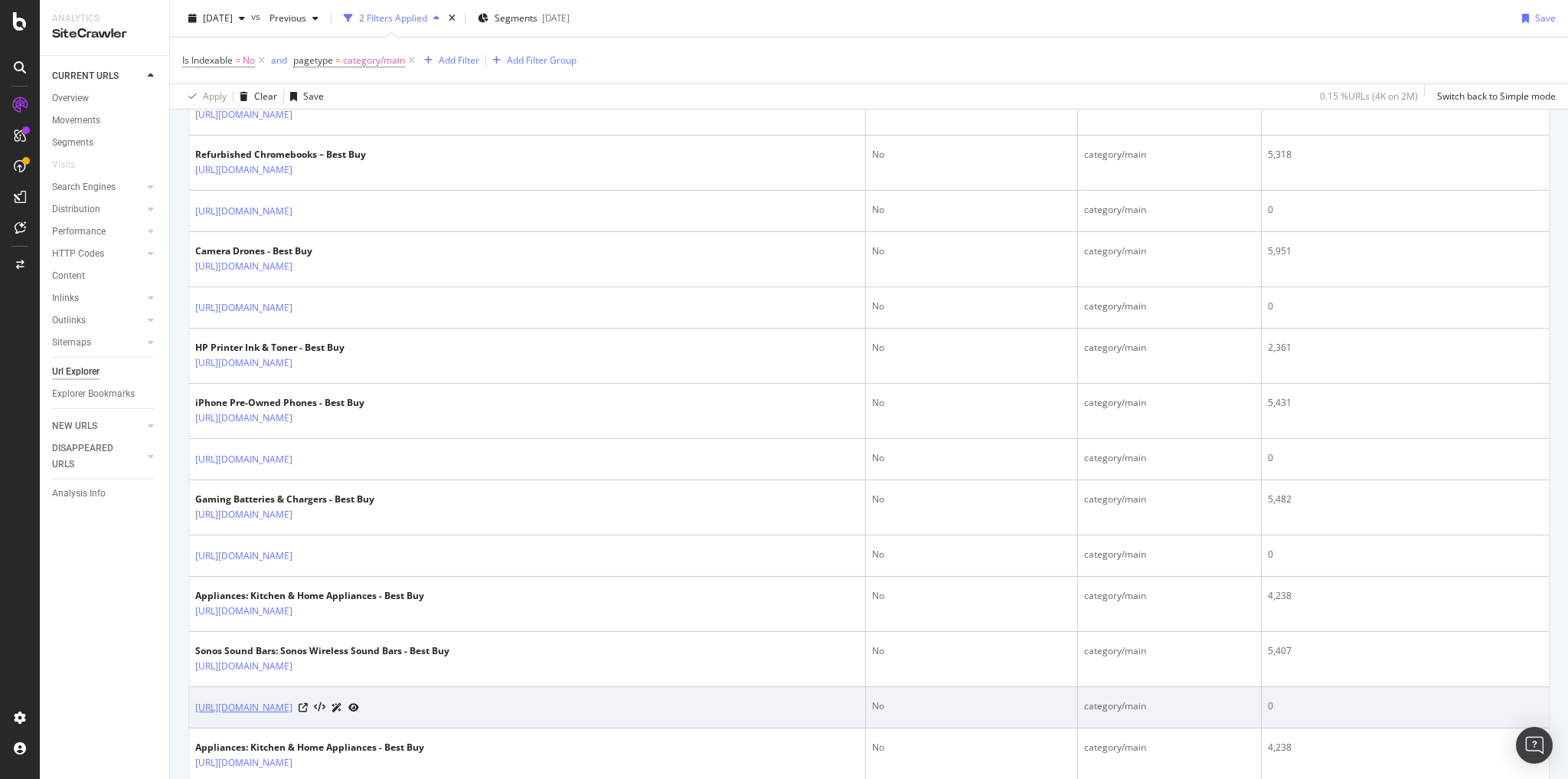
click at [292, 700] on link "https://www.bestbuy.com/site/all-iphone/iphone-14/pcmcat1752862519276.c?id=pcmc…" at bounding box center [244, 708] width 97 height 15
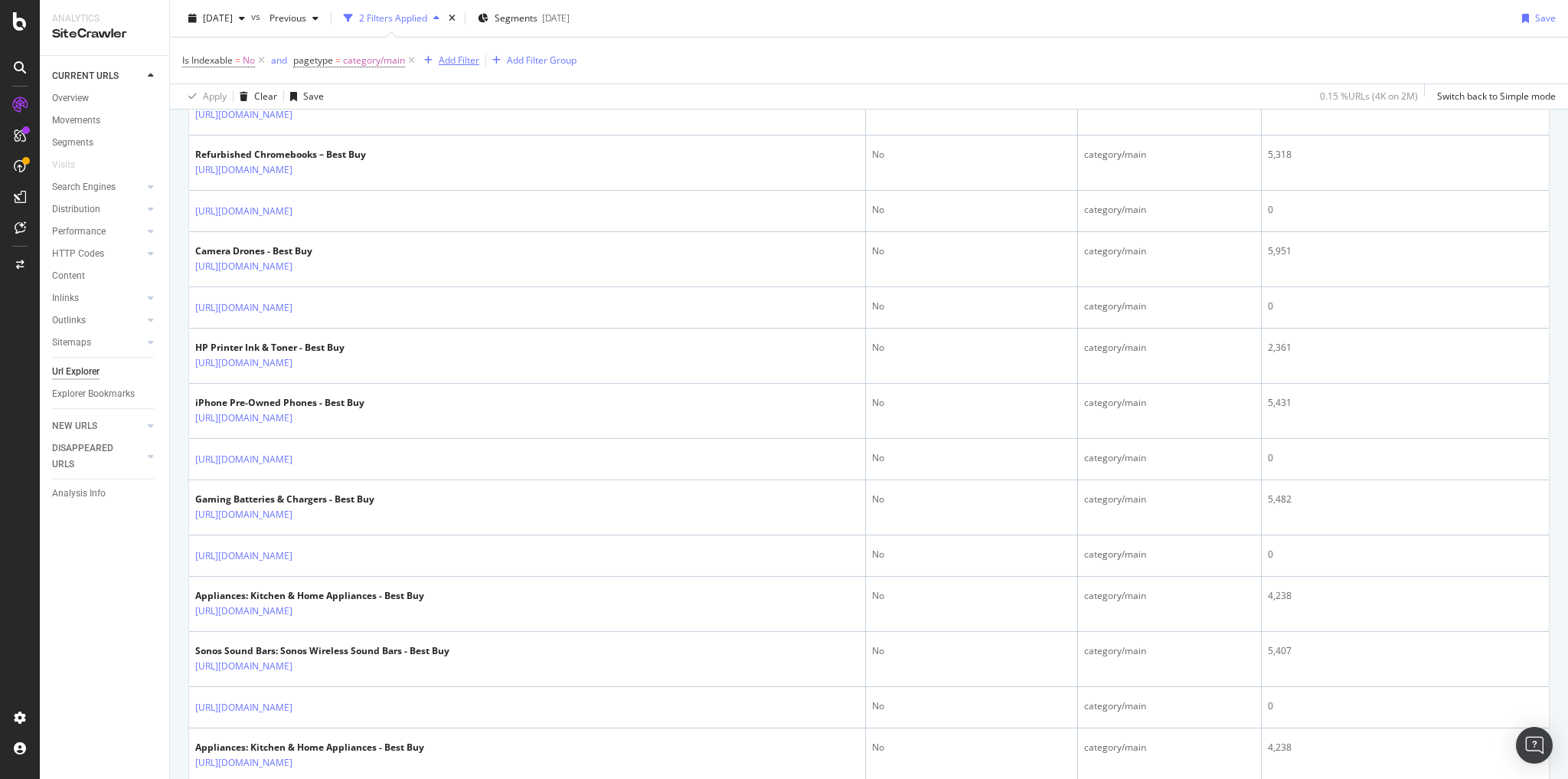
click at [463, 63] on div "Add Filter" at bounding box center [458, 60] width 41 height 13
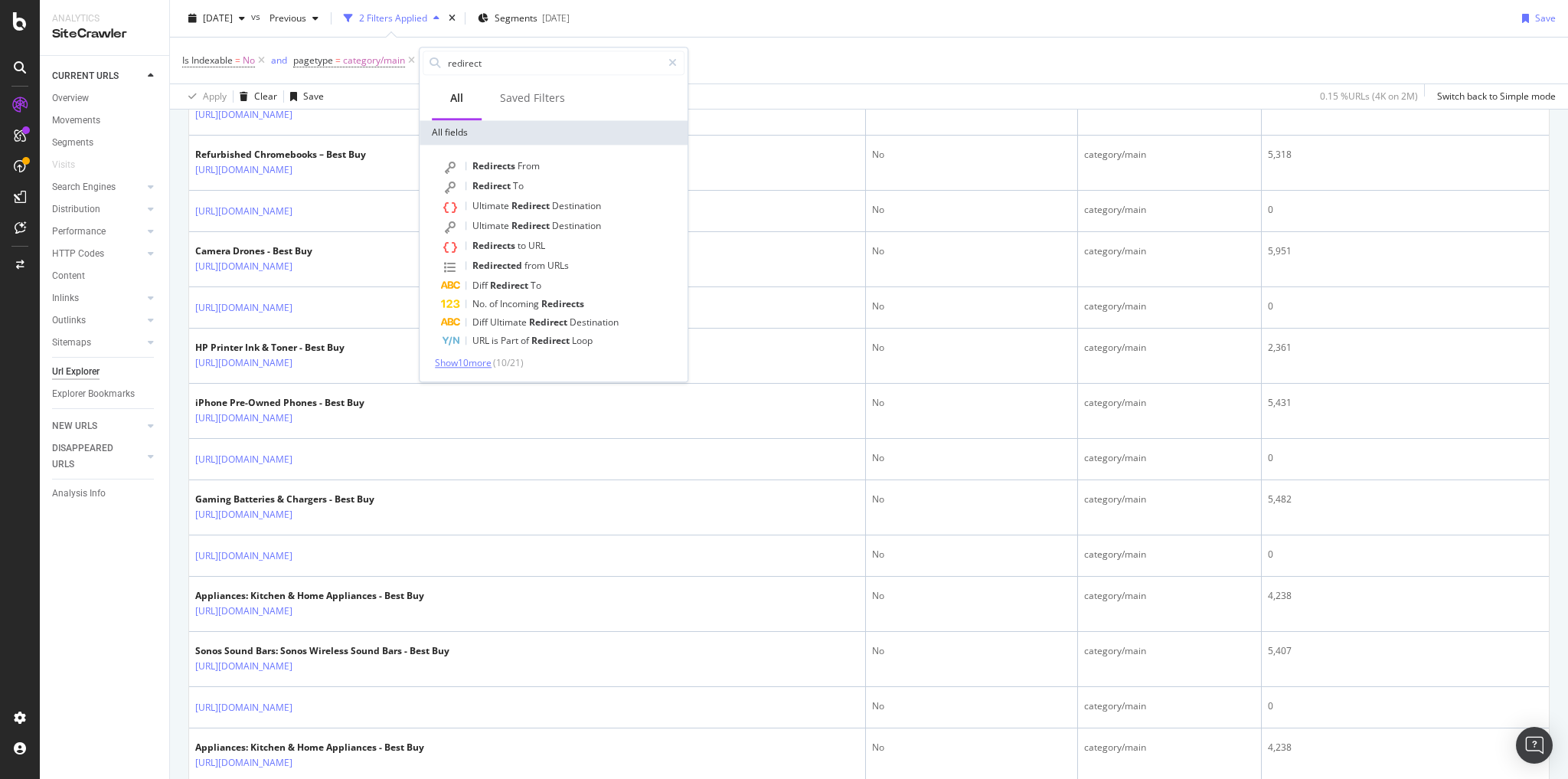
type input "redirect"
click at [482, 367] on span "Show 10 more" at bounding box center [463, 363] width 57 height 13
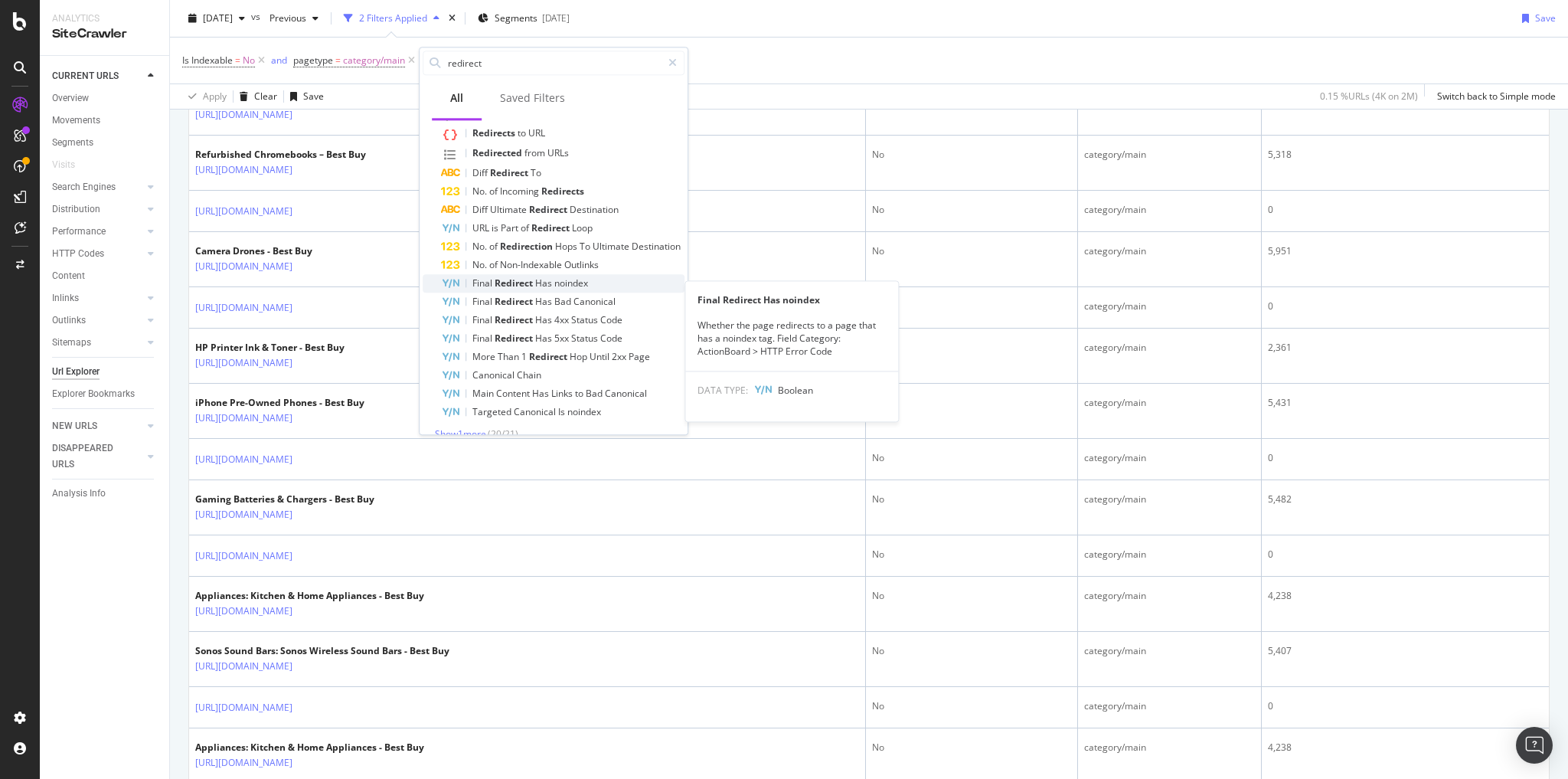
scroll to position [123, 0]
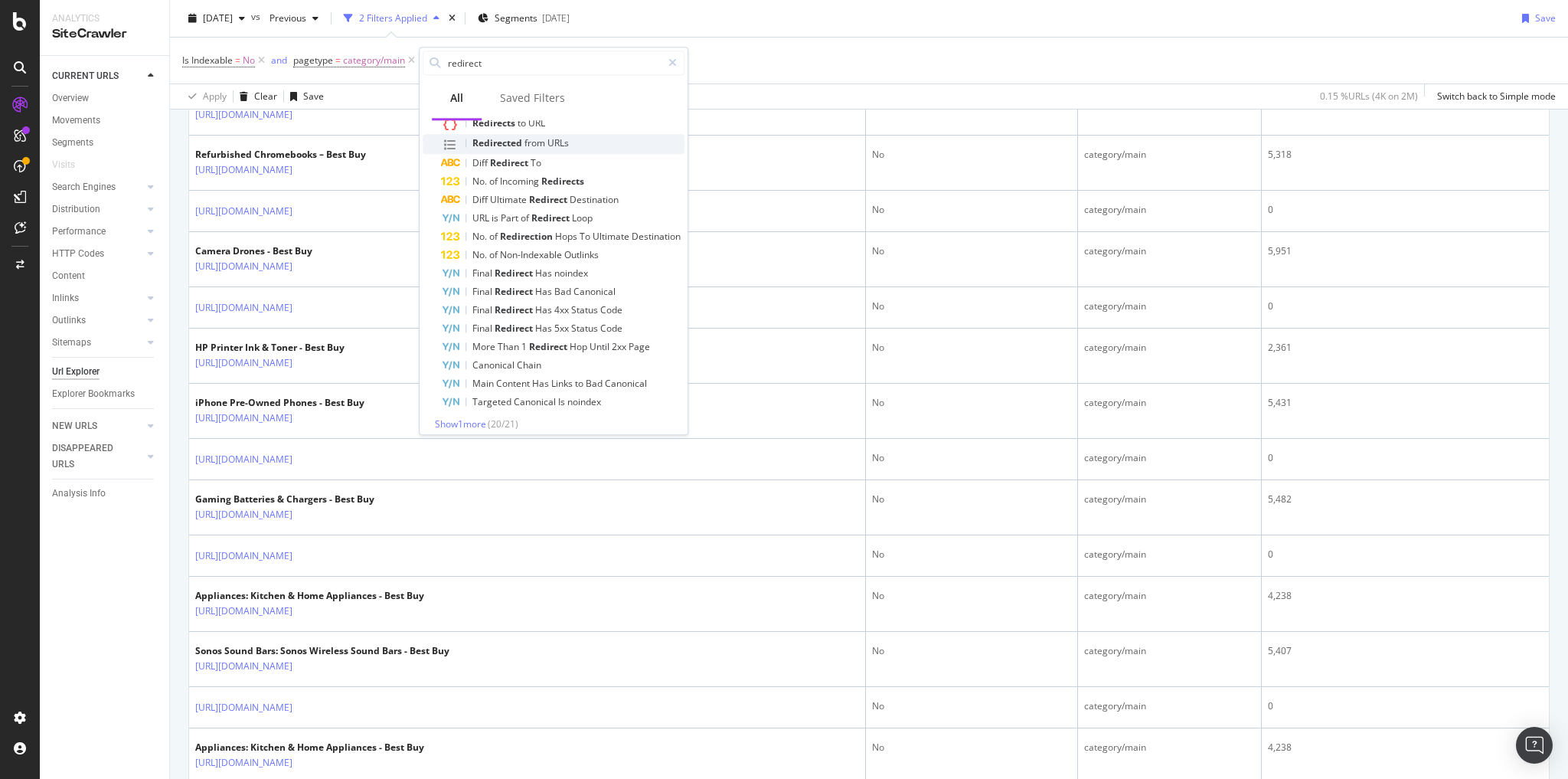
click at [521, 147] on span "Redirected" at bounding box center [499, 143] width 52 height 13
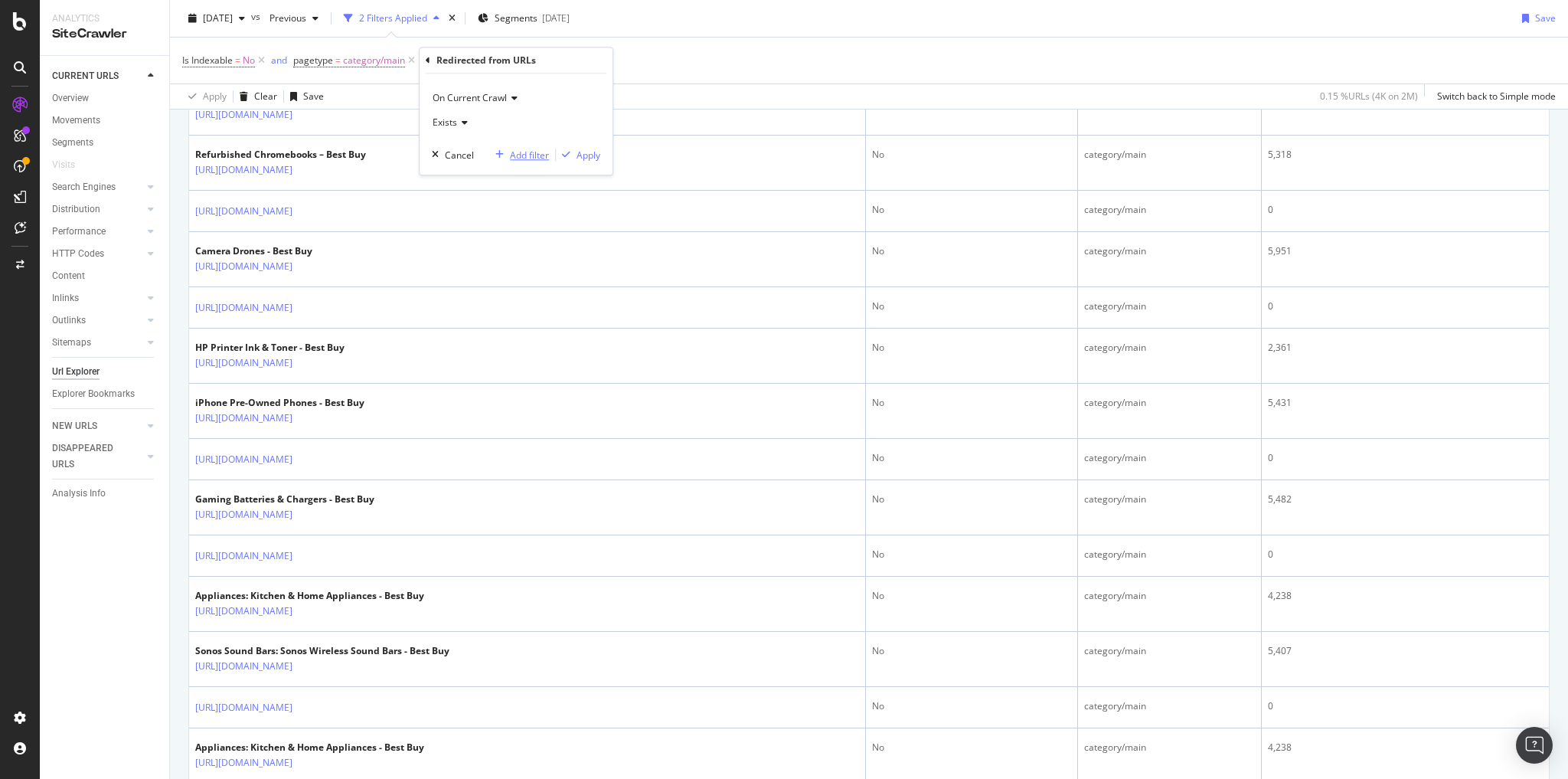
click at [523, 154] on div "Add filter" at bounding box center [529, 155] width 39 height 13
click at [964, 46] on div "Is Indexable = No and pagetype = category/main and Redirected from URLs exists …" at bounding box center [869, 60] width 1373 height 46
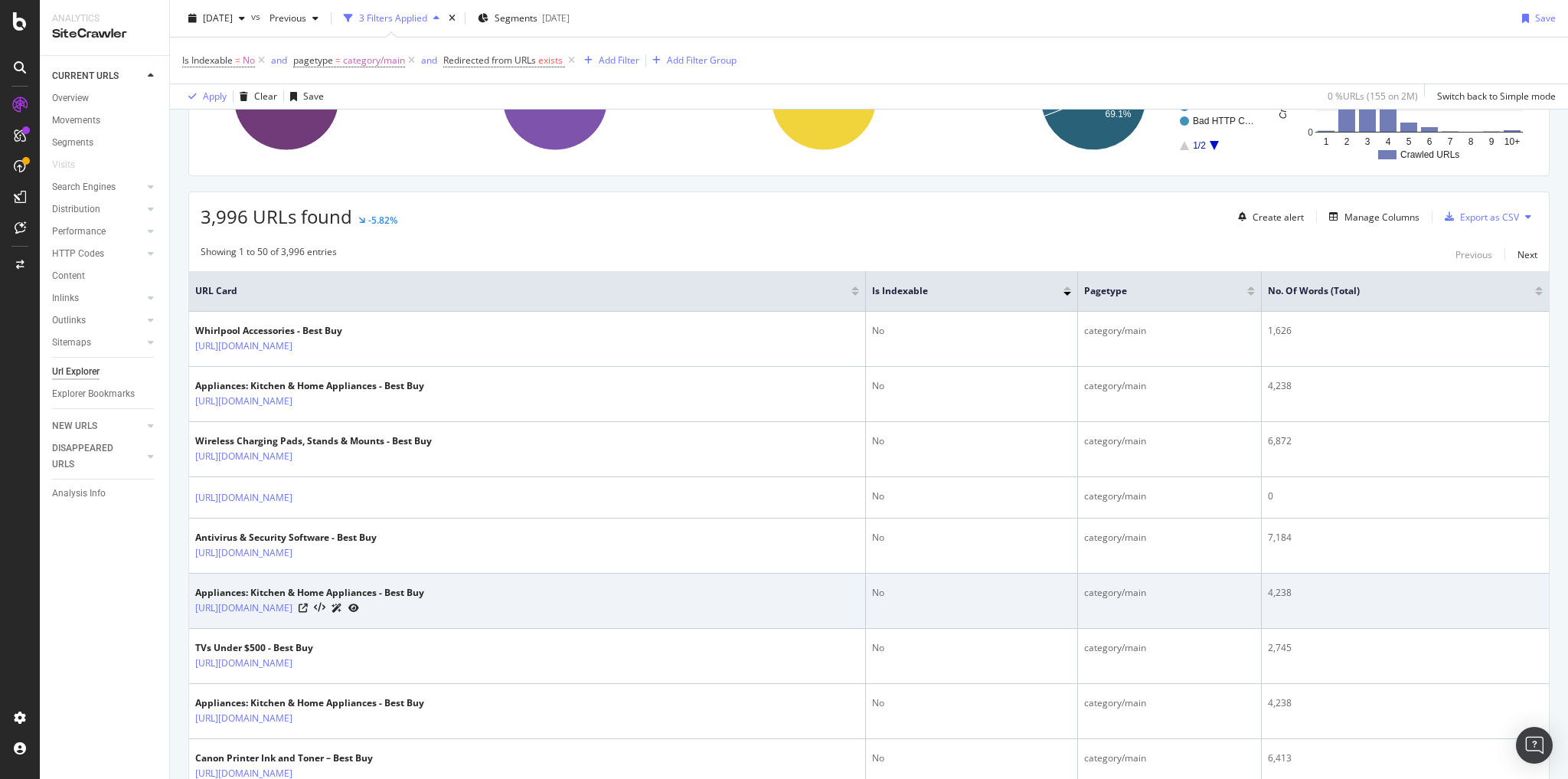
scroll to position [309, 0]
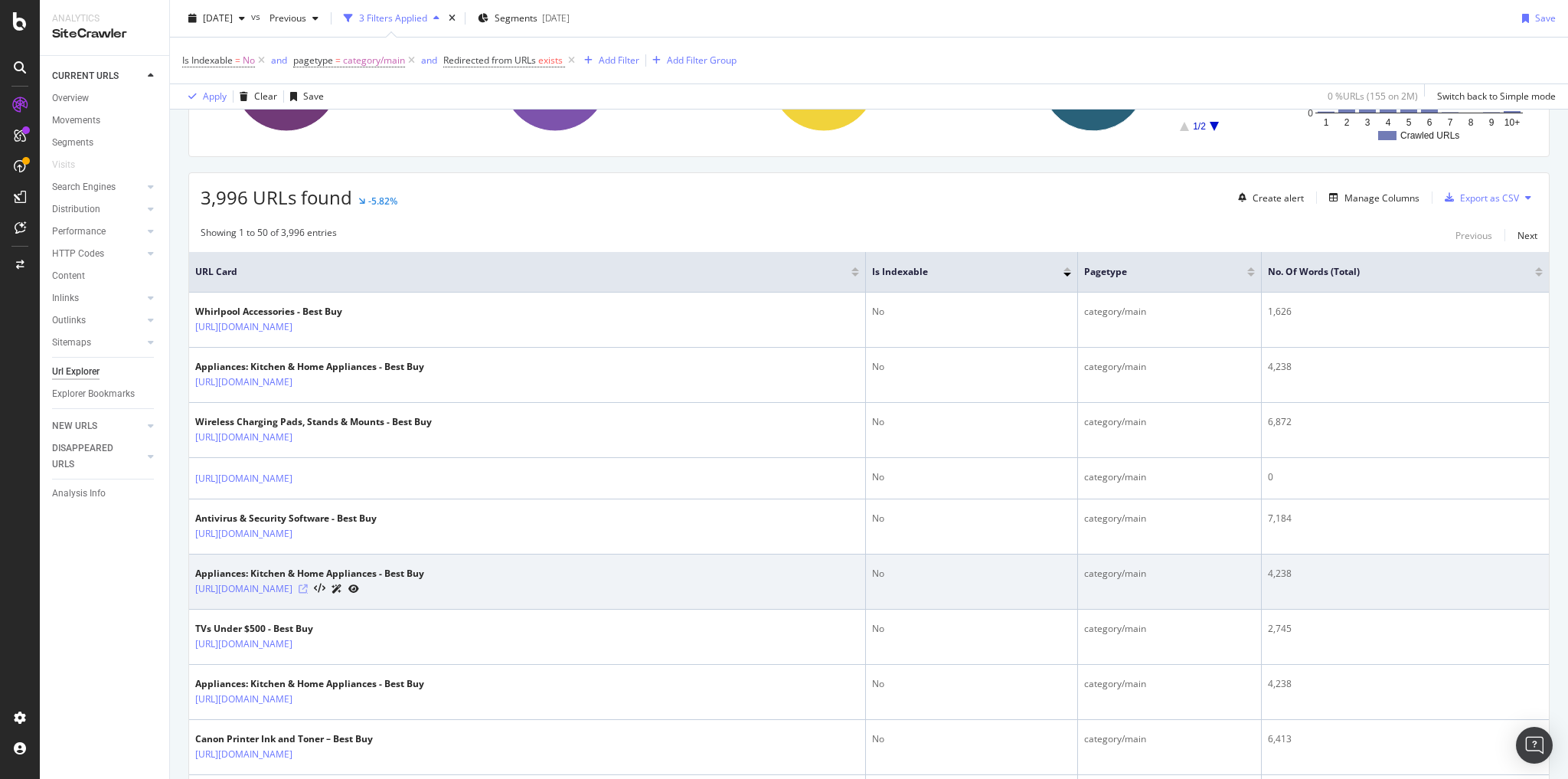
click at [308, 585] on icon at bounding box center [303, 589] width 9 height 9
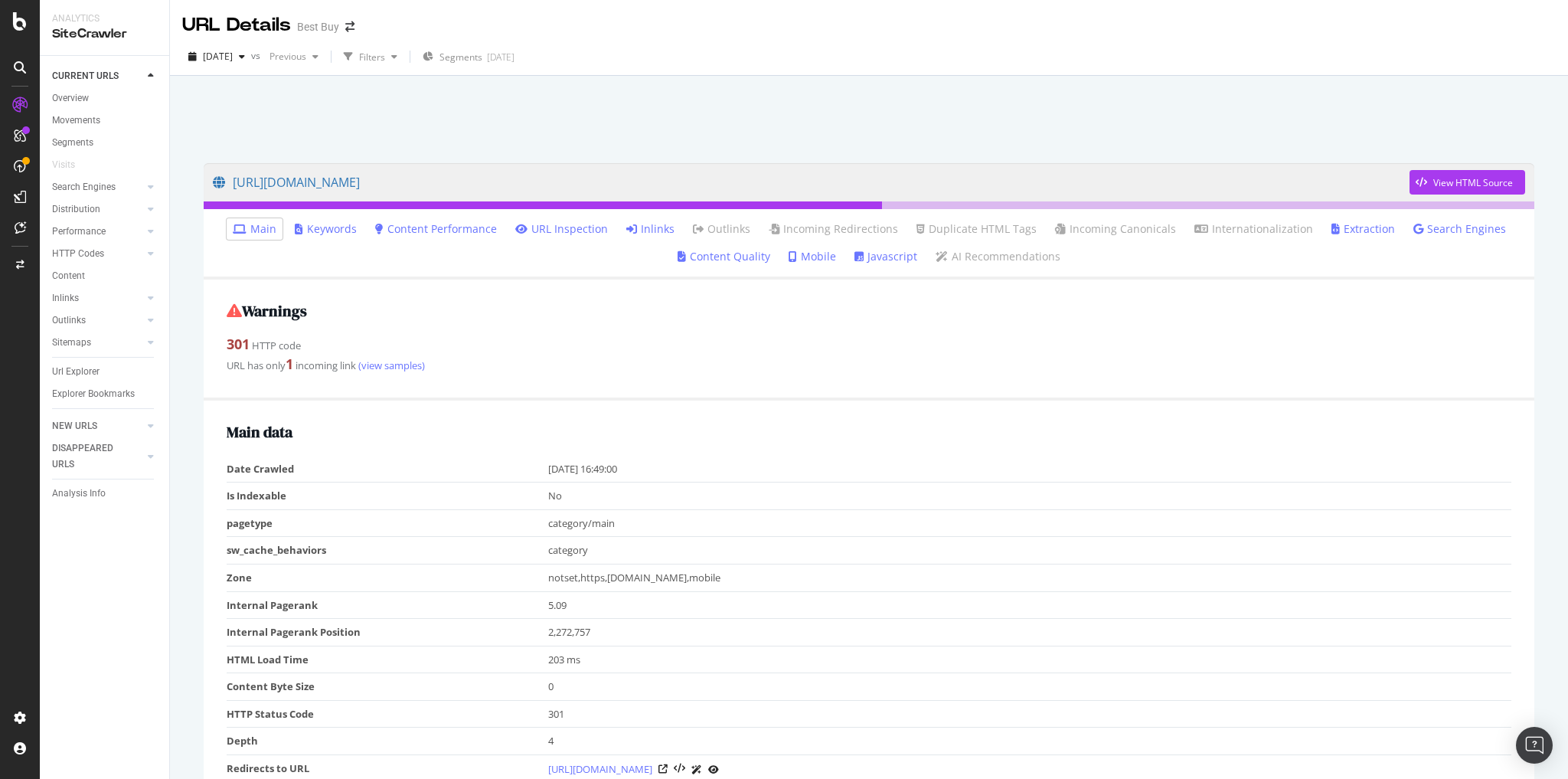
click at [650, 230] on link "Inlinks" at bounding box center [650, 228] width 48 height 15
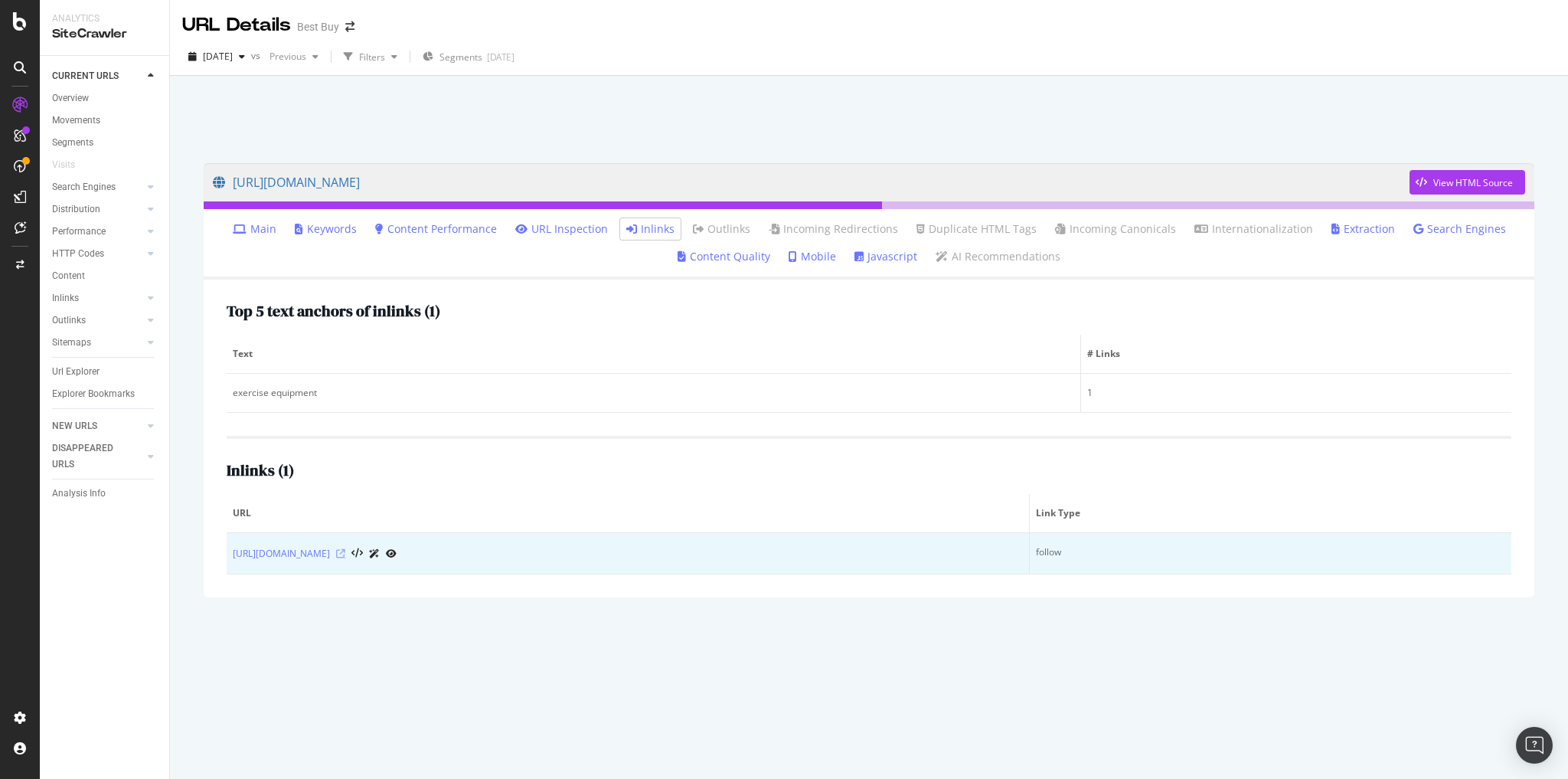
click at [346, 553] on icon at bounding box center [341, 553] width 9 height 9
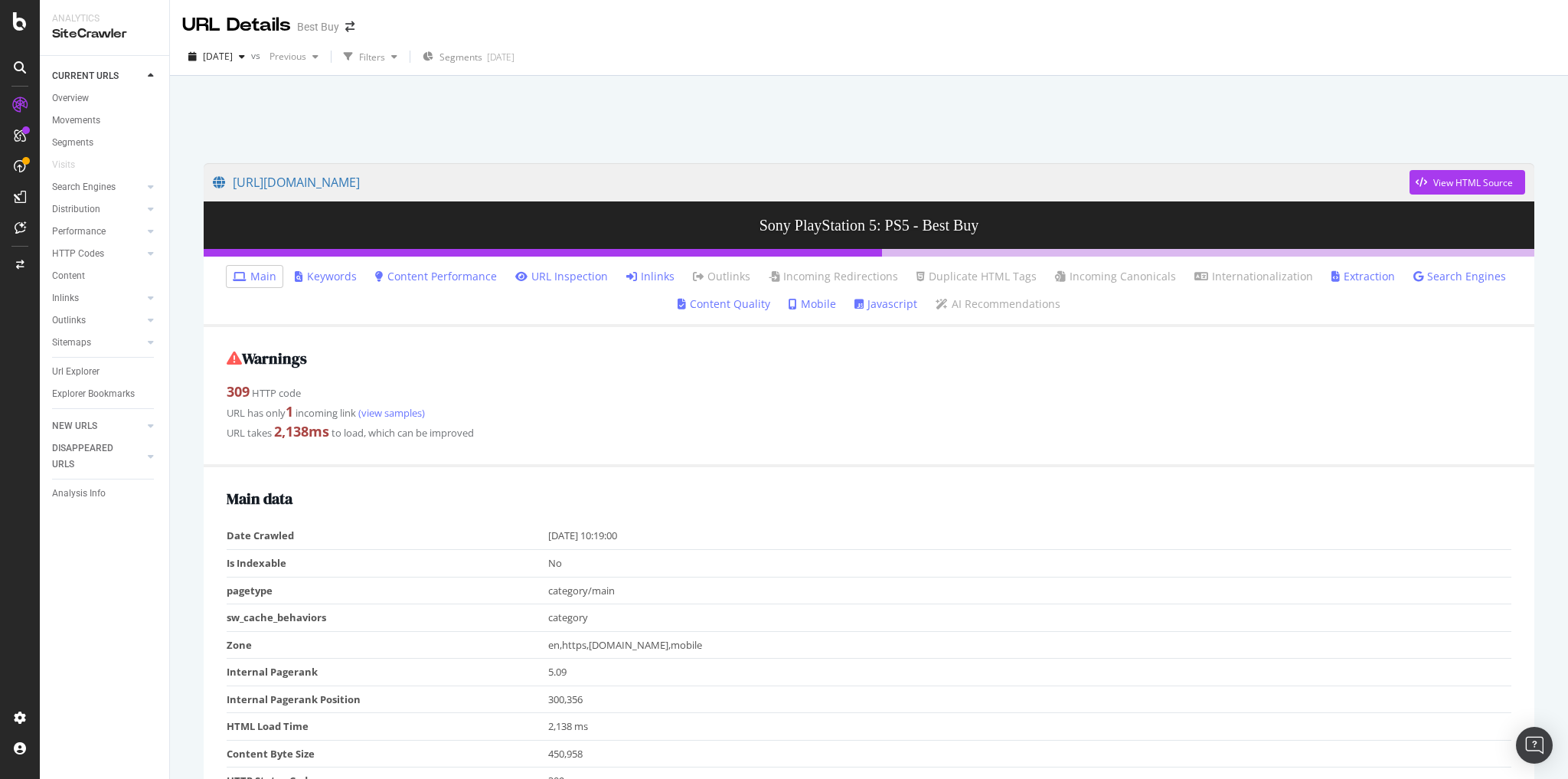
click at [653, 276] on link "Inlinks" at bounding box center [650, 276] width 48 height 15
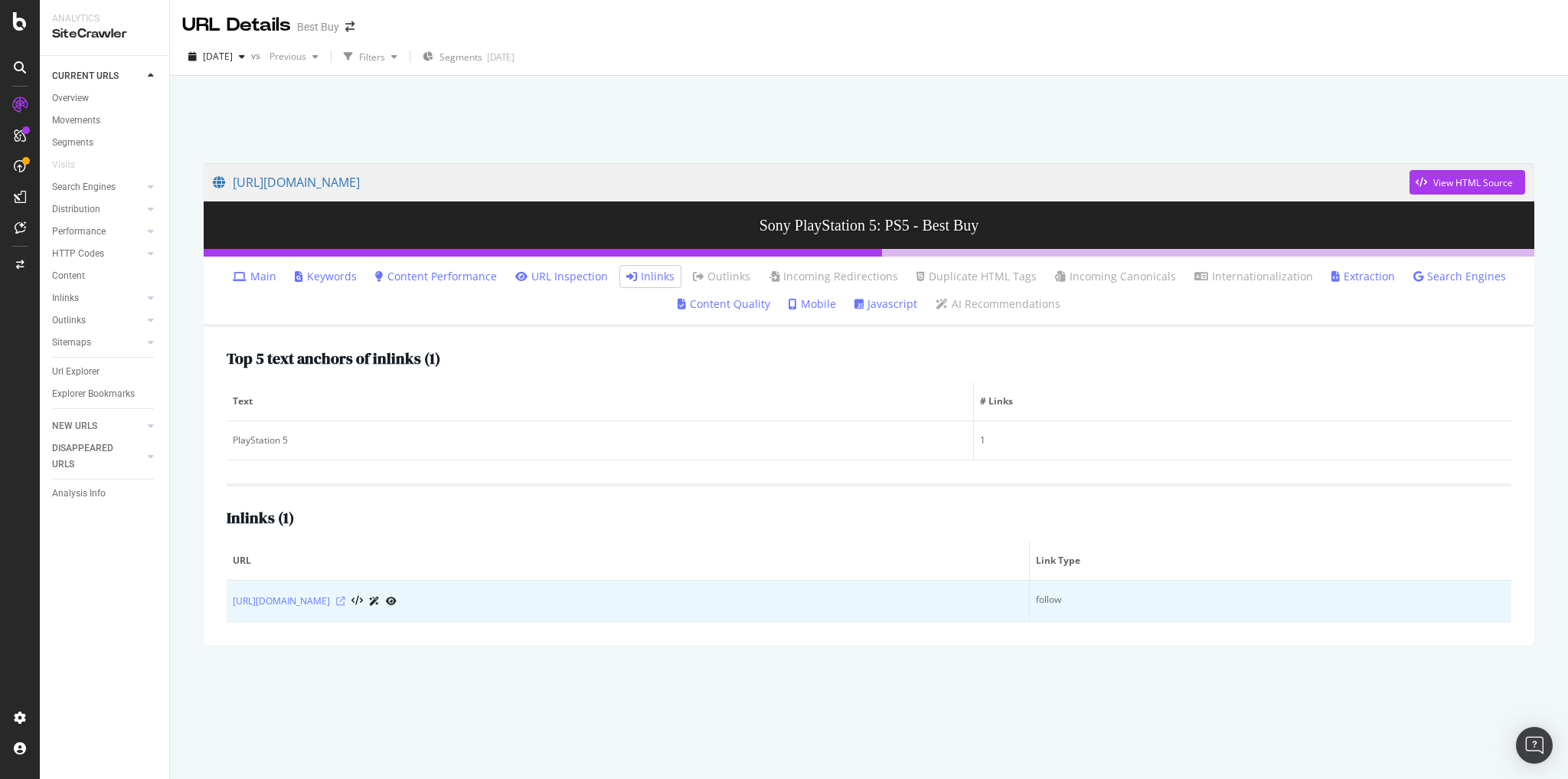
click at [346, 599] on icon at bounding box center [341, 601] width 9 height 9
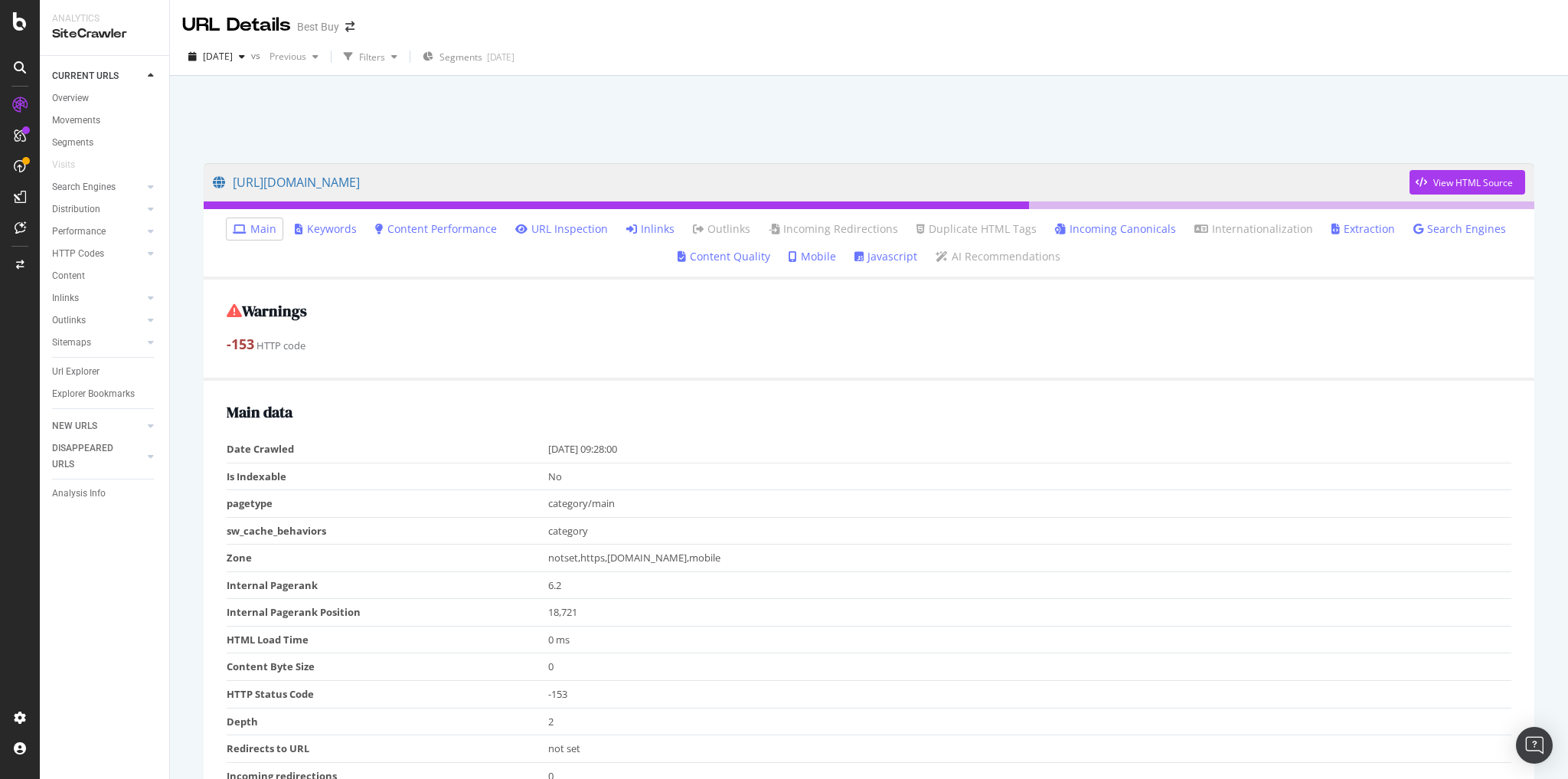
click at [651, 227] on link "Inlinks" at bounding box center [650, 228] width 48 height 15
click at [656, 225] on link "Inlinks" at bounding box center [650, 228] width 48 height 15
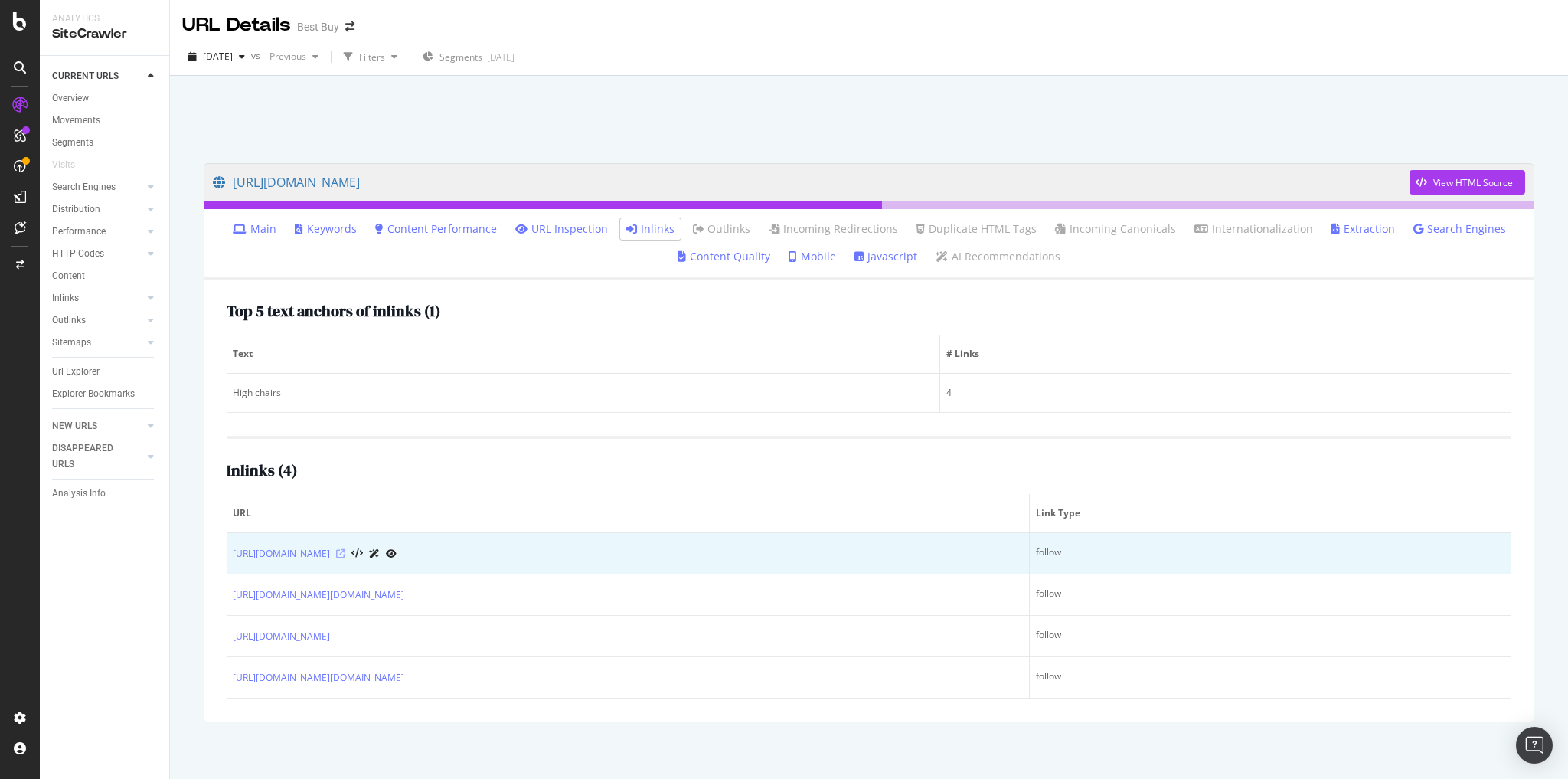
click at [346, 551] on icon at bounding box center [341, 553] width 9 height 9
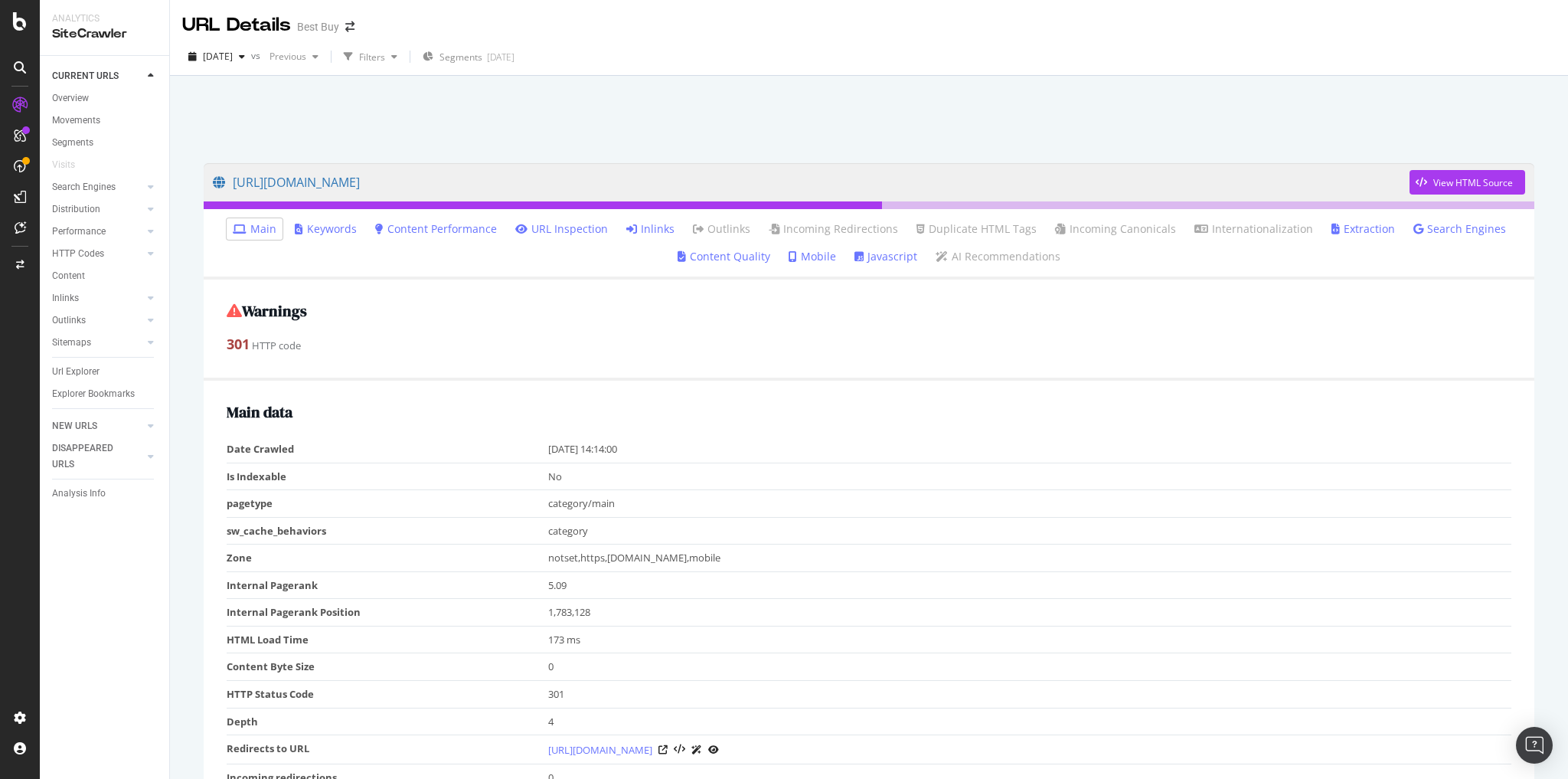
click at [666, 228] on link "Inlinks" at bounding box center [650, 228] width 48 height 15
click at [644, 230] on link "Inlinks" at bounding box center [650, 228] width 48 height 15
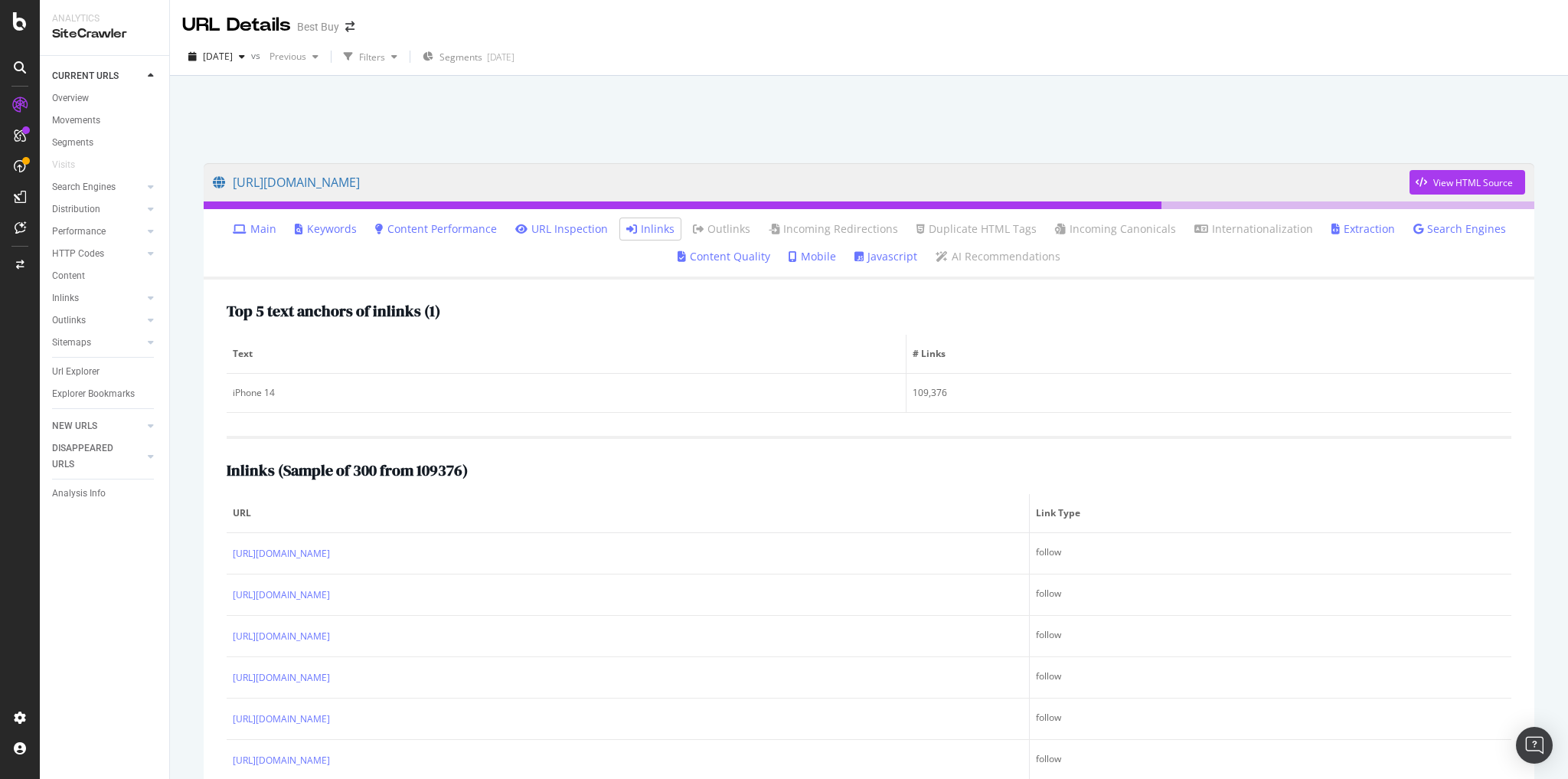
click at [271, 224] on link "Main" at bounding box center [254, 228] width 43 height 15
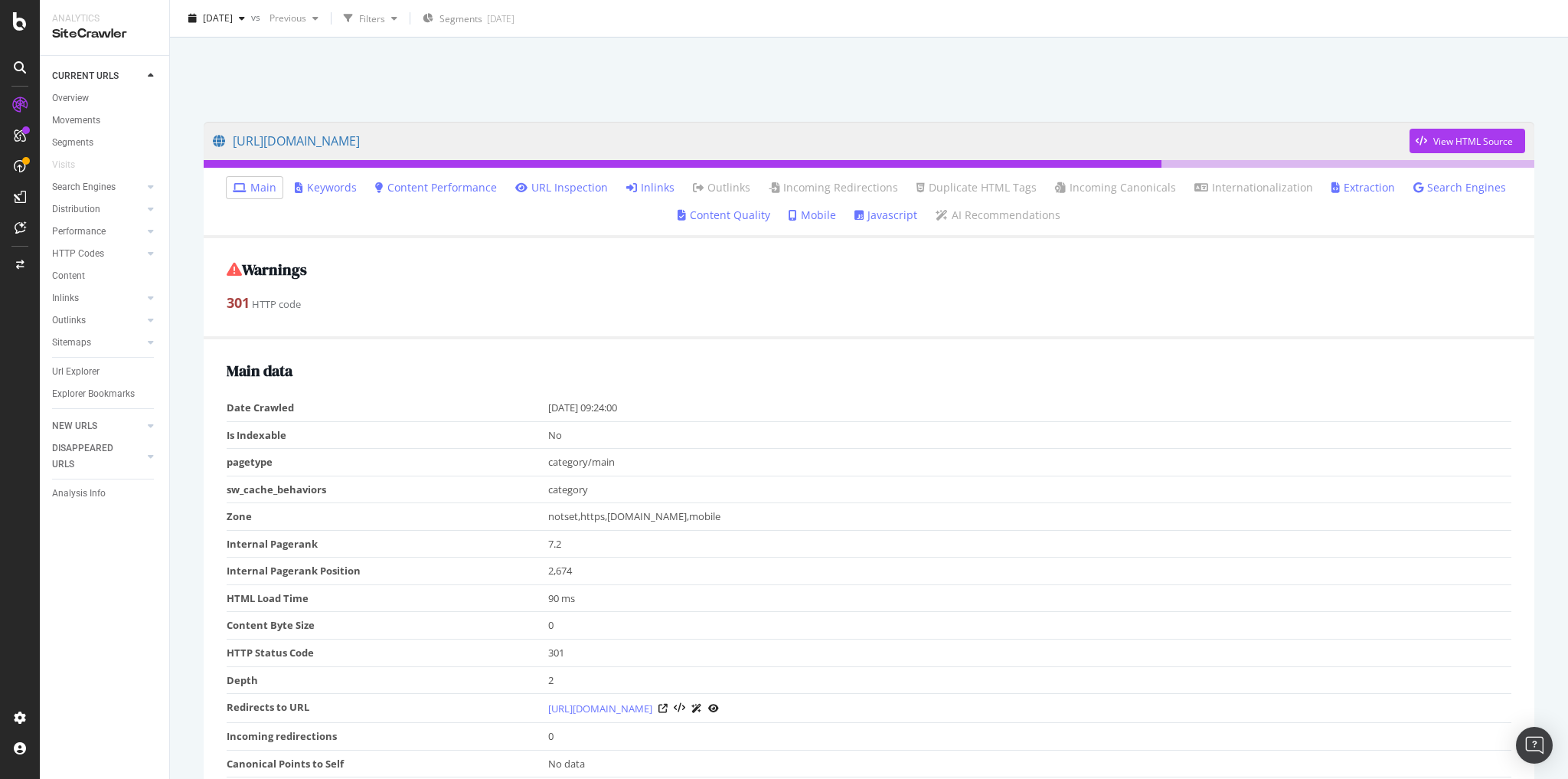
scroll to position [61, 0]
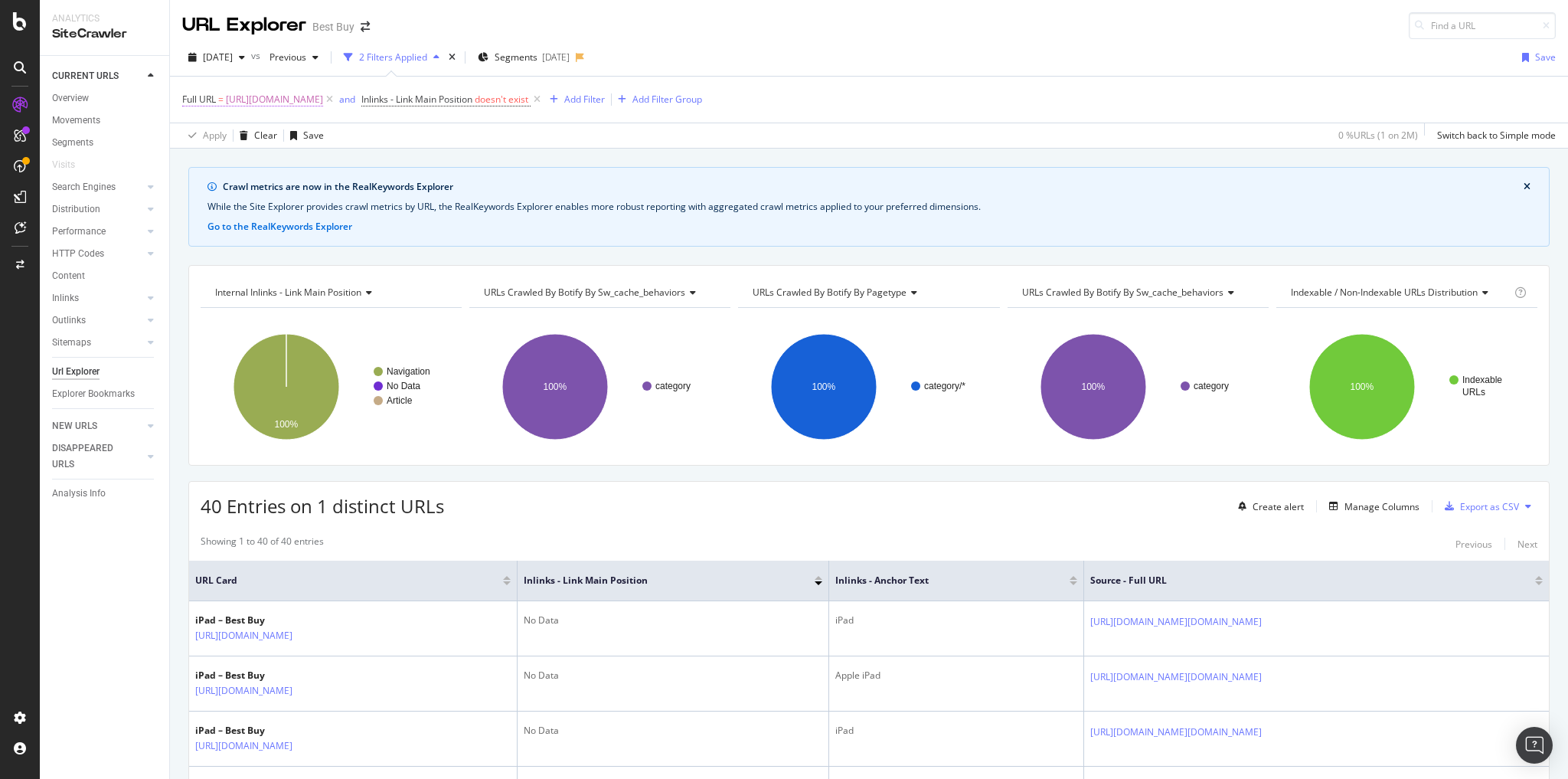
click at [323, 103] on span "[URL][DOMAIN_NAME]" at bounding box center [274, 99] width 97 height 22
click at [291, 161] on input "[URL][DOMAIN_NAME]" at bounding box center [268, 161] width 144 height 24
paste input "[DOMAIN_NAME][URL][DOMAIN_NAME][DOMAIN_NAME][DOMAIN_NAME][DOMAIN_NAME][DOMAIN_N…"
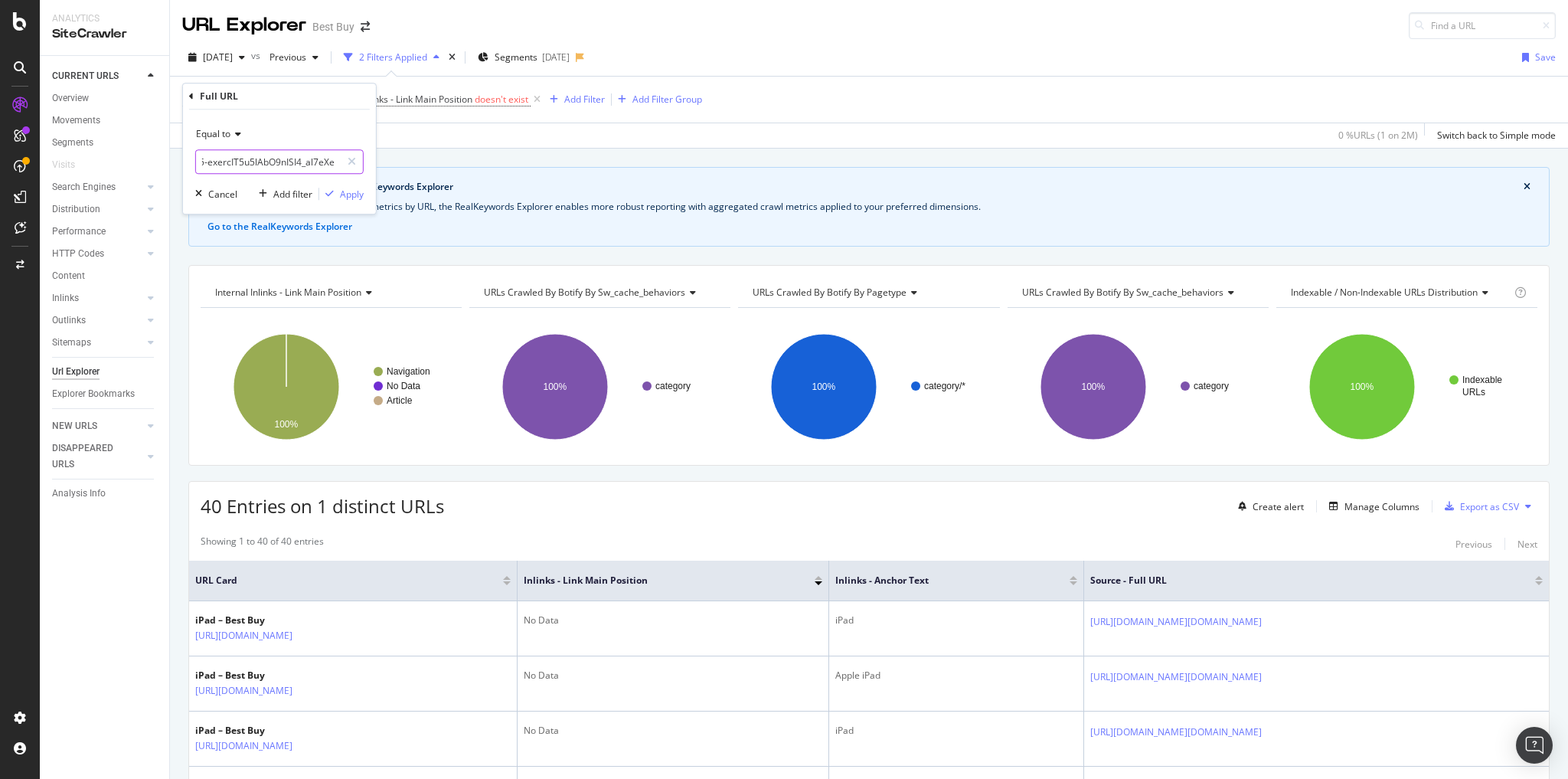
type input "[URL][DOMAIN_NAME]"
click at [354, 164] on icon at bounding box center [351, 162] width 8 height 11
click at [311, 164] on input "text" at bounding box center [279, 161] width 167 height 24
paste input "https://www.bestbuy.com/site/all-iphone/iphone-14/pcmcat1752862519276.c?id=pcmc…"
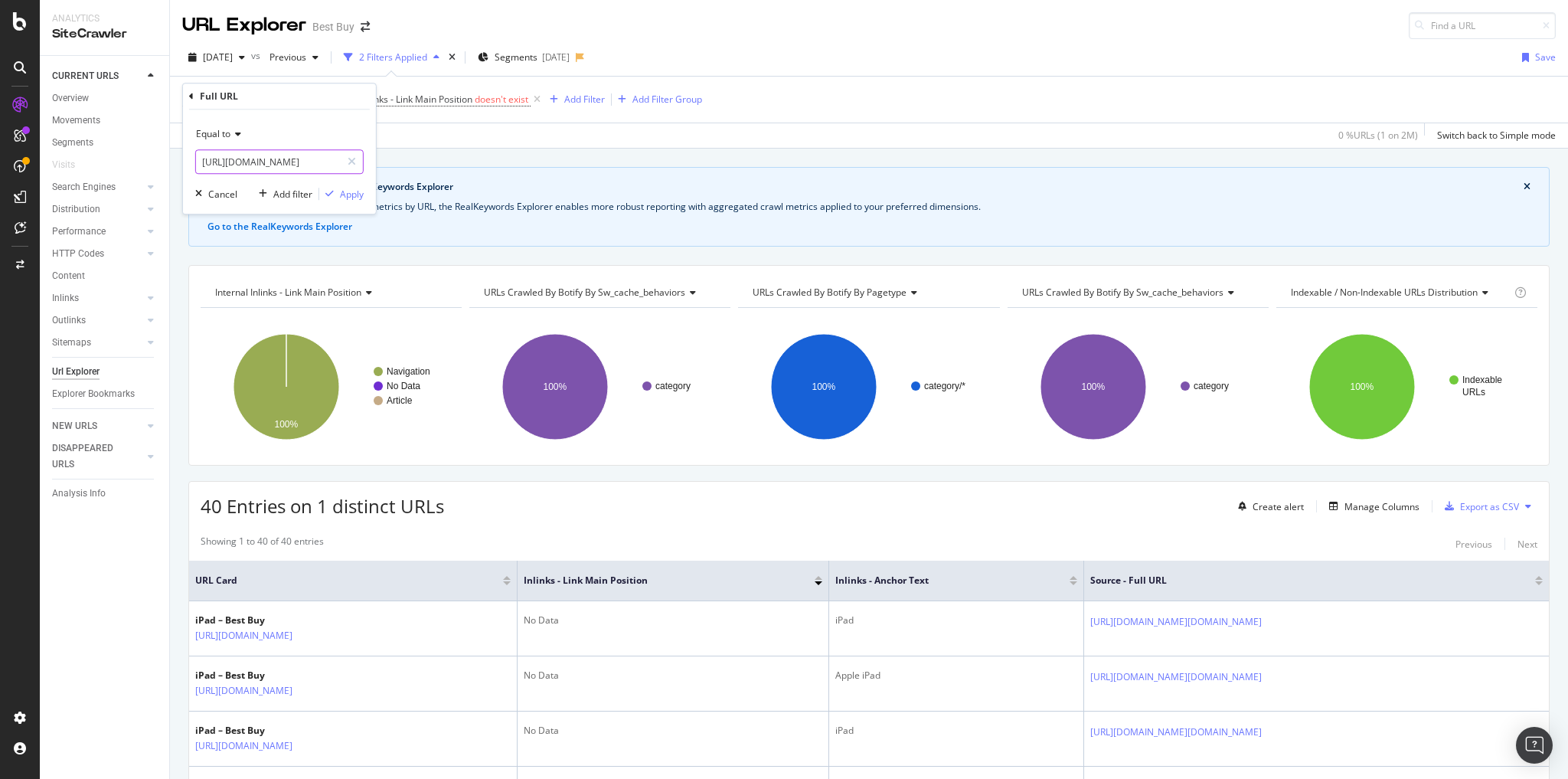
drag, startPoint x: 296, startPoint y: 160, endPoint x: 194, endPoint y: 154, distance: 102.2
click at [181, 154] on body "Analytics SiteCrawler CURRENT URLS Overview Movements Segments Visits Search En…" at bounding box center [784, 389] width 1568 height 779
click at [278, 160] on input "https://www.bestbuy.com/site/all-iphone/iphone-14/pcmcat1752862519276.c?id=pcmc…" at bounding box center [268, 161] width 144 height 24
type input "https://www.bestbuy.com/site/all-iphone/iphone-14/pcmcat1752862519276.c?id=pcmc…"
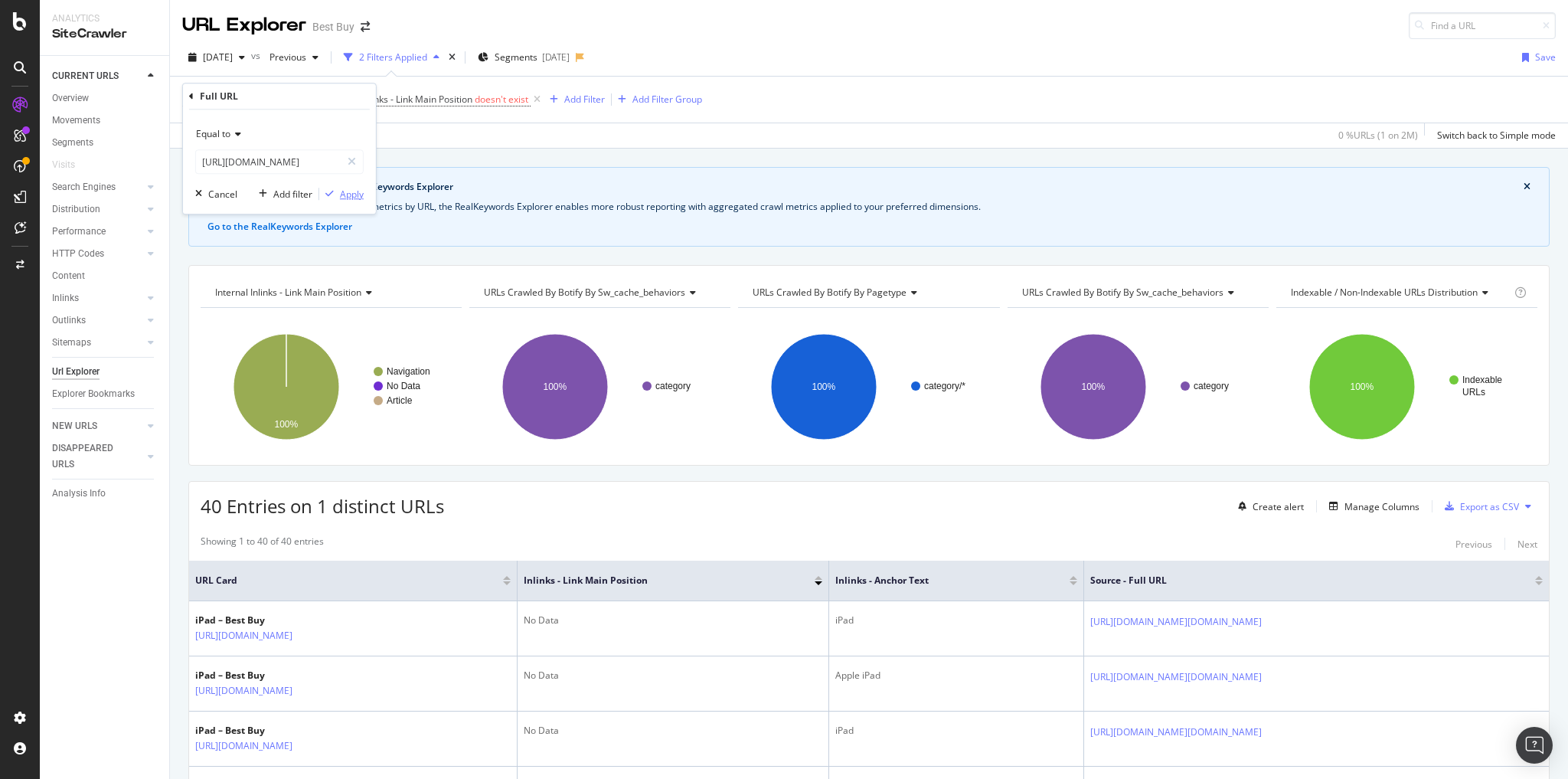
scroll to position [0, 0]
click at [353, 196] on div "Apply" at bounding box center [352, 194] width 23 height 13
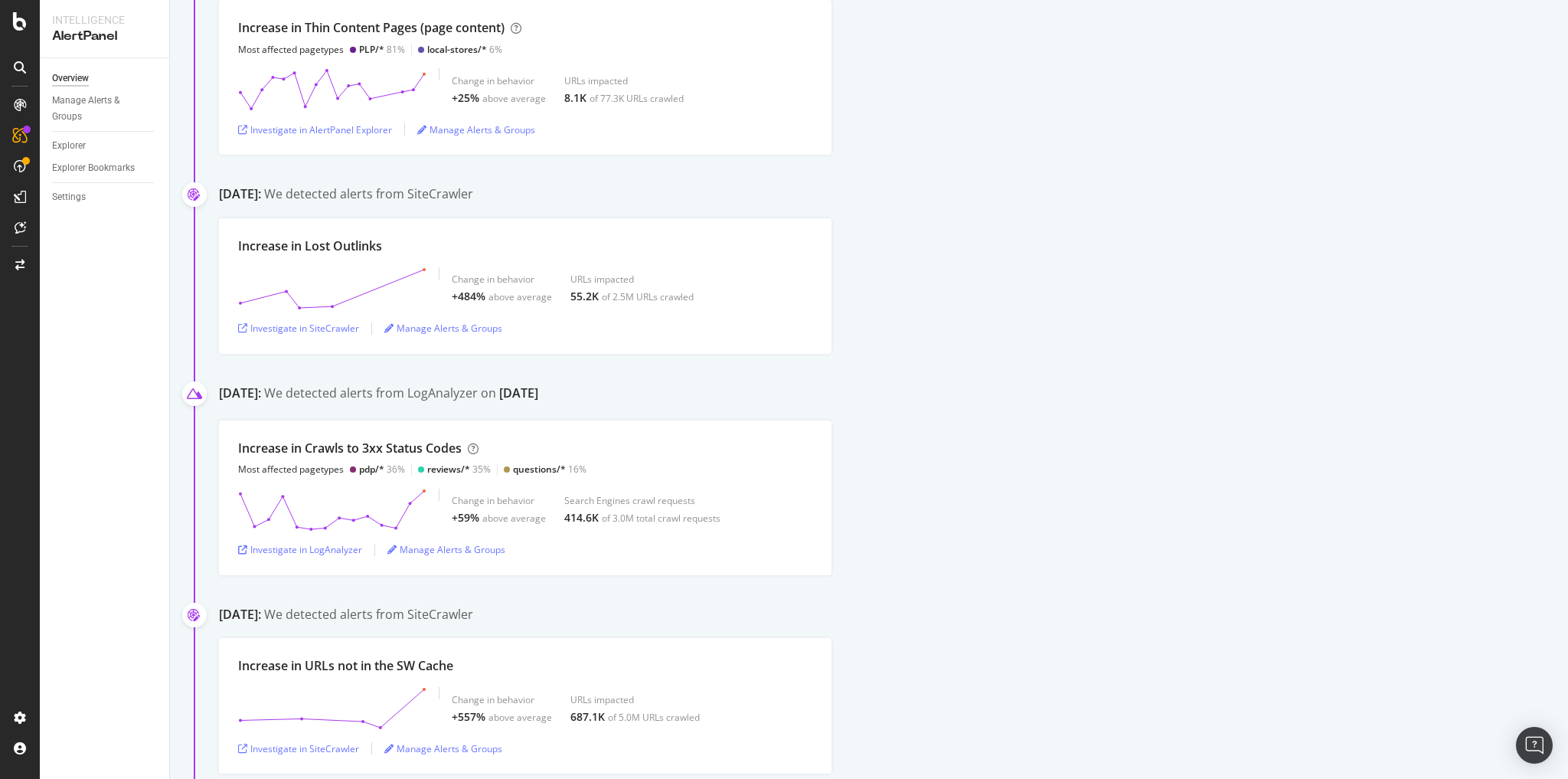
scroll to position [613, 0]
click at [241, 740] on icon "button" at bounding box center [243, 745] width 9 height 9
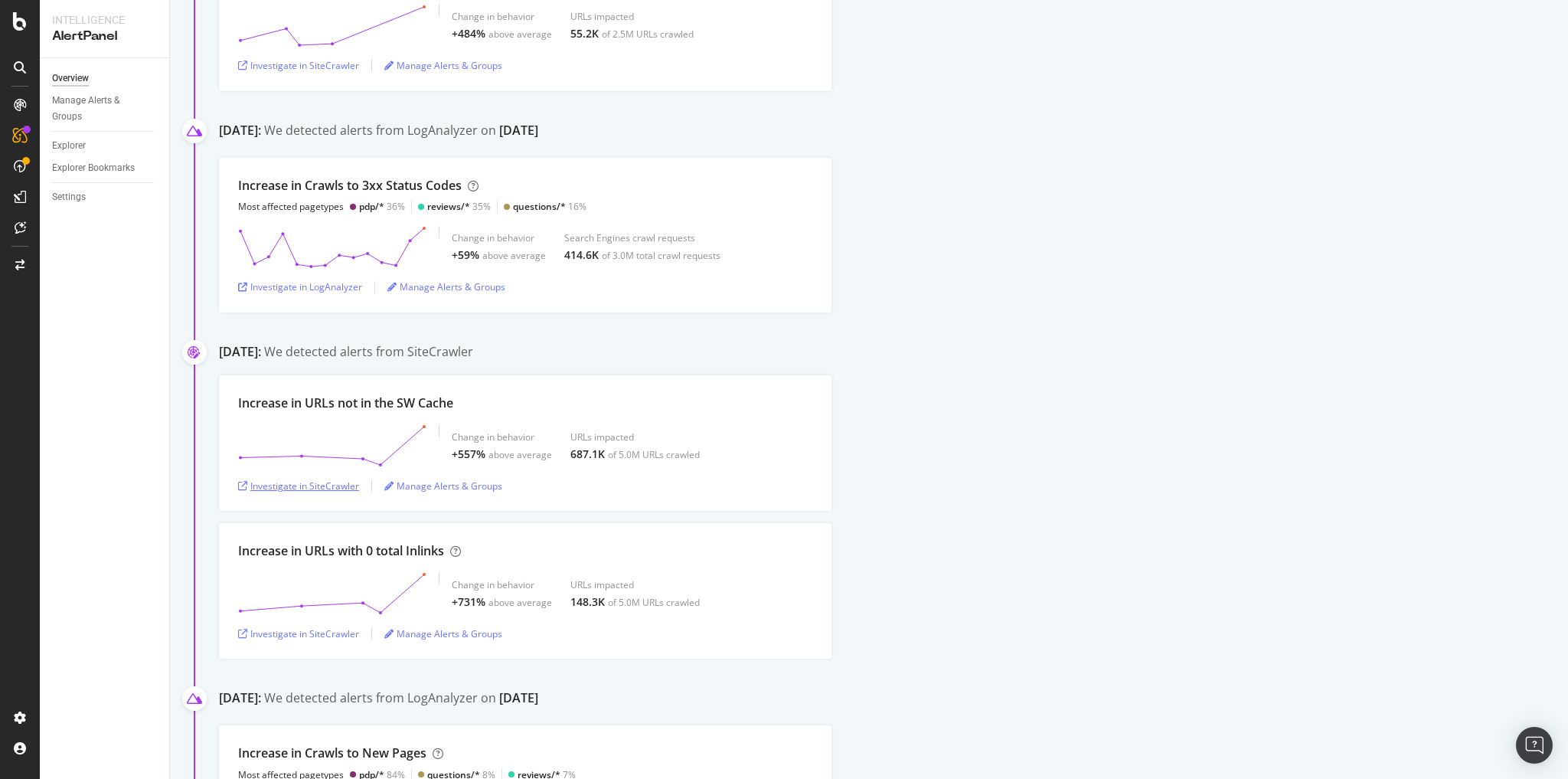
scroll to position [919, 0]
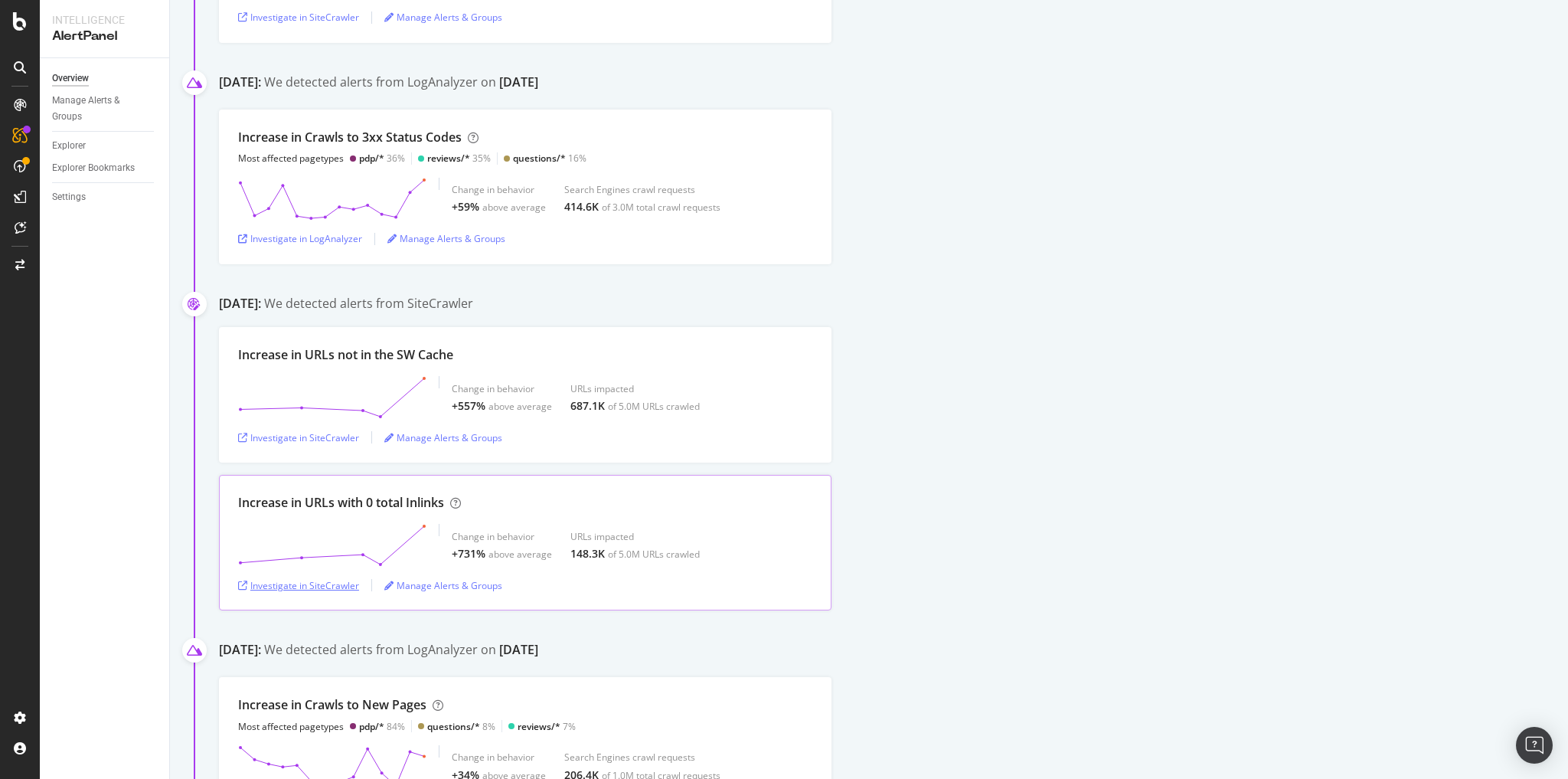
click at [242, 581] on icon "button" at bounding box center [243, 586] width 9 height 9
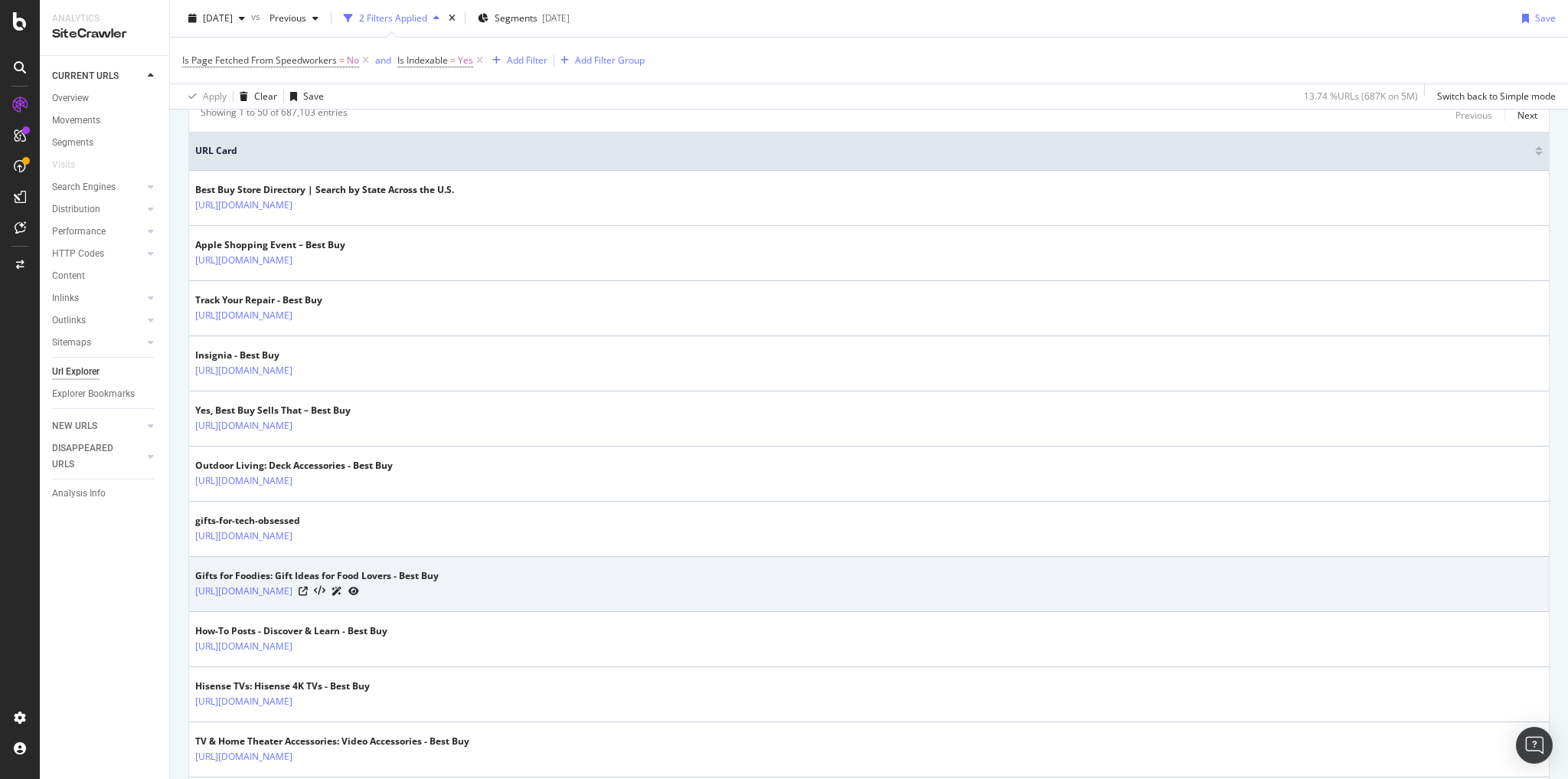
scroll to position [184, 0]
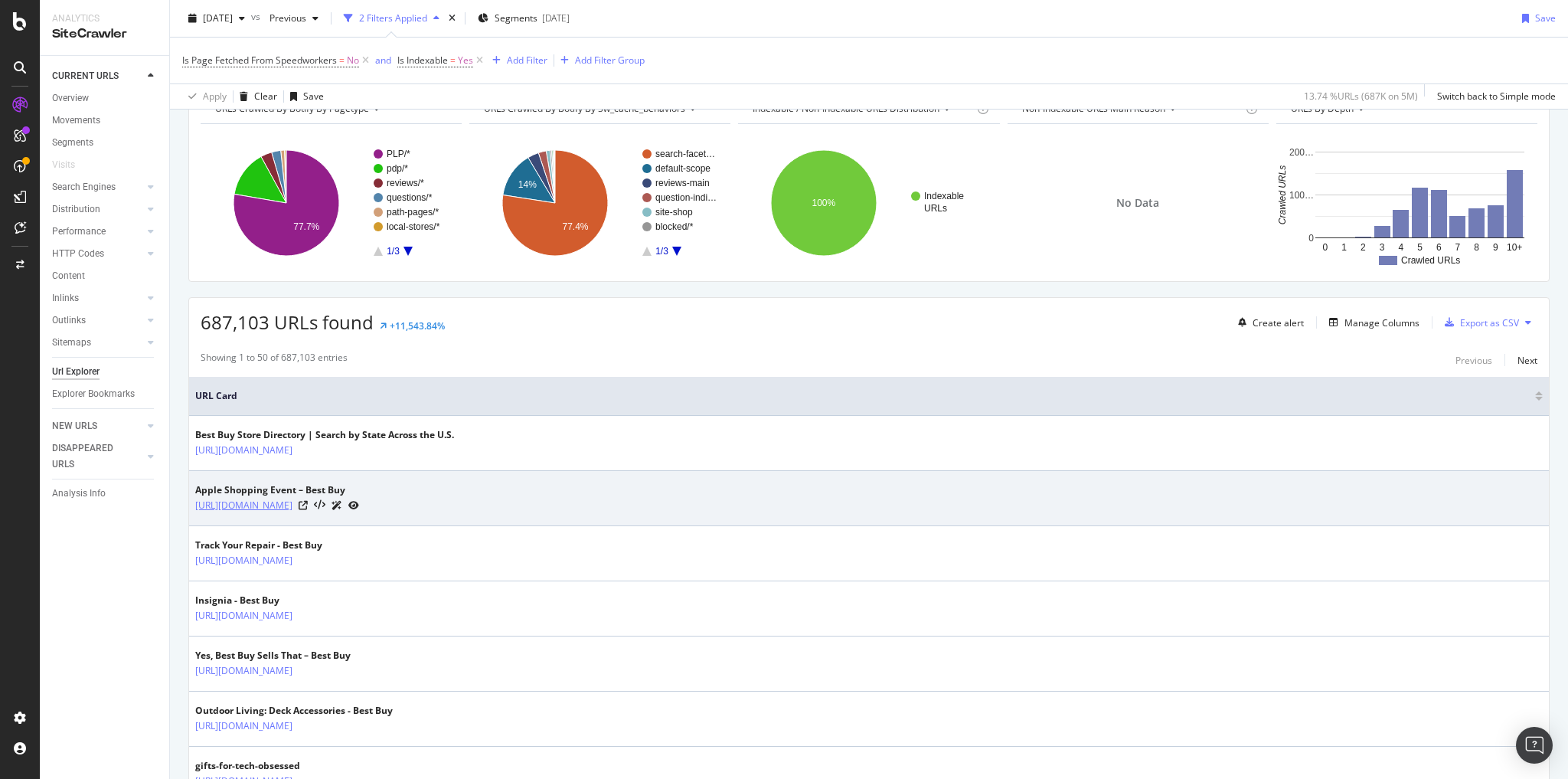
click at [292, 498] on link "https://www.bestbuy.com/site/apple/apple-shopping-event/pcmcat748301171883.c?id…" at bounding box center [244, 505] width 97 height 15
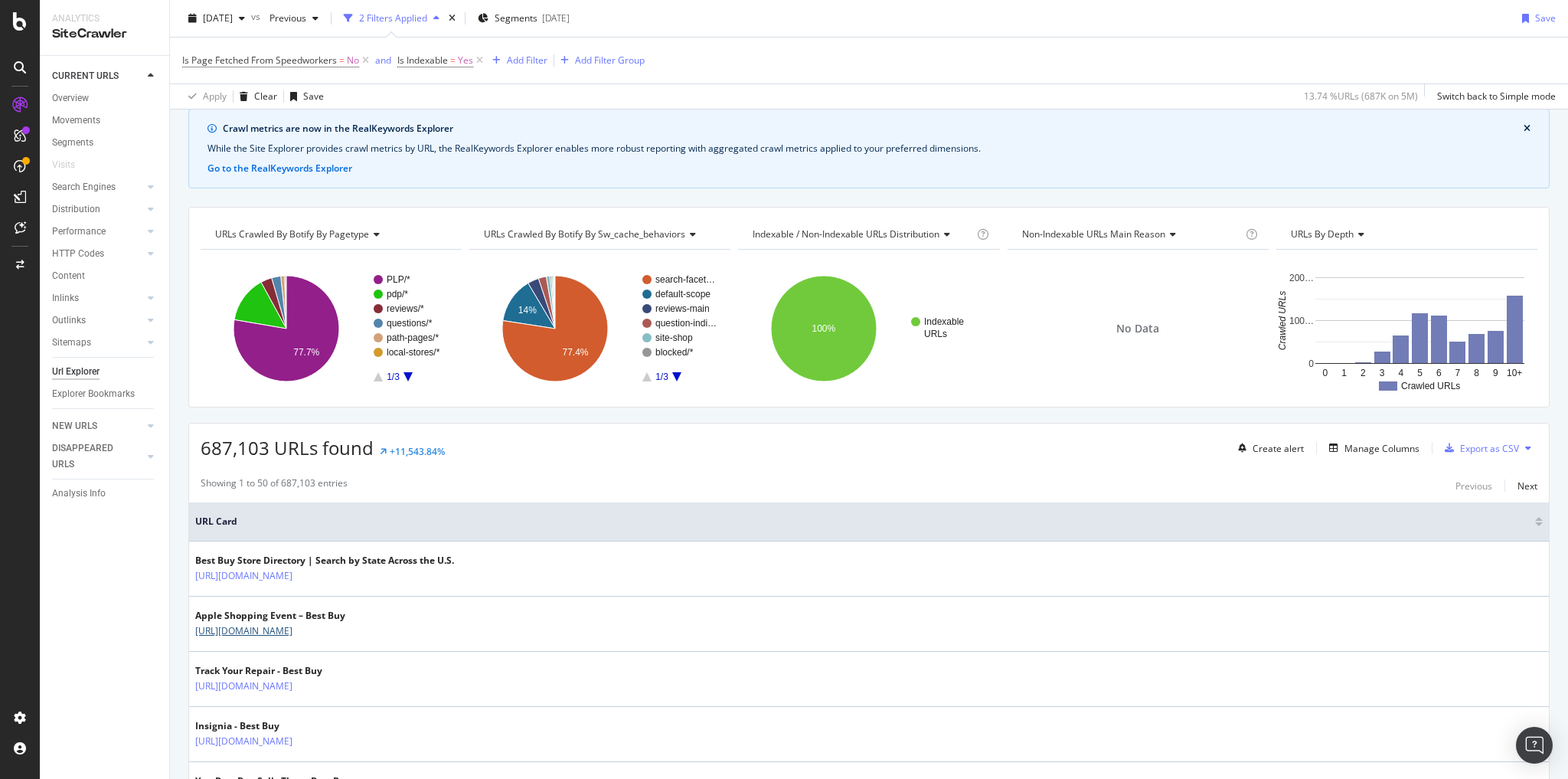
scroll to position [0, 0]
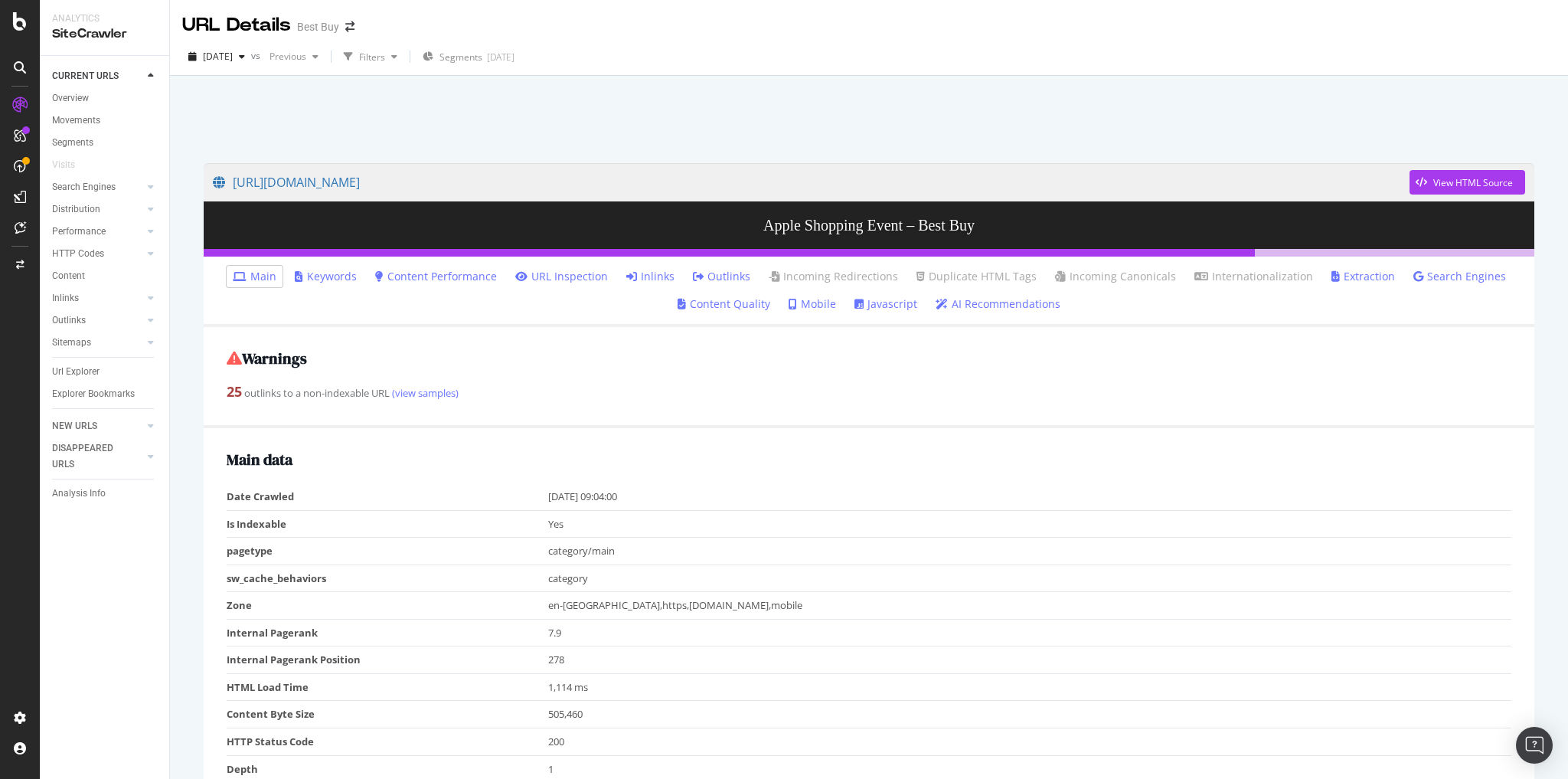
click at [665, 276] on link "Inlinks" at bounding box center [650, 276] width 48 height 15
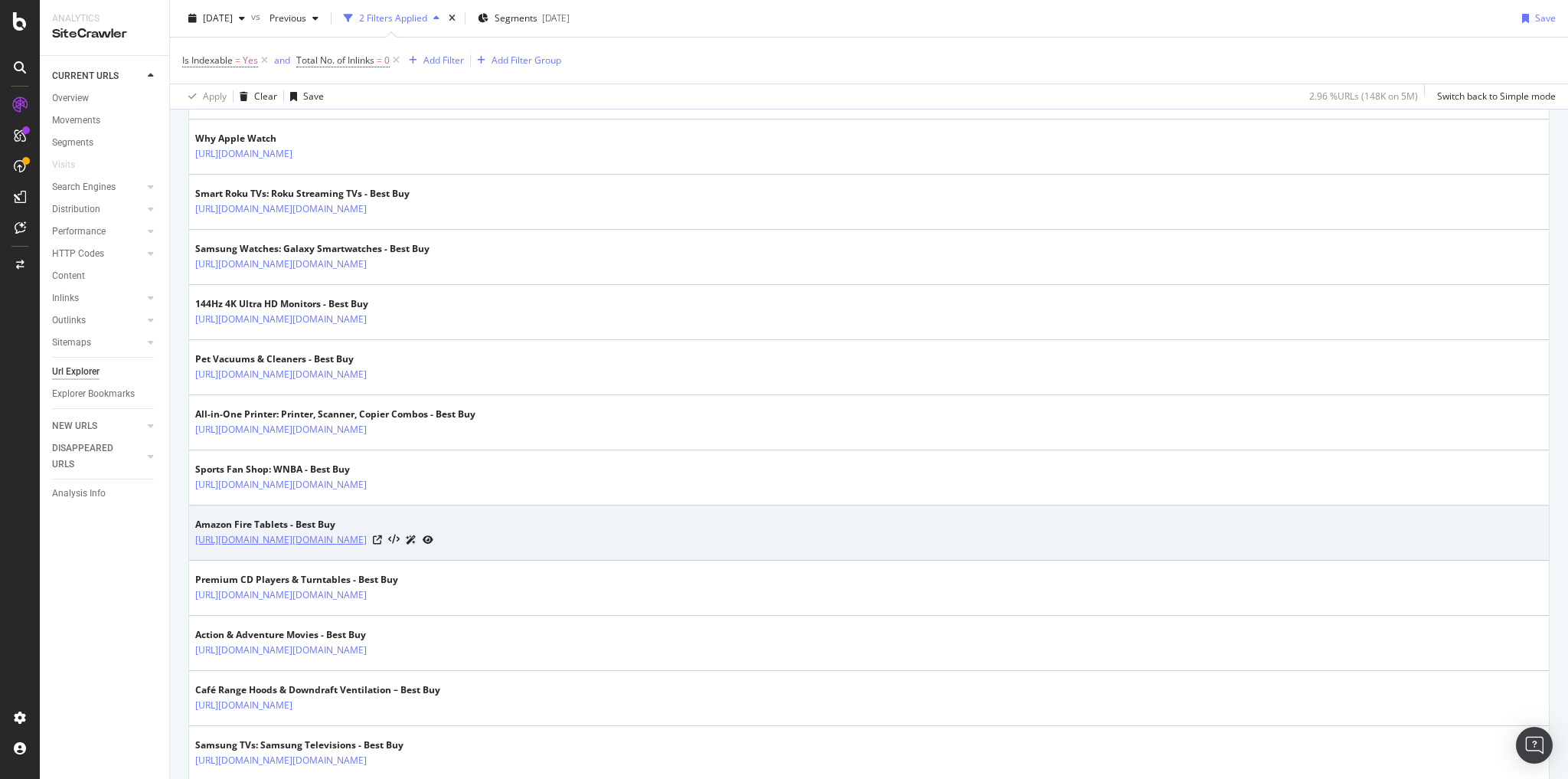
scroll to position [980, 0]
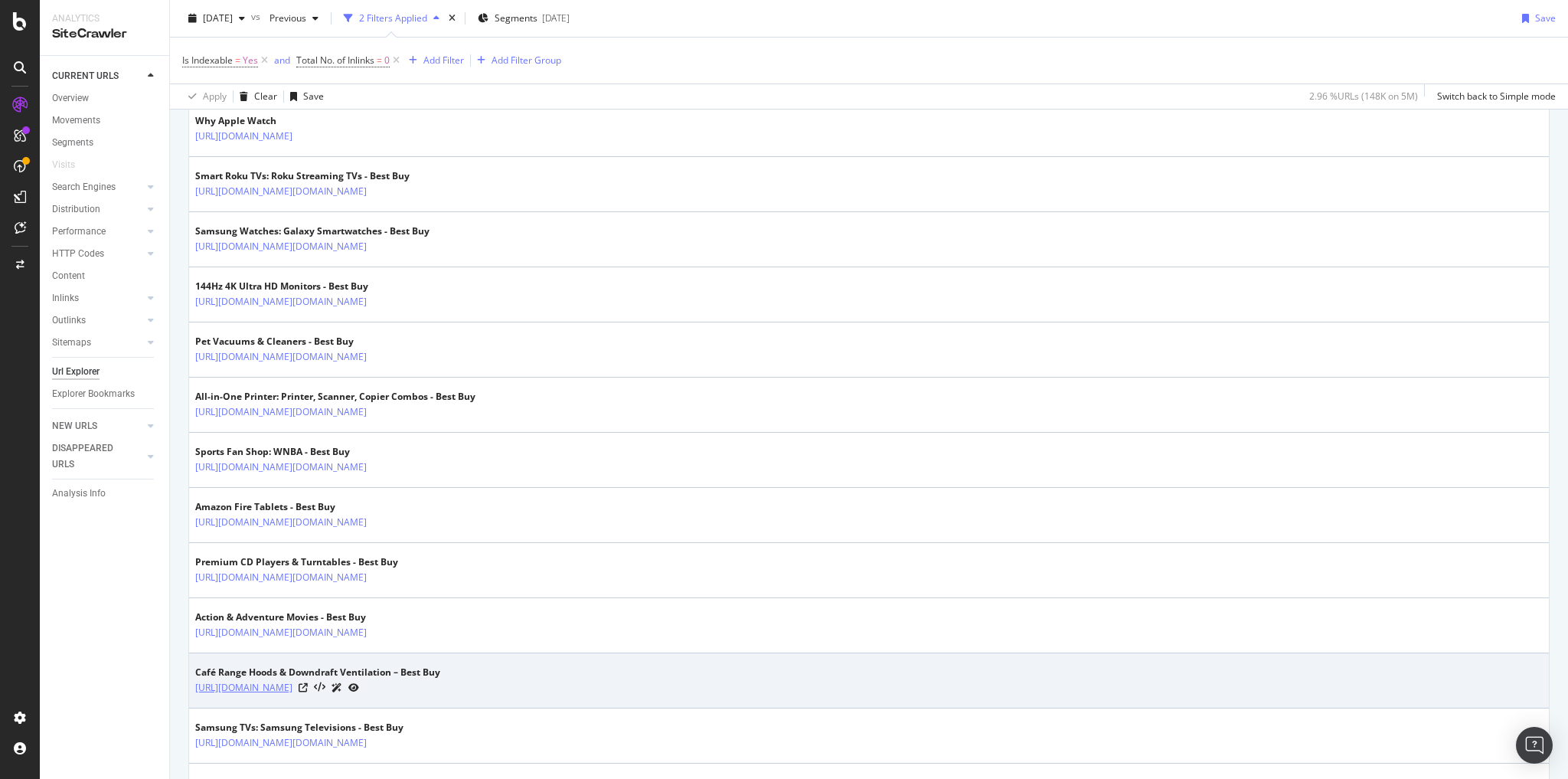
click at [292, 681] on link "[URL][DOMAIN_NAME]" at bounding box center [244, 688] width 97 height 15
click at [308, 683] on icon at bounding box center [303, 688] width 9 height 9
